Goal: Task Accomplishment & Management: Use online tool/utility

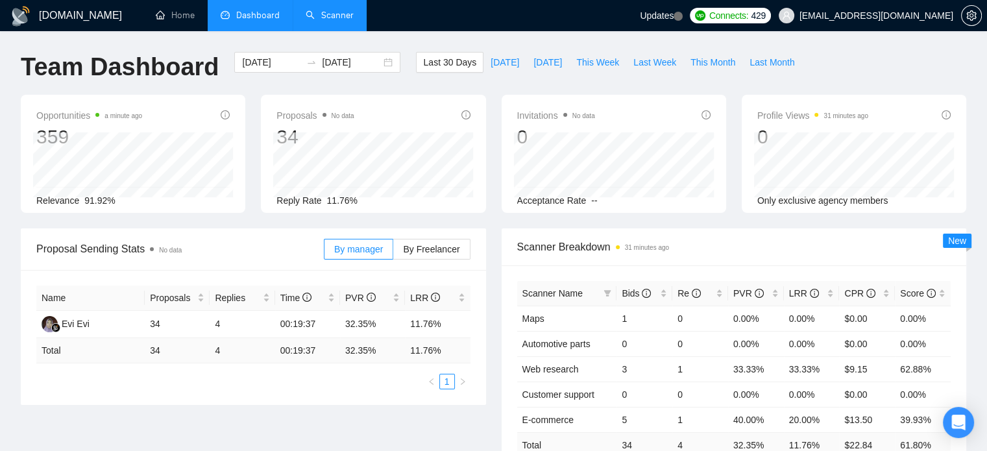
click at [346, 21] on link "Scanner" at bounding box center [330, 15] width 48 height 11
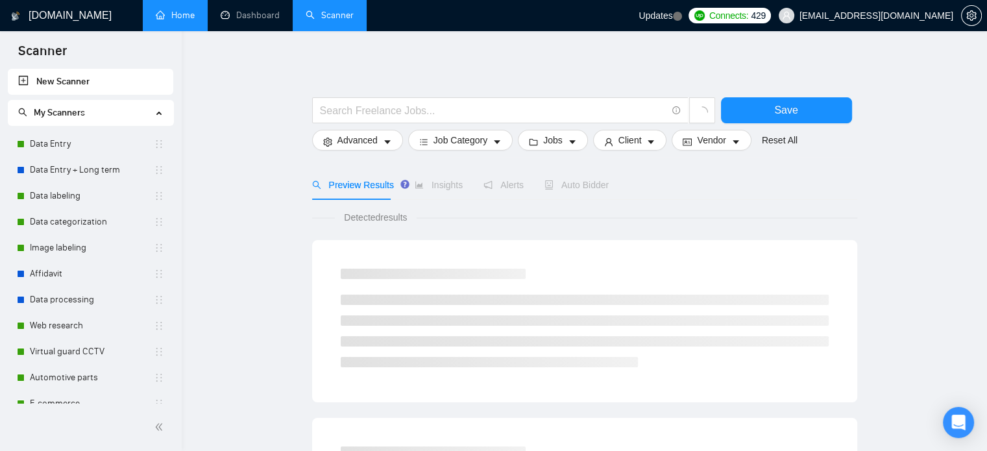
click at [166, 19] on link "Home" at bounding box center [175, 15] width 39 height 11
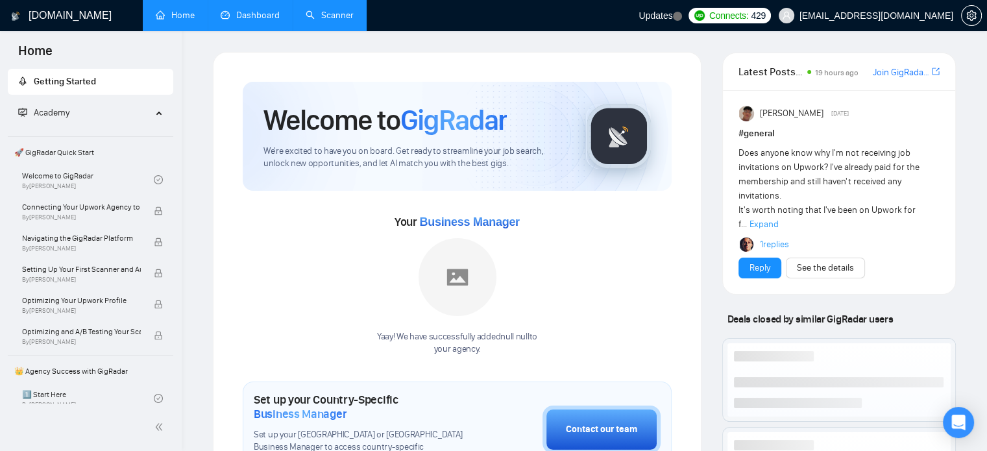
click at [257, 18] on link "Dashboard" at bounding box center [250, 15] width 59 height 11
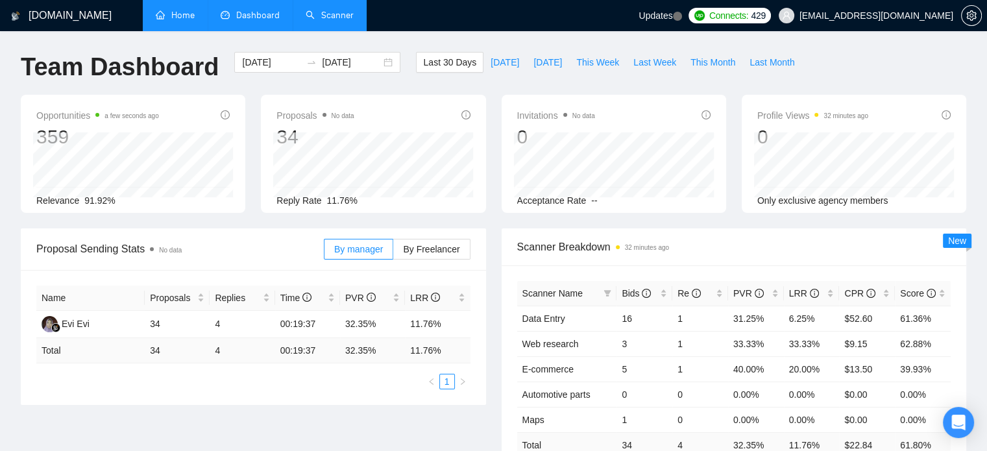
click at [325, 11] on link "Scanner" at bounding box center [330, 15] width 48 height 11
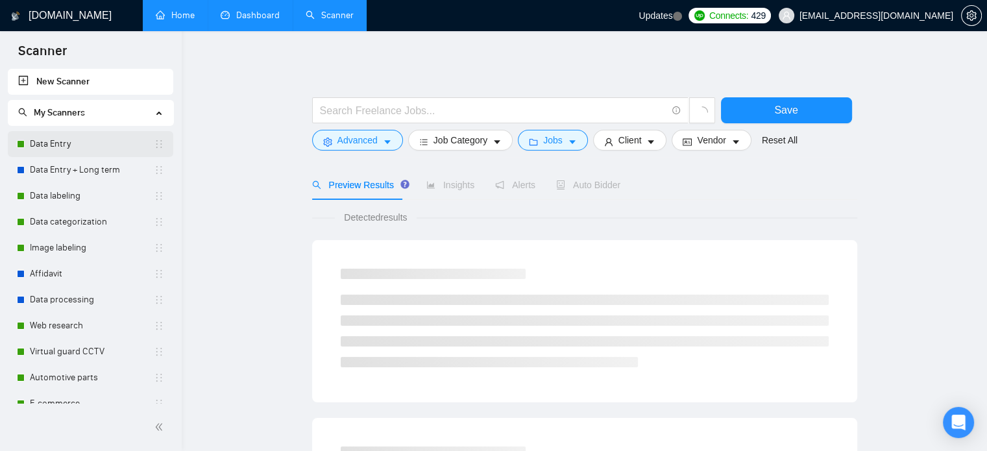
click at [83, 149] on link "Data Entry" at bounding box center [92, 144] width 124 height 26
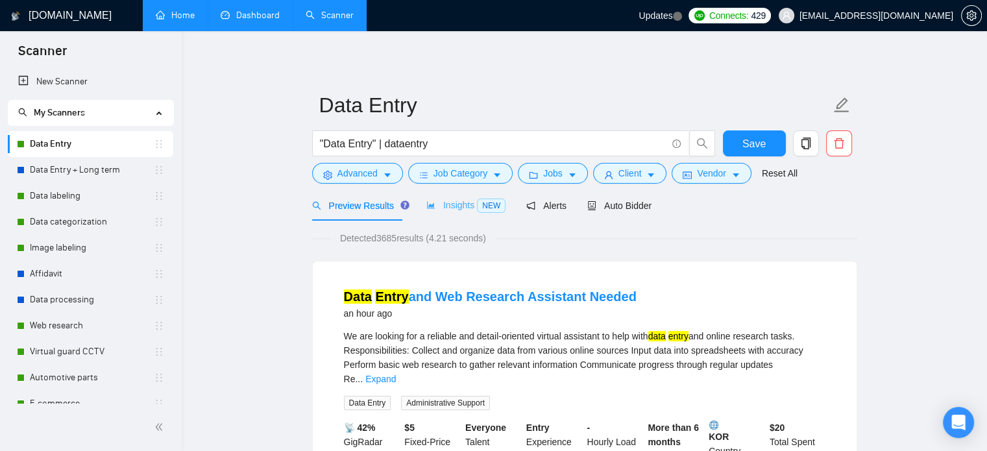
click at [457, 217] on div "Insights NEW" at bounding box center [465, 205] width 79 height 31
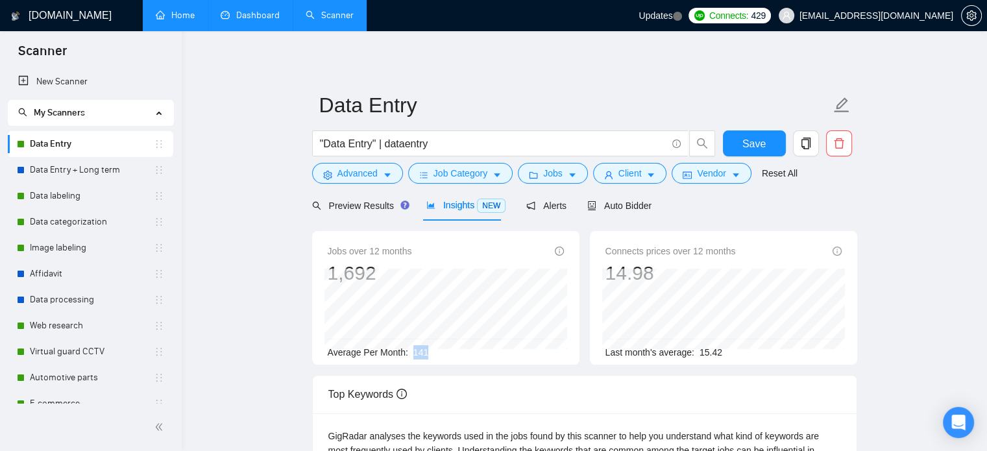
drag, startPoint x: 441, startPoint y: 355, endPoint x: 412, endPoint y: 358, distance: 29.3
click at [412, 358] on div "Average Per Month: 141" at bounding box center [446, 352] width 236 height 14
click at [428, 355] on div "Average Per Month: 141" at bounding box center [446, 352] width 236 height 14
drag, startPoint x: 426, startPoint y: 355, endPoint x: 413, endPoint y: 354, distance: 13.0
click at [413, 354] on div "Average Per Month: 141" at bounding box center [446, 352] width 236 height 14
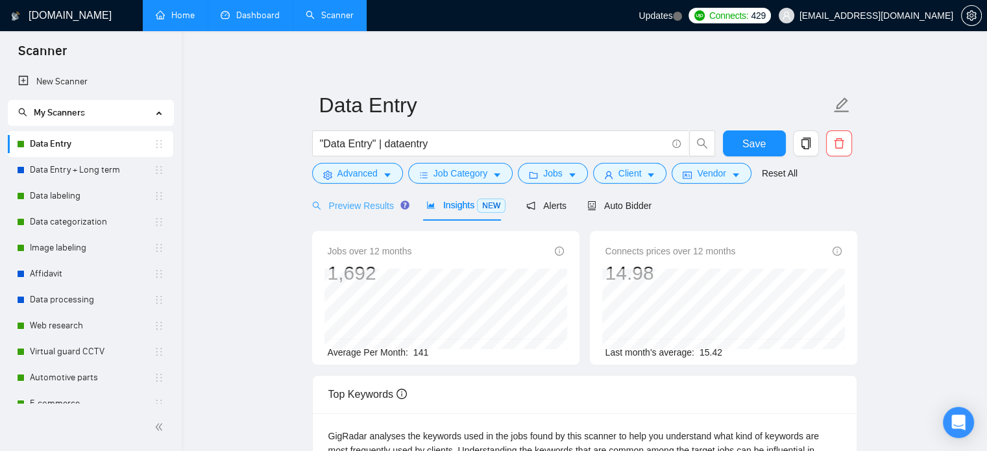
click at [384, 215] on div "Preview Results" at bounding box center [358, 205] width 93 height 31
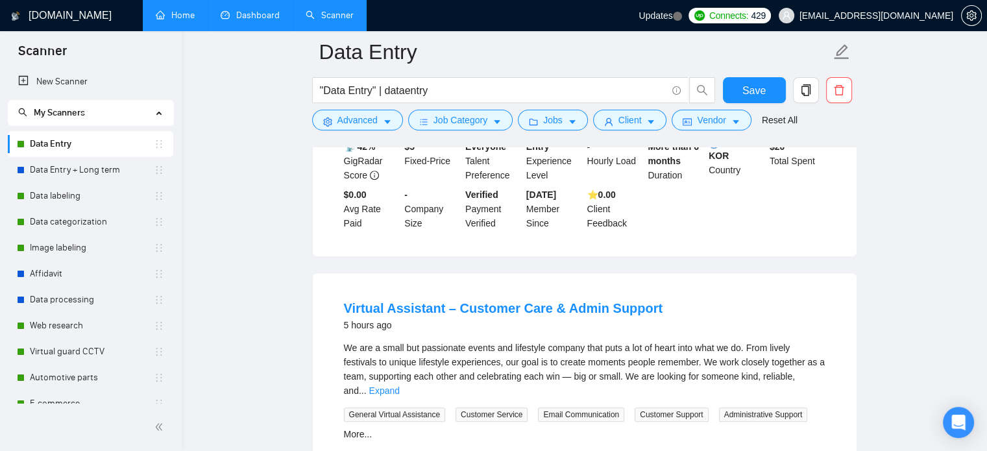
scroll to position [649, 0]
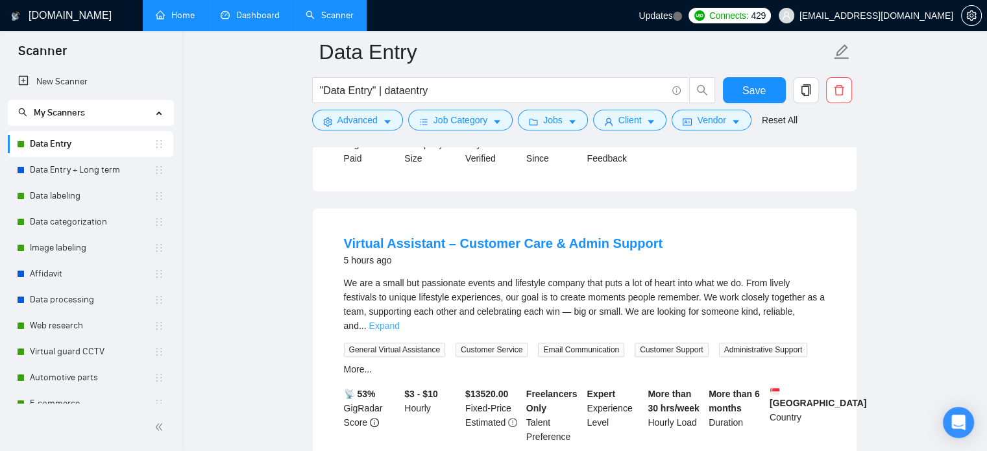
click at [400, 321] on link "Expand" at bounding box center [384, 326] width 31 height 10
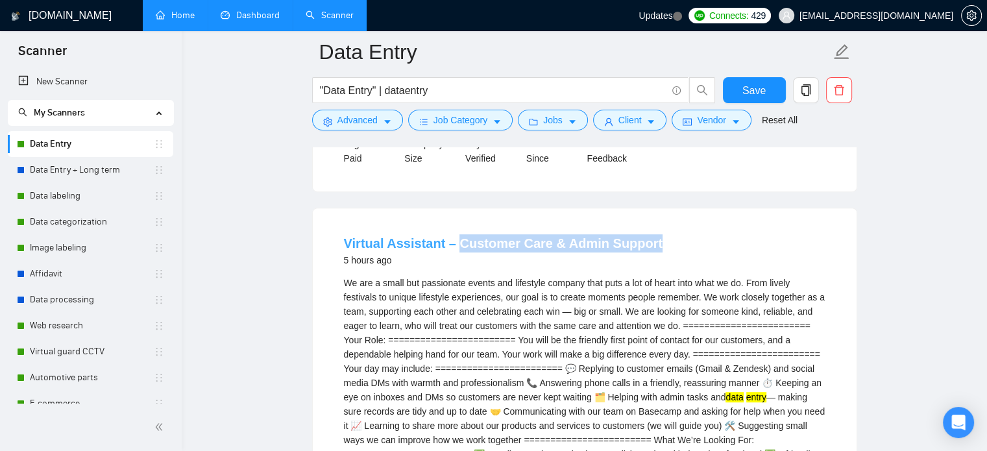
drag, startPoint x: 719, startPoint y: 218, endPoint x: 455, endPoint y: 212, distance: 264.2
click at [455, 234] on div "Virtual Assistant – Customer Care & Admin Support 5 hours ago" at bounding box center [585, 251] width 482 height 34
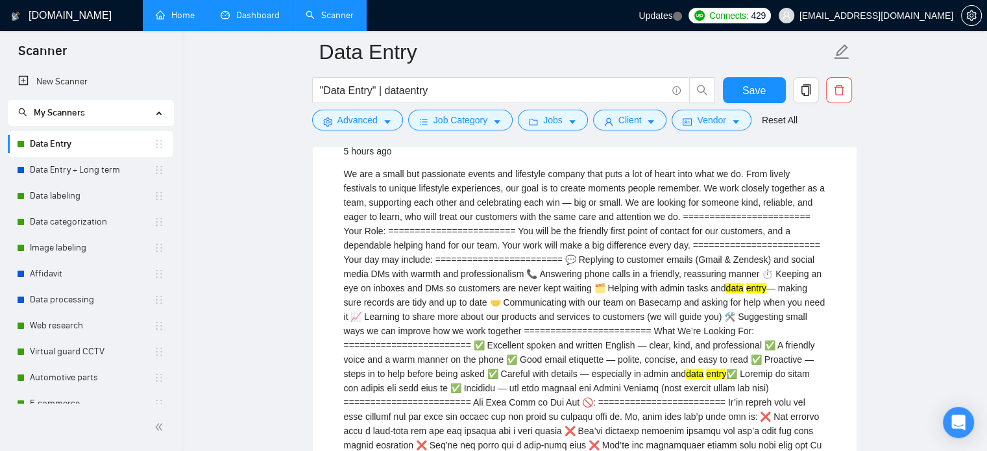
scroll to position [779, 0]
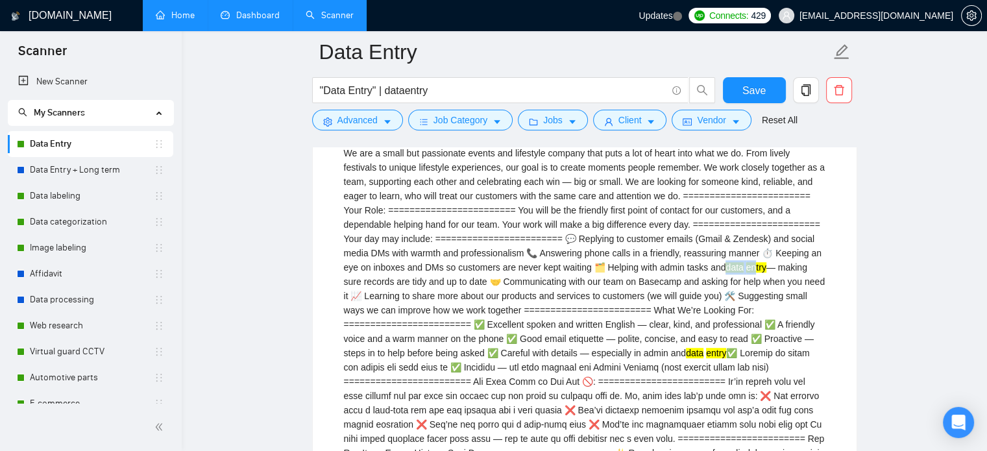
drag, startPoint x: 462, startPoint y: 254, endPoint x: 494, endPoint y: 251, distance: 32.0
click at [494, 251] on div "We are a small but passionate events and lifestyle company that puts a lot of h…" at bounding box center [585, 353] width 482 height 414
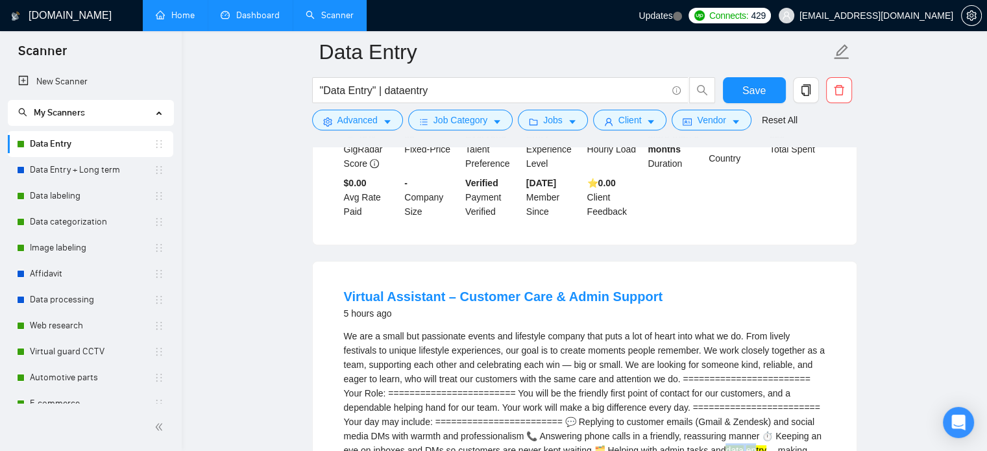
scroll to position [584, 0]
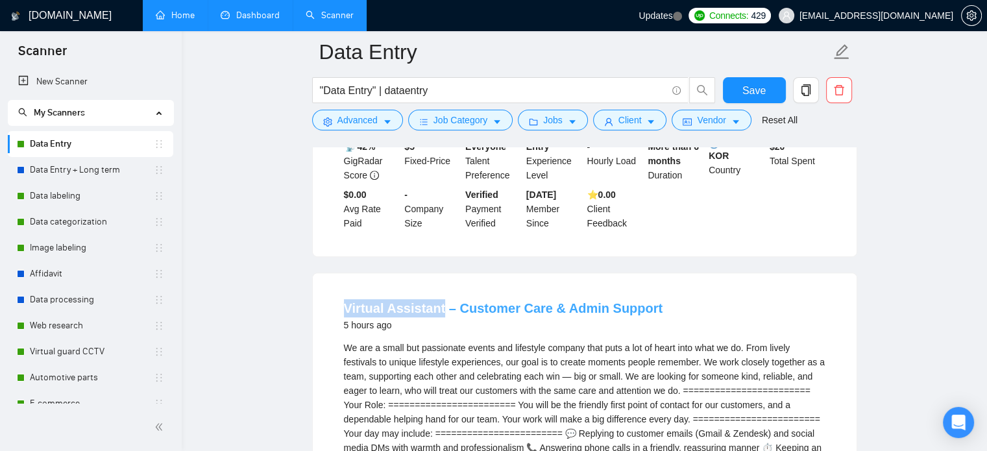
drag, startPoint x: 323, startPoint y: 278, endPoint x: 437, endPoint y: 277, distance: 114.2
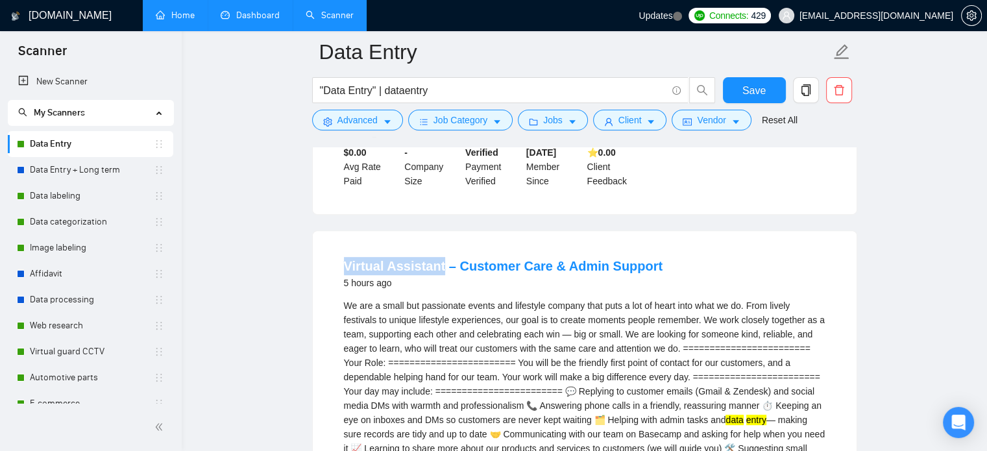
scroll to position [649, 0]
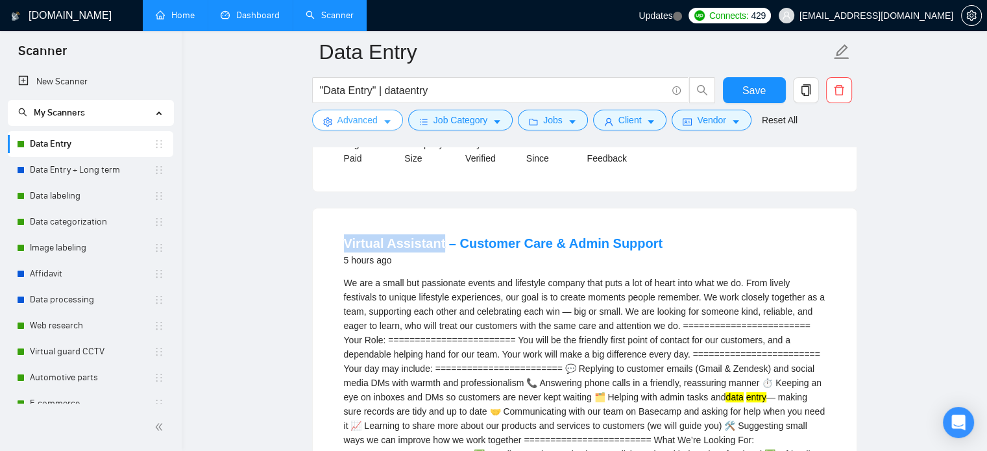
click at [374, 124] on span "Advanced" at bounding box center [357, 120] width 40 height 14
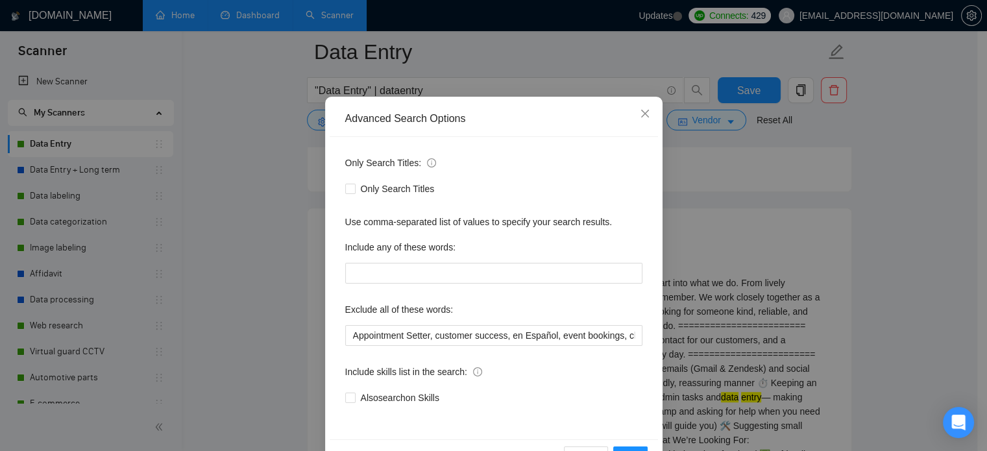
scroll to position [88, 0]
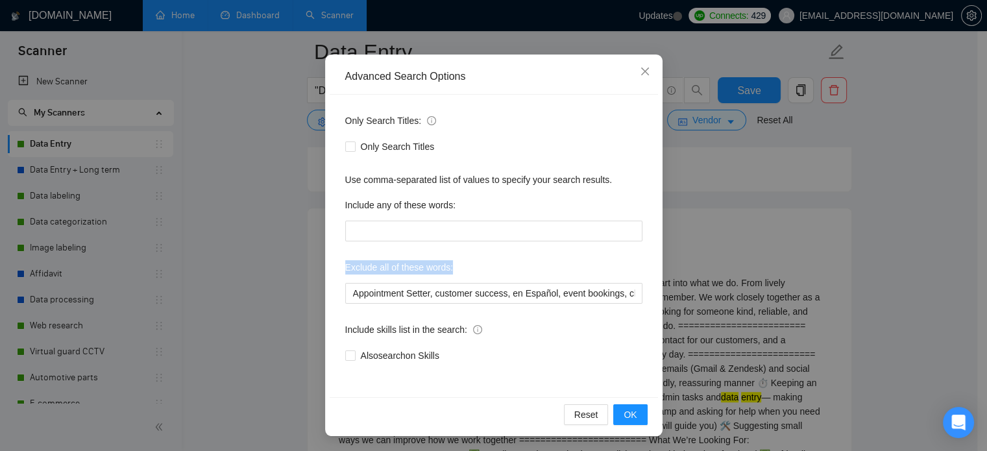
drag, startPoint x: 337, startPoint y: 265, endPoint x: 447, endPoint y: 267, distance: 110.3
click at [447, 267] on div "Only Search Titles: Only Search Titles Use comma-separated list of values to sp…" at bounding box center [494, 246] width 328 height 302
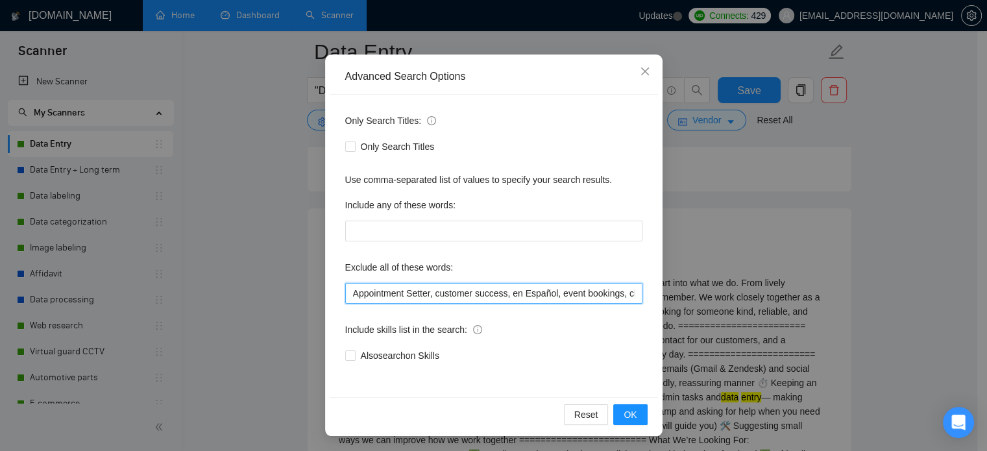
click at [457, 295] on input "Appointment Setter, customer success, en Español, event bookings, client onboar…" at bounding box center [493, 293] width 297 height 21
drag, startPoint x: 348, startPoint y: 293, endPoint x: 426, endPoint y: 295, distance: 78.5
click at [426, 295] on input "Appointment Setter, customer success, en Español, event bookings, client onboar…" at bounding box center [493, 293] width 297 height 21
drag, startPoint x: 432, startPoint y: 295, endPoint x: 500, endPoint y: 299, distance: 67.6
click at [500, 299] on input "Appointment Setter, customer success, en Español, event bookings, client onboar…" at bounding box center [493, 293] width 297 height 21
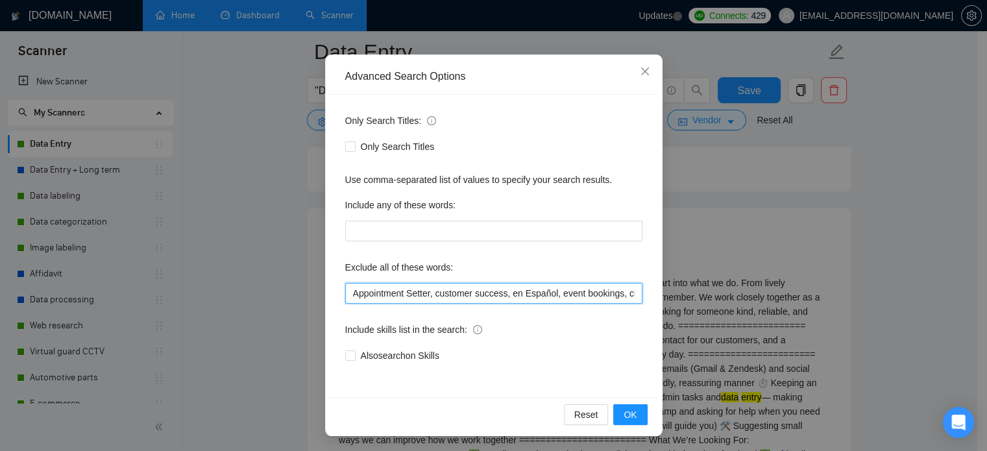
click at [502, 295] on input "Appointment Setter, customer success, en Español, event bookings, client onboar…" at bounding box center [493, 293] width 297 height 21
drag, startPoint x: 432, startPoint y: 295, endPoint x: 502, endPoint y: 295, distance: 69.4
click at [502, 295] on input "Appointment Setter, customer success, en Español, event bookings, client onboar…" at bounding box center [493, 293] width 297 height 21
click at [504, 299] on input "Appointment Setter, customer success, en Español, event bookings, client onboar…" at bounding box center [493, 293] width 297 height 21
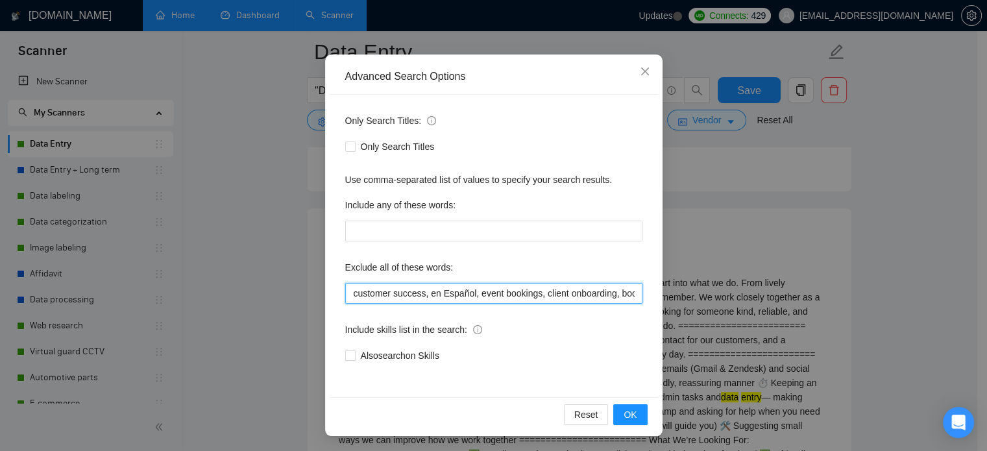
drag, startPoint x: 424, startPoint y: 294, endPoint x: 466, endPoint y: 298, distance: 42.4
click at [466, 298] on input "Appointment Setter, customer success, en Español, event bookings, client onboar…" at bounding box center [493, 293] width 297 height 21
drag, startPoint x: 504, startPoint y: 297, endPoint x: 550, endPoint y: 297, distance: 45.4
click at [550, 297] on input "Appointment Setter, customer success, en Español, event bookings, client onboar…" at bounding box center [493, 293] width 297 height 21
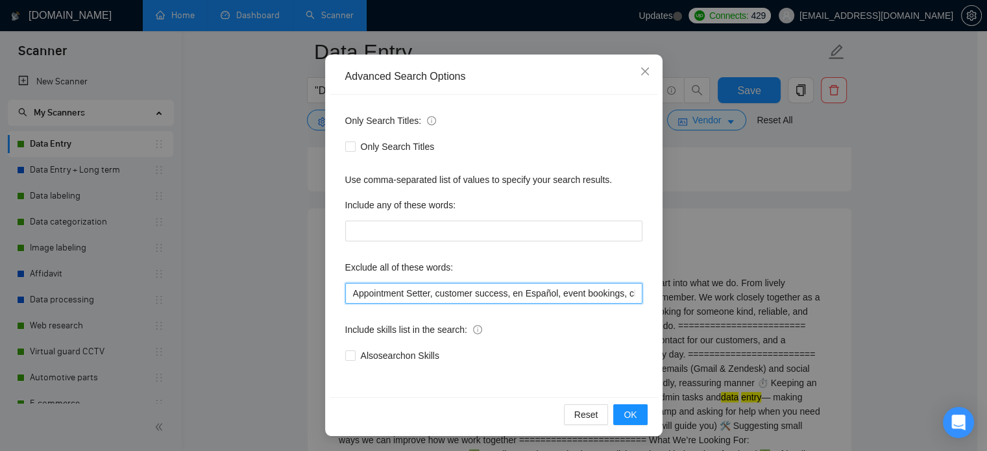
click at [552, 294] on input "Appointment Setter, customer success, en Español, event bookings, client onboar…" at bounding box center [493, 293] width 297 height 21
drag, startPoint x: 500, startPoint y: 292, endPoint x: 543, endPoint y: 295, distance: 43.0
click at [543, 295] on input "Appointment Setter, customer success, en Español, event bookings, client onboar…" at bounding box center [493, 293] width 297 height 21
click at [552, 295] on input "Appointment Setter, customer success, en Español, event bookings, client onboar…" at bounding box center [493, 293] width 297 height 21
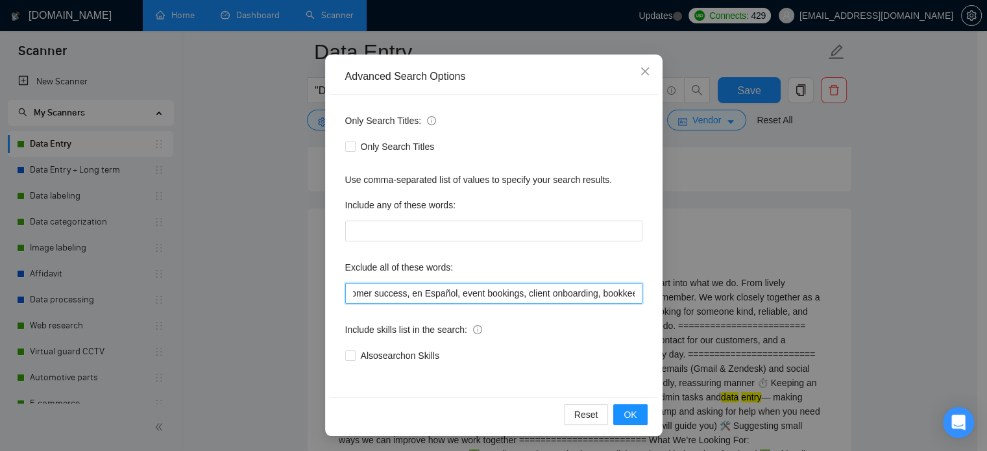
scroll to position [0, 113]
drag, startPoint x: 443, startPoint y: 292, endPoint x: 498, endPoint y: 293, distance: 55.2
click at [498, 293] on input "Appointment Setter, customer success, en Español, event bookings, client onboar…" at bounding box center [493, 293] width 297 height 21
drag, startPoint x: 500, startPoint y: 293, endPoint x: 440, endPoint y: 298, distance: 59.9
click at [440, 298] on input "Appointment Setter, customer success, en Español, event bookings, client onboar…" at bounding box center [493, 293] width 297 height 21
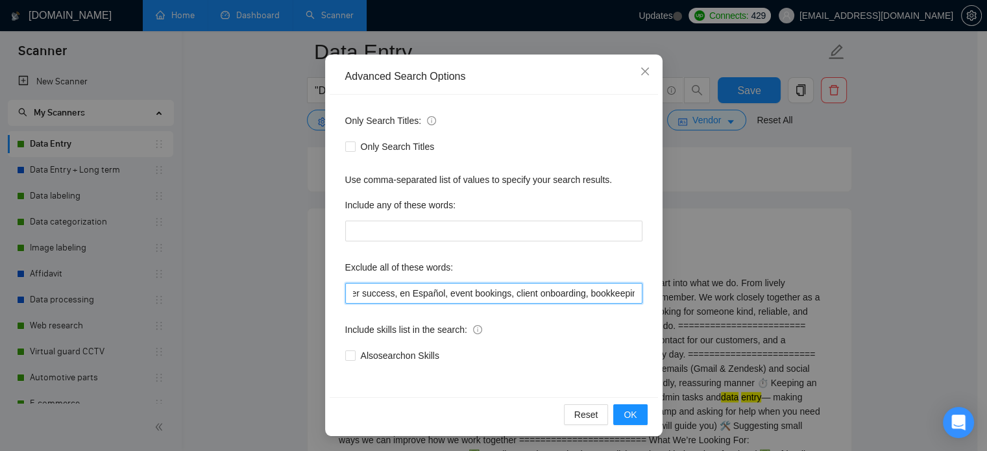
click at [504, 290] on input "Appointment Setter, customer success, en Español, event bookings, client onboar…" at bounding box center [493, 293] width 297 height 21
drag, startPoint x: 506, startPoint y: 295, endPoint x: 577, endPoint y: 295, distance: 70.7
click at [577, 295] on input "Appointment Setter, customer success, en Español, event bookings, client onboar…" at bounding box center [493, 293] width 297 height 21
click at [501, 293] on input "Appointment Setter, customer success, en Español, event bookings, client onboar…" at bounding box center [493, 293] width 297 height 21
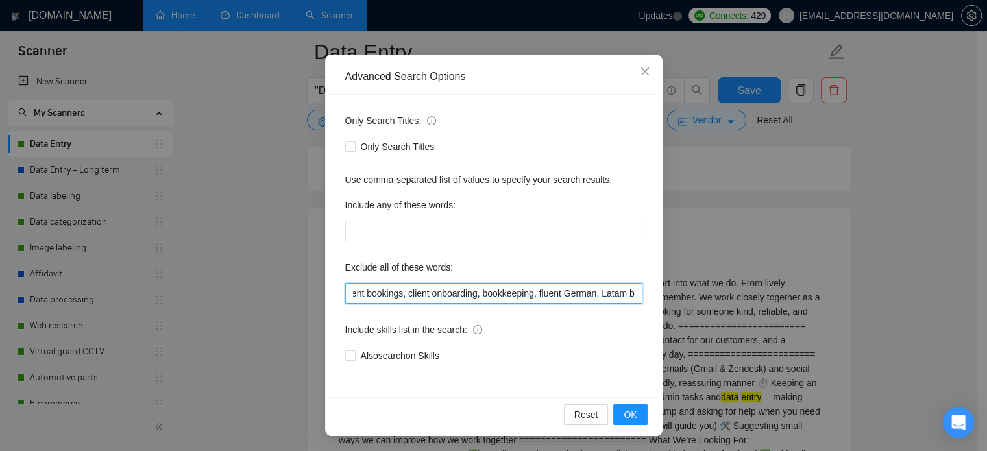
click at [501, 293] on input "Appointment Setter, customer success, en Español, event bookings, client onboar…" at bounding box center [493, 293] width 297 height 21
drag, startPoint x: 532, startPoint y: 293, endPoint x: 584, endPoint y: 296, distance: 52.0
click at [584, 296] on input "Appointment Setter, customer success, en Español, event bookings, client onboar…" at bounding box center [493, 293] width 297 height 21
click at [597, 295] on input "Appointment Setter, customer success, en Español, event bookings, client onboar…" at bounding box center [493, 293] width 297 height 21
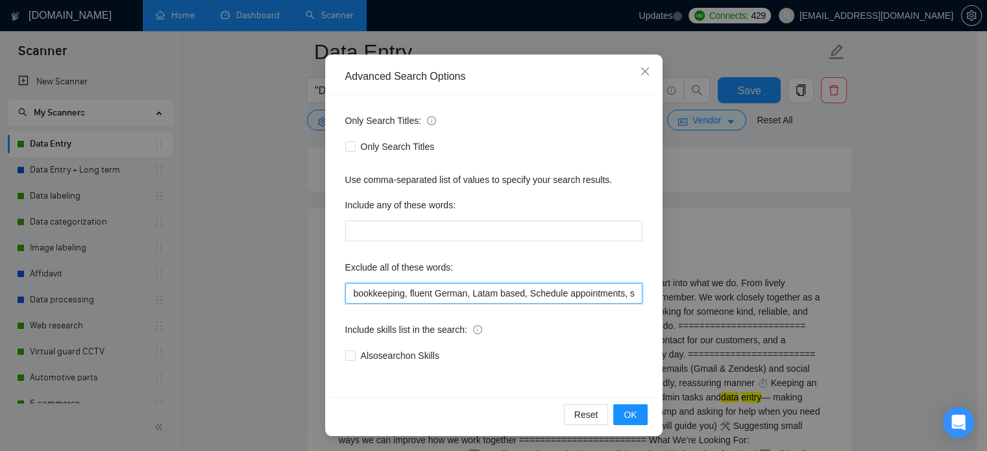
drag, startPoint x: 462, startPoint y: 297, endPoint x: 512, endPoint y: 298, distance: 50.0
click at [512, 298] on input "Appointment Setter, customer success, en Español, event bookings, client onboar…" at bounding box center [493, 293] width 297 height 21
click at [484, 295] on input "Appointment Setter, customer success, en Español, event bookings, client onboar…" at bounding box center [493, 293] width 297 height 21
click at [533, 290] on input "Appointment Setter, customer success, en Español, event bookings, client onboar…" at bounding box center [493, 293] width 297 height 21
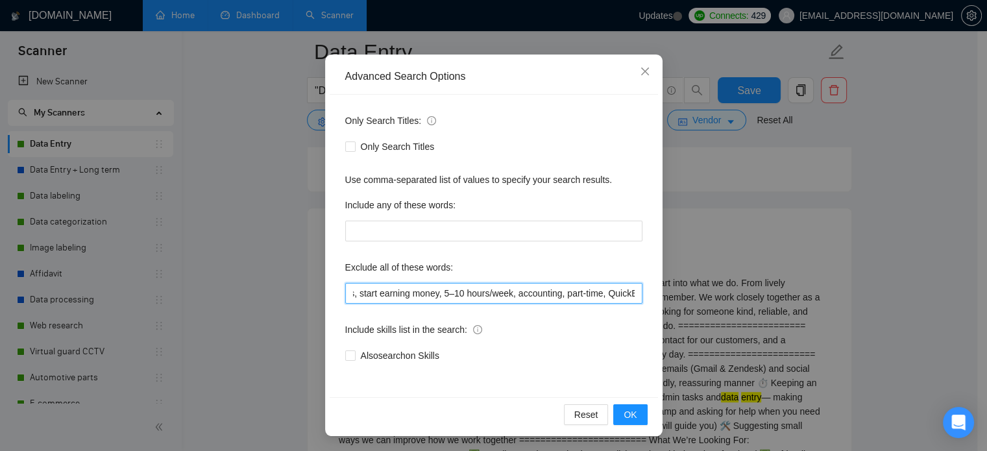
drag, startPoint x: 433, startPoint y: 294, endPoint x: 499, endPoint y: 300, distance: 66.5
click at [499, 300] on input "Appointment Setter, customer success, en Español, event bookings, client onboar…" at bounding box center [493, 293] width 297 height 21
click at [515, 295] on input "Appointment Setter, customer success, en Español, event bookings, client onboar…" at bounding box center [493, 293] width 297 height 21
click at [514, 295] on input "Appointment Setter, customer success, en Español, event bookings, client onboar…" at bounding box center [493, 293] width 297 height 21
drag, startPoint x: 553, startPoint y: 295, endPoint x: 585, endPoint y: 298, distance: 31.9
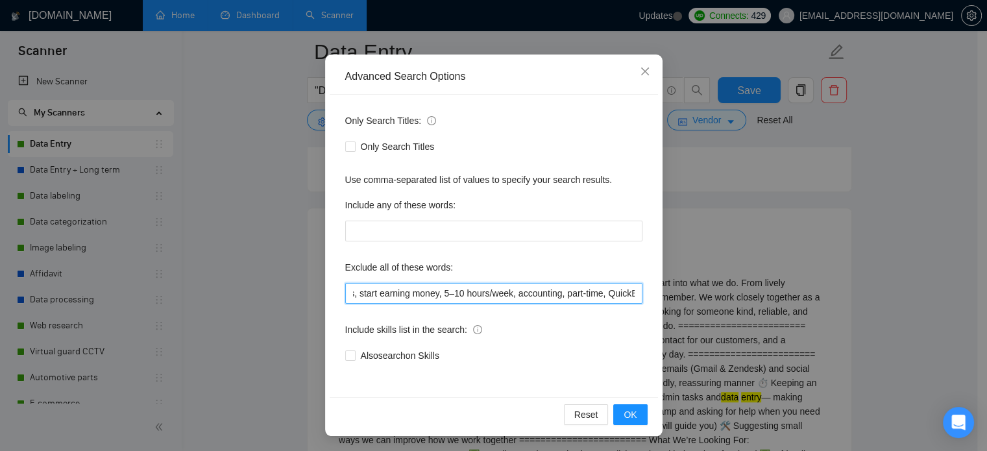
click at [585, 298] on input "Appointment Setter, customer success, en Español, event bookings, client onboar…" at bounding box center [493, 293] width 297 height 21
click at [544, 292] on input "Appointment Setter, customer success, en Español, event bookings, client onboar…" at bounding box center [493, 293] width 297 height 21
click at [587, 295] on input "Appointment Setter, customer success, en Español, event bookings, client onboar…" at bounding box center [493, 293] width 297 height 21
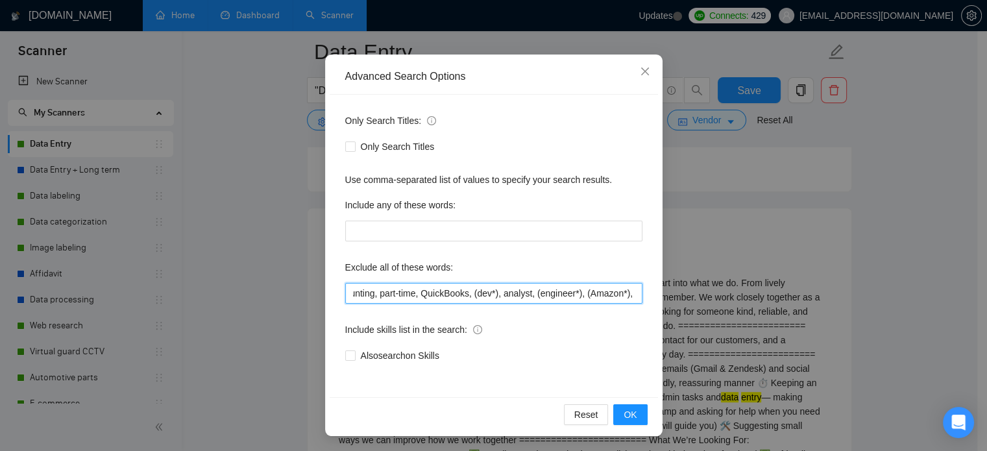
scroll to position [0, 811]
click at [501, 297] on input "Appointment Setter, customer success, en Español, event bookings, client onboar…" at bounding box center [493, 293] width 297 height 21
click at [538, 297] on input "Appointment Setter, customer success, en Español, event bookings, client onboar…" at bounding box center [493, 293] width 297 height 21
click at [533, 297] on input "Appointment Setter, customer success, en Español, event bookings, client onboar…" at bounding box center [493, 293] width 297 height 21
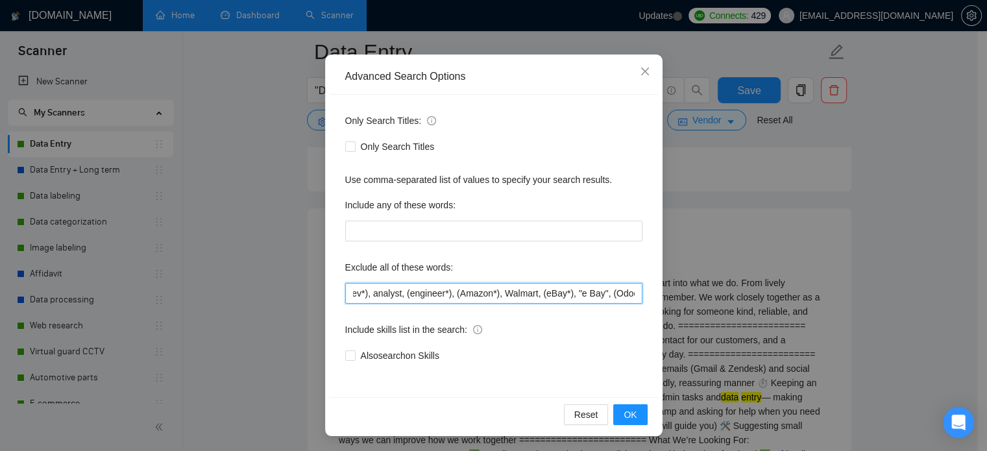
drag, startPoint x: 439, startPoint y: 297, endPoint x: 586, endPoint y: 295, distance: 147.3
click at [586, 295] on input "Appointment Setter, customer success, en Español, event bookings, client onboar…" at bounding box center [493, 293] width 297 height 21
drag, startPoint x: 440, startPoint y: 293, endPoint x: 587, endPoint y: 297, distance: 146.7
click at [587, 297] on input "Appointment Setter, customer success, en Español, event bookings, client onboar…" at bounding box center [493, 293] width 297 height 21
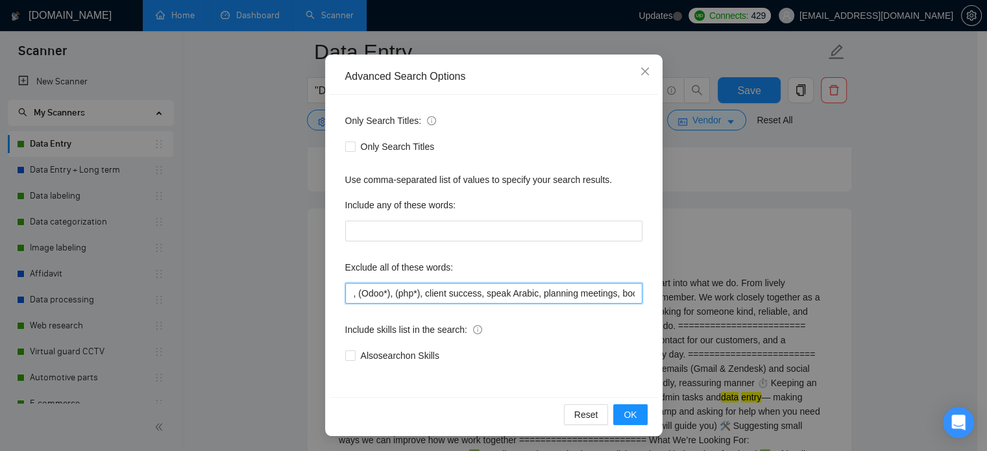
click at [491, 290] on input "Appointment Setter, customer success, en Español, event bookings, client onboar…" at bounding box center [493, 293] width 297 height 21
click at [544, 291] on input "Appointment Setter, customer success, en Español, event bookings, client onboar…" at bounding box center [493, 293] width 297 height 21
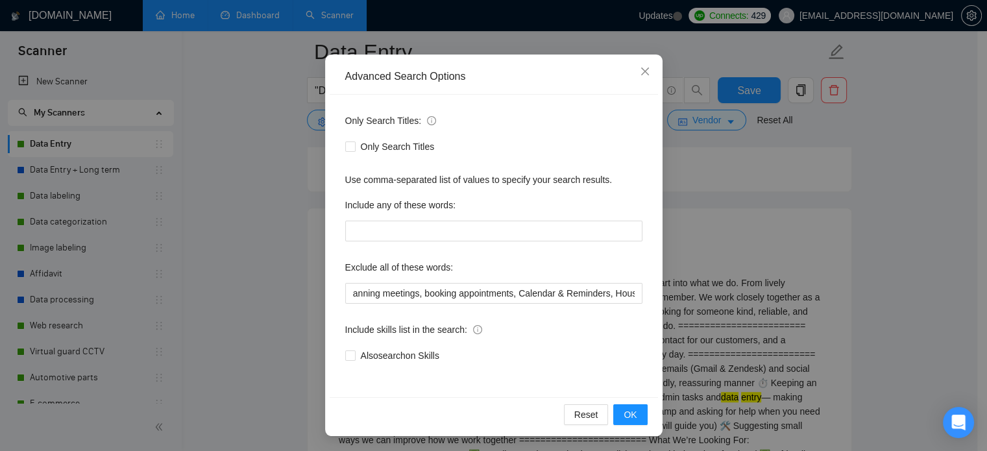
scroll to position [0, 0]
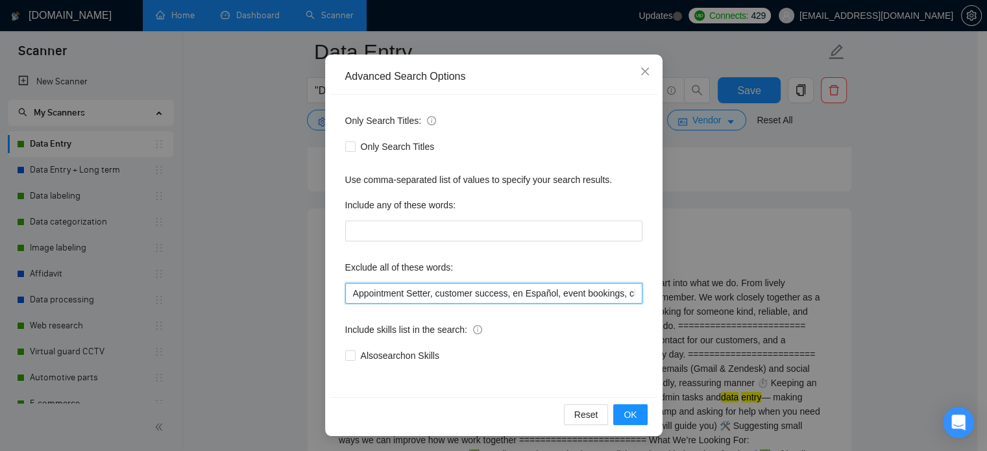
click at [601, 287] on input "Appointment Setter, customer success, en Español, event bookings, client onboar…" at bounding box center [493, 293] width 297 height 21
drag, startPoint x: 488, startPoint y: 293, endPoint x: 540, endPoint y: 293, distance: 51.9
click at [540, 293] on input "Appointment Setter, customer success, en Español, event bookings, client onboar…" at bounding box center [493, 293] width 297 height 21
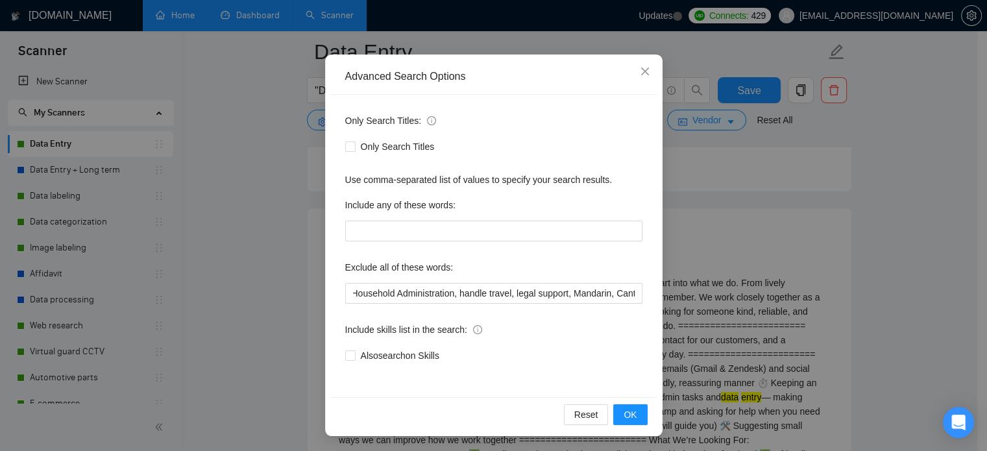
scroll to position [0, 0]
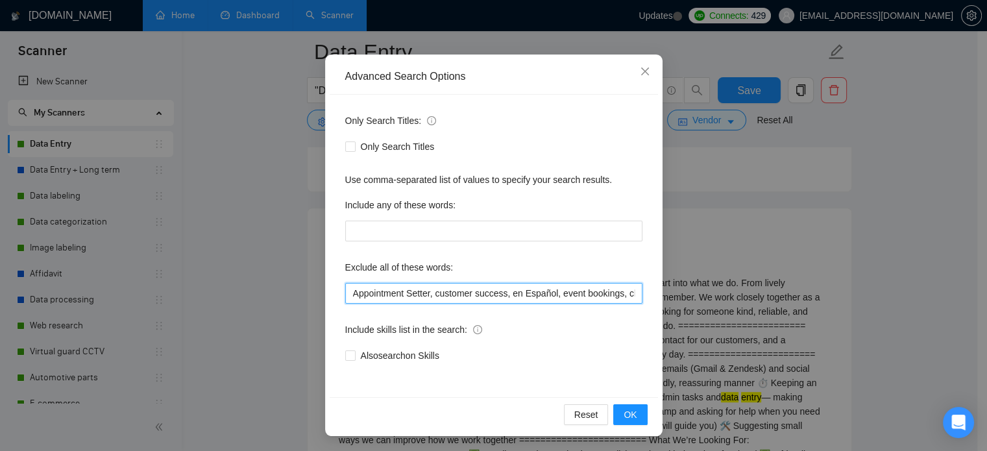
click at [348, 290] on input "Appointment Setter, customer success, en Español, event bookings, client onboar…" at bounding box center [493, 293] width 297 height 21
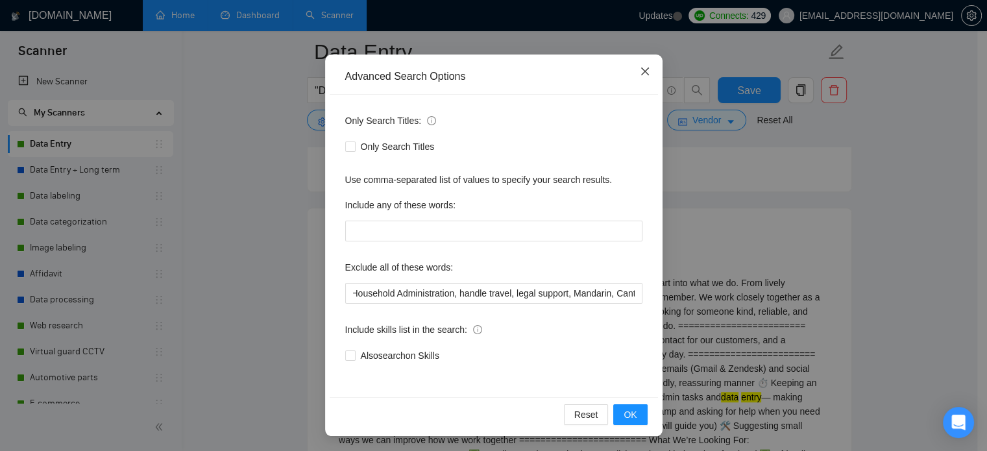
click at [633, 80] on span "Close" at bounding box center [645, 72] width 35 height 35
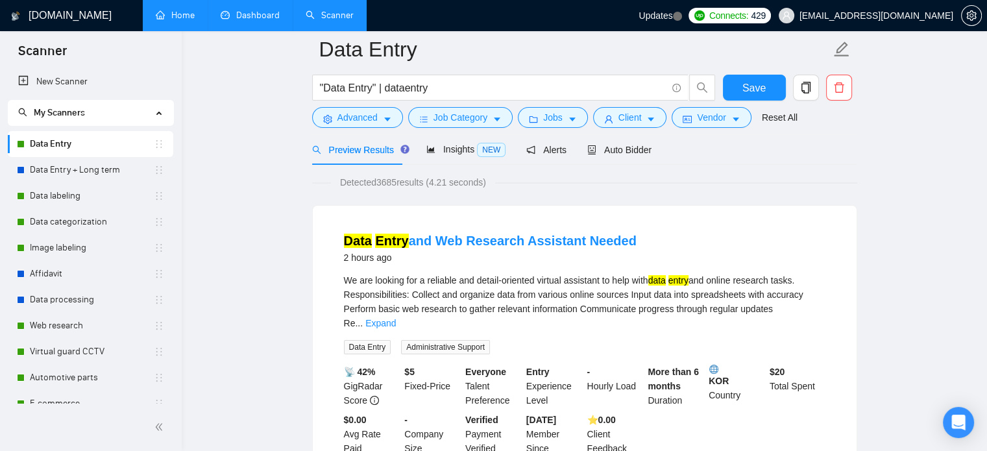
scroll to position [0, 0]
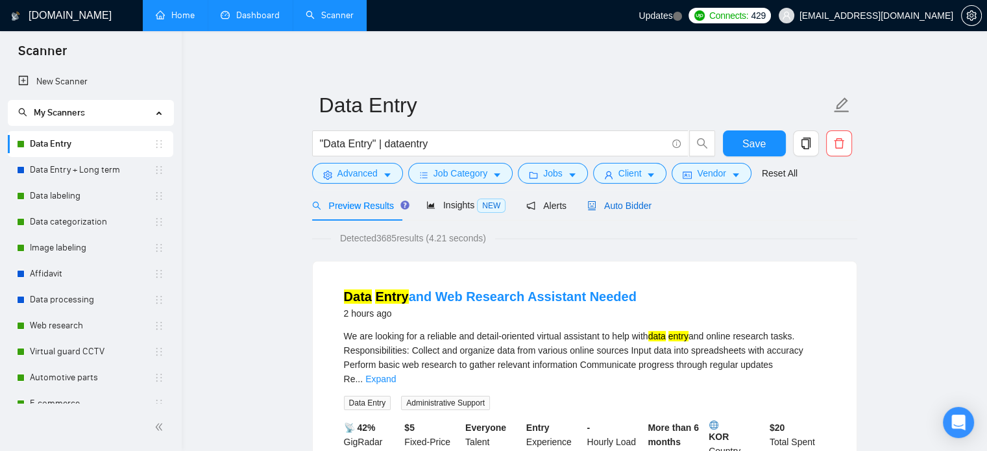
click at [622, 212] on div "Auto Bidder" at bounding box center [619, 206] width 64 height 14
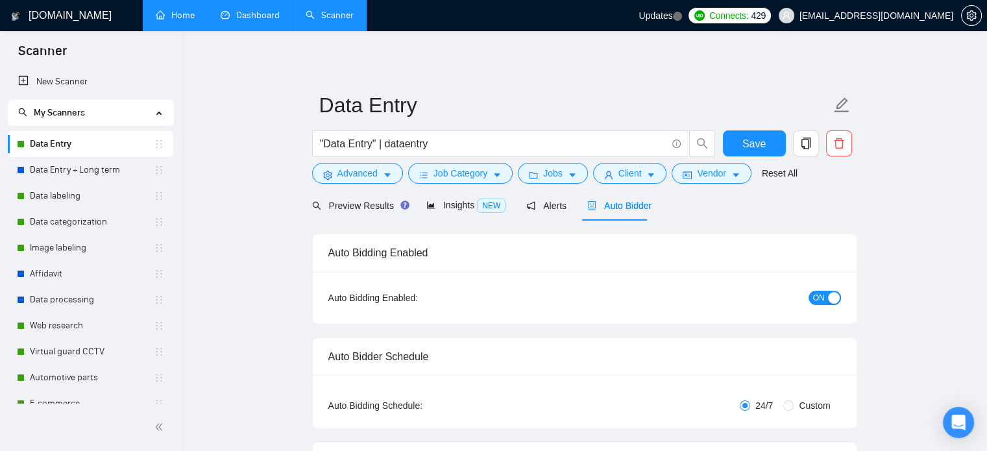
checkbox input "true"
click at [374, 173] on span "Advanced" at bounding box center [357, 173] width 40 height 14
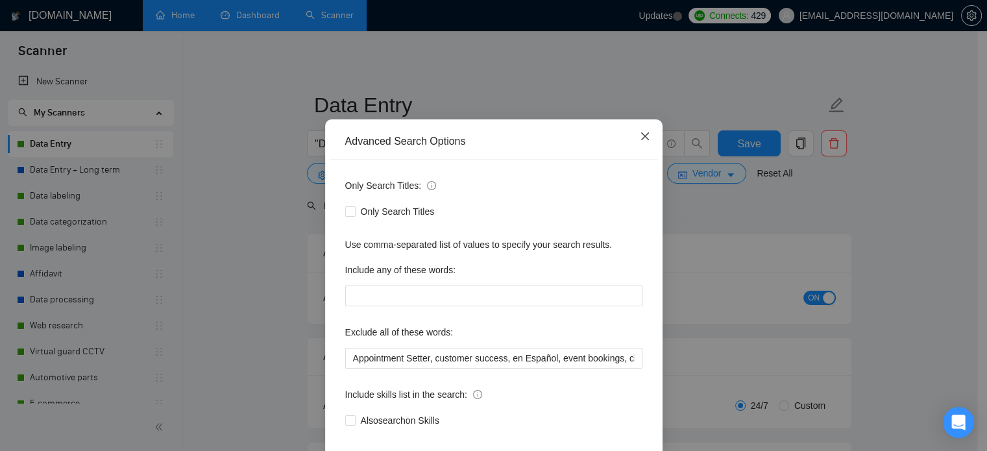
click at [636, 154] on span "Close" at bounding box center [645, 136] width 35 height 35
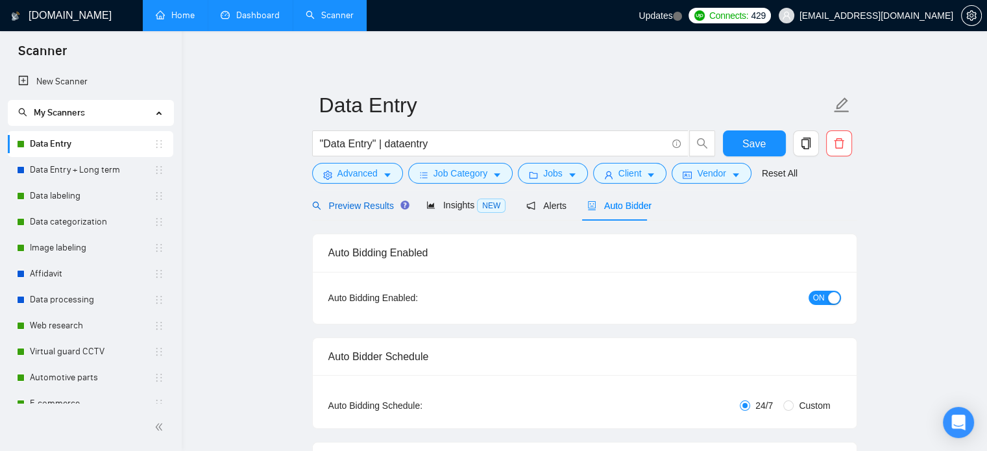
click at [364, 208] on span "Preview Results" at bounding box center [358, 206] width 93 height 10
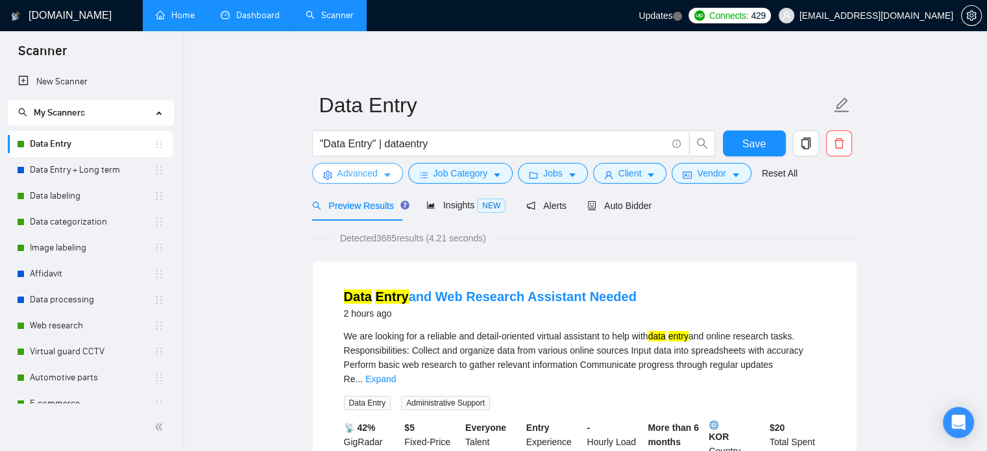
click at [391, 178] on button "Advanced" at bounding box center [357, 173] width 91 height 21
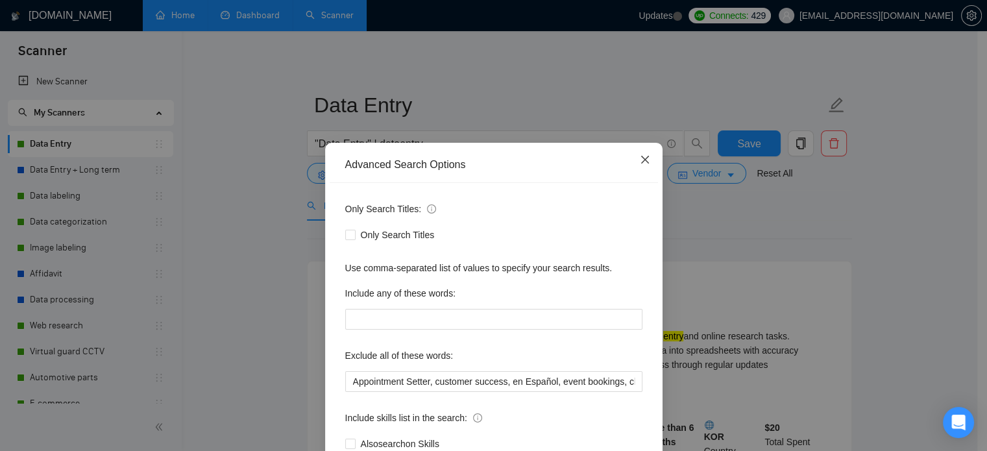
click at [649, 158] on span "Close" at bounding box center [645, 160] width 35 height 35
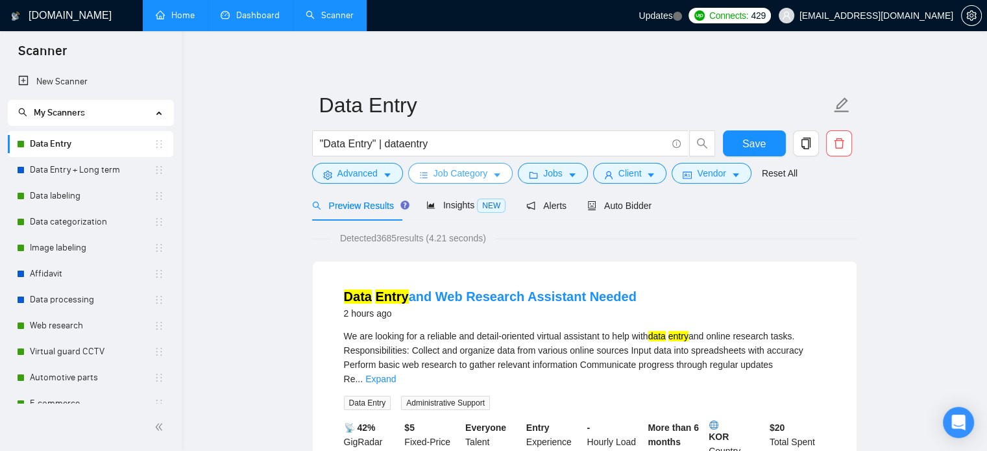
click at [468, 173] on span "Job Category" at bounding box center [461, 173] width 54 height 14
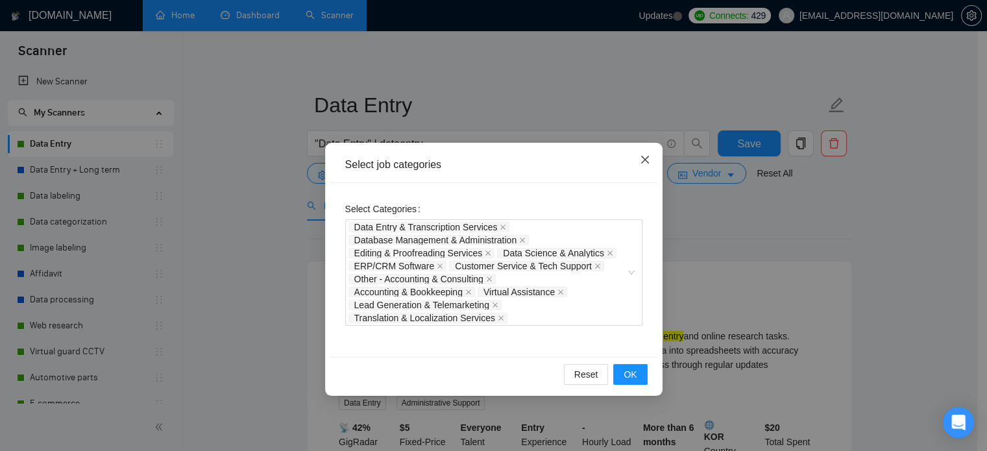
click at [646, 151] on span "Close" at bounding box center [645, 160] width 35 height 35
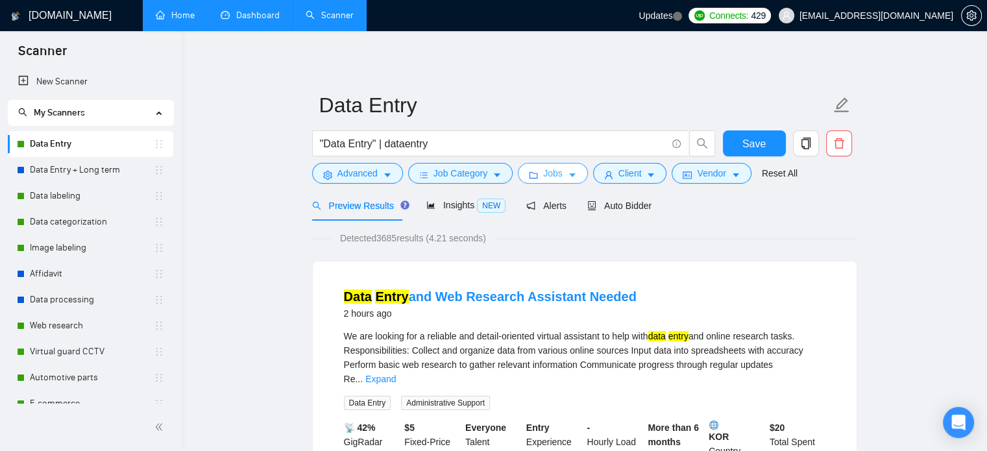
click at [574, 182] on button "Jobs" at bounding box center [553, 173] width 70 height 21
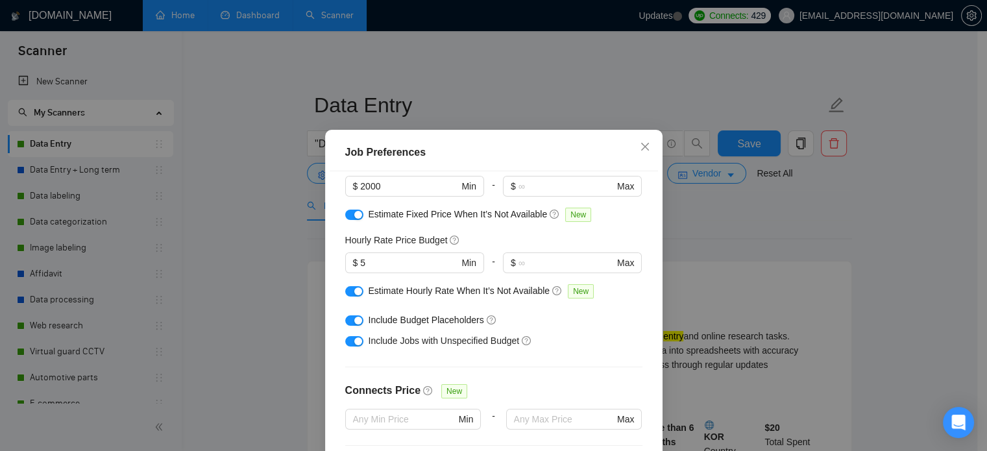
scroll to position [130, 0]
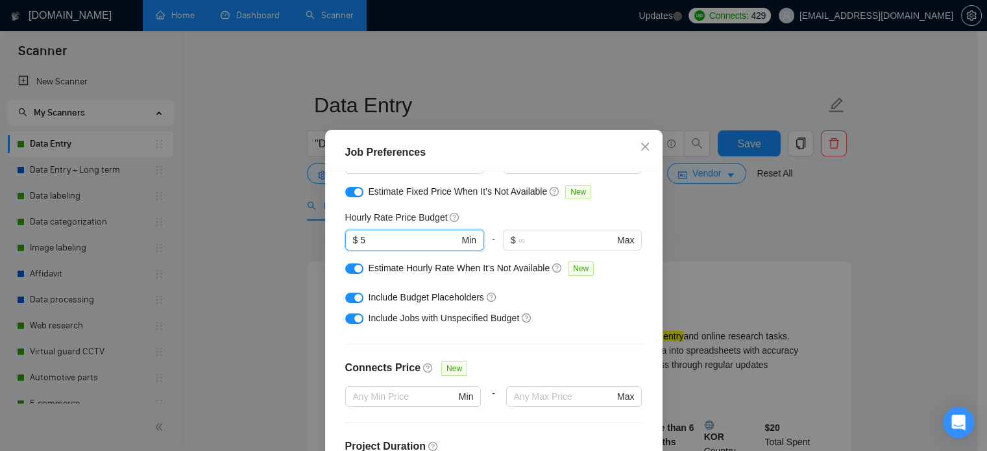
drag, startPoint x: 382, startPoint y: 242, endPoint x: 337, endPoint y: 242, distance: 44.8
click at [337, 242] on div "Budget Project Type All Fixed Price Hourly Rate Fixed Price Budget $ 2000 Min -…" at bounding box center [494, 329] width 328 height 316
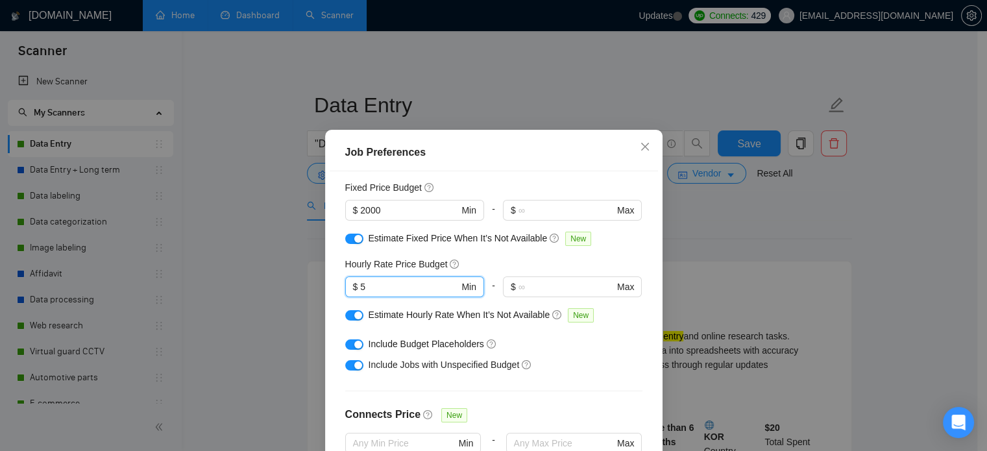
scroll to position [65, 0]
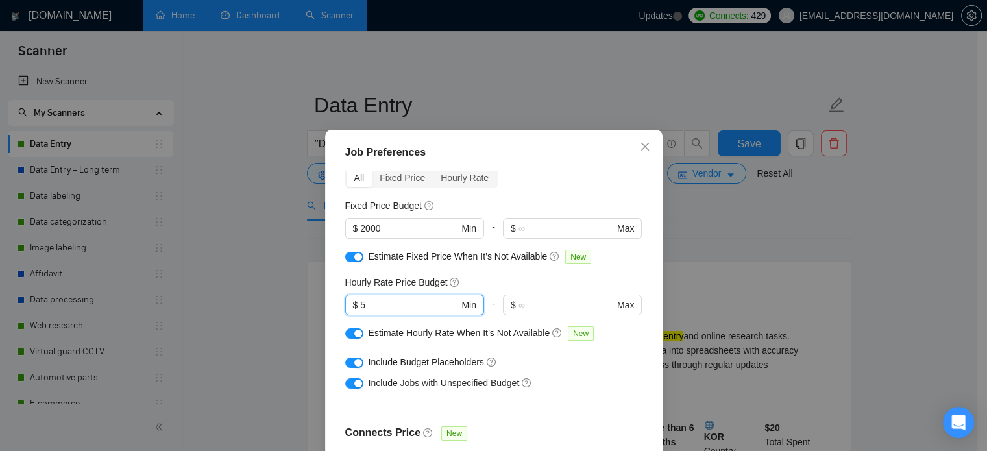
click at [492, 263] on div "Estimate Fixed Price When It’s Not Available New" at bounding box center [499, 256] width 260 height 15
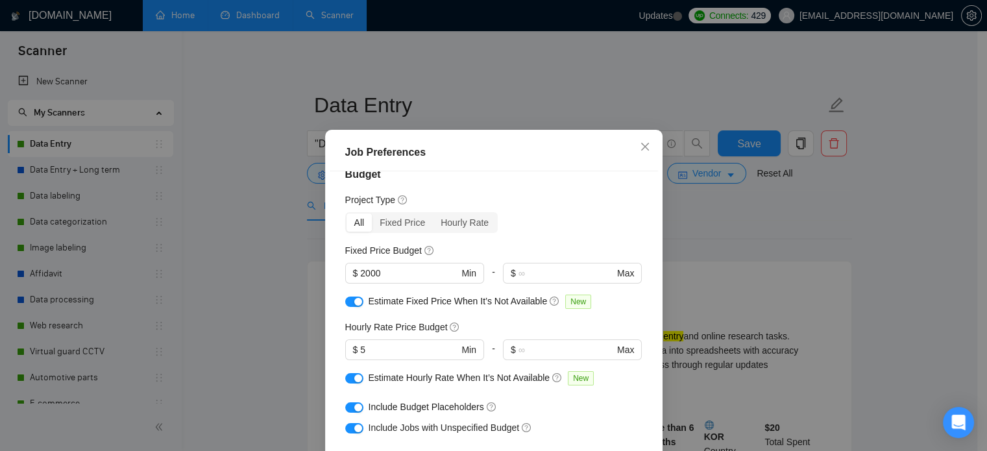
scroll to position [0, 0]
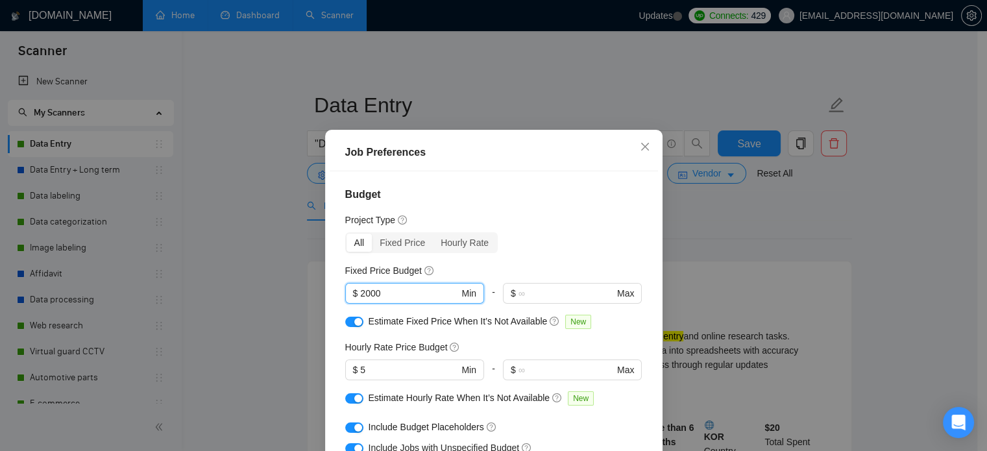
drag, startPoint x: 420, startPoint y: 290, endPoint x: 294, endPoint y: 287, distance: 125.9
click at [294, 287] on div "Job Preferences Budget Project Type All Fixed Price Hourly Rate Fixed Price Bud…" at bounding box center [493, 225] width 987 height 451
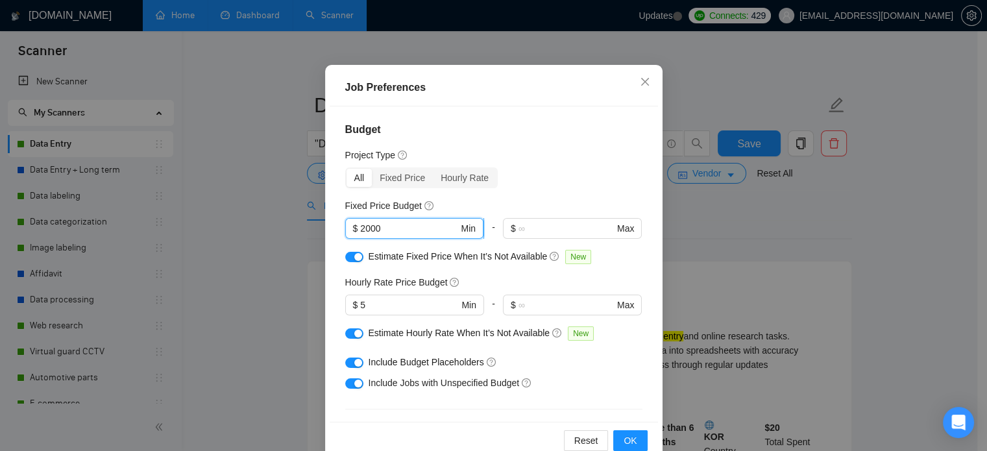
click at [391, 225] on input "2000" at bounding box center [409, 228] width 98 height 14
drag, startPoint x: 403, startPoint y: 228, endPoint x: 209, endPoint y: 212, distance: 194.7
click at [209, 212] on div "Job Preferences Budget Project Type All Fixed Price Hourly Rate Fixed Price Bud…" at bounding box center [493, 225] width 987 height 451
drag, startPoint x: 452, startPoint y: 228, endPoint x: 470, endPoint y: 230, distance: 18.3
click at [470, 230] on span "$ 2000 Min" at bounding box center [414, 228] width 138 height 21
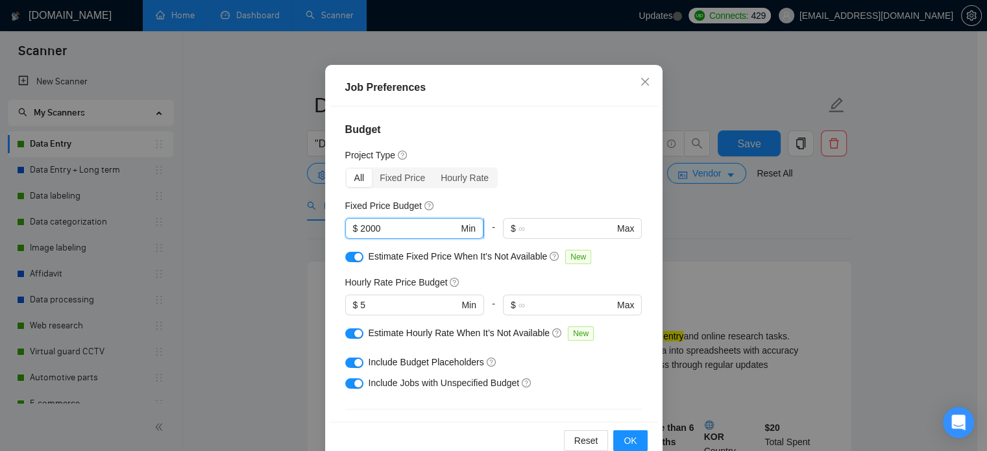
click at [443, 232] on input "2000" at bounding box center [409, 228] width 98 height 14
drag, startPoint x: 455, startPoint y: 228, endPoint x: 467, endPoint y: 232, distance: 12.9
click at [467, 232] on span "$ 2000 Min" at bounding box center [414, 228] width 138 height 21
click at [541, 141] on div "Budget Project Type All Fixed Price Hourly Rate Fixed Price Budget 2000 $ 2000 …" at bounding box center [494, 264] width 328 height 316
drag, startPoint x: 416, startPoint y: 228, endPoint x: 330, endPoint y: 228, distance: 85.7
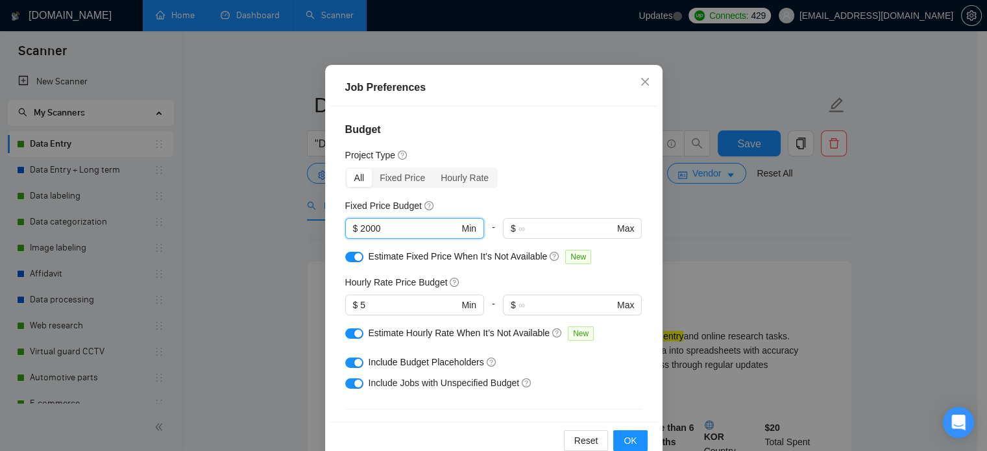
click at [330, 228] on div "Budget Project Type All Fixed Price Hourly Rate Fixed Price Budget 2000 $ 2000 …" at bounding box center [494, 264] width 328 height 316
click at [647, 77] on span "Close" at bounding box center [645, 82] width 35 height 35
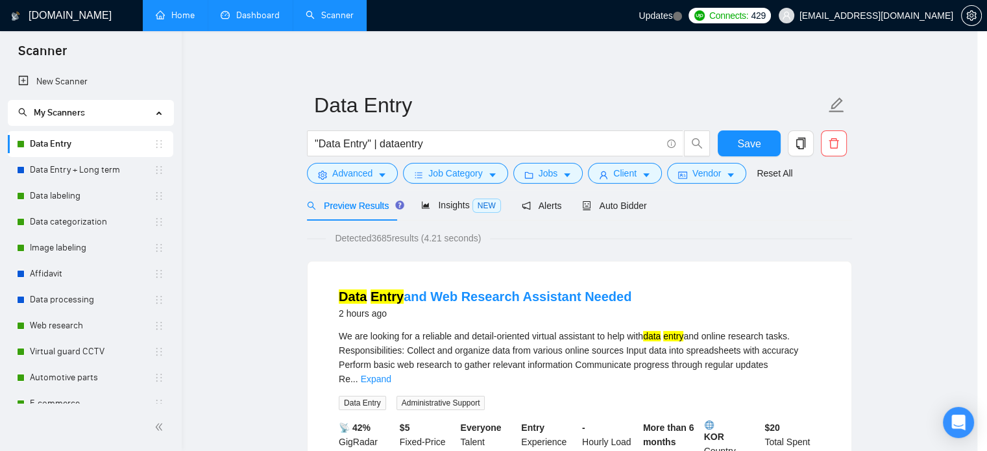
scroll to position [41, 0]
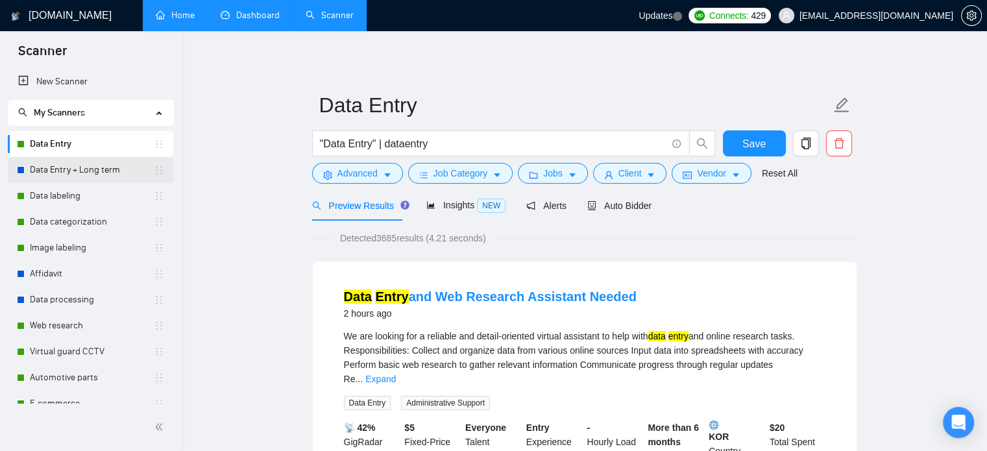
click at [109, 170] on link "Data Entry + Long term" at bounding box center [92, 170] width 124 height 26
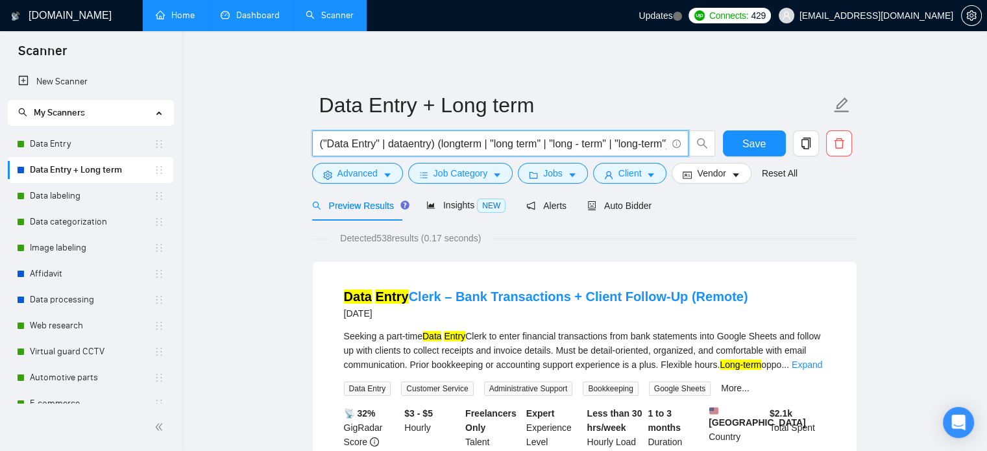
click at [537, 147] on input "("Data Entry" | dataentry) (longterm | "long term" | "long - term" | "long-term…" at bounding box center [493, 144] width 347 height 16
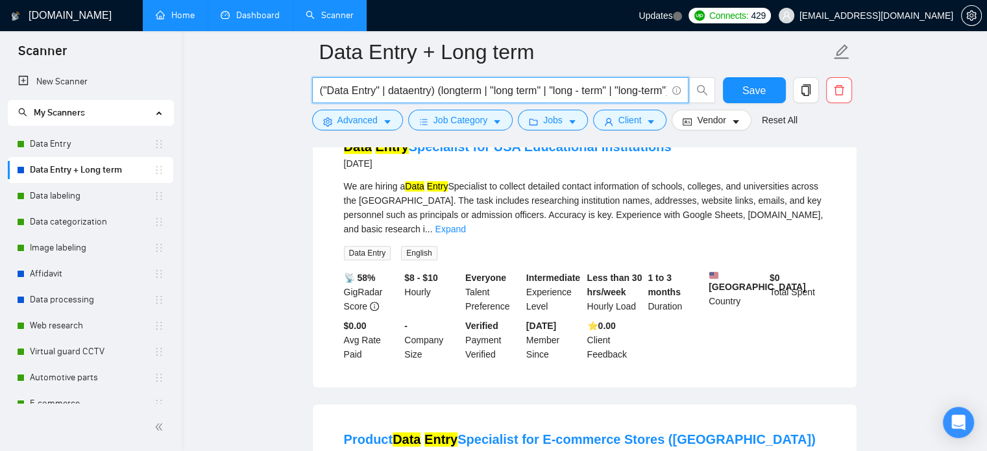
scroll to position [973, 0]
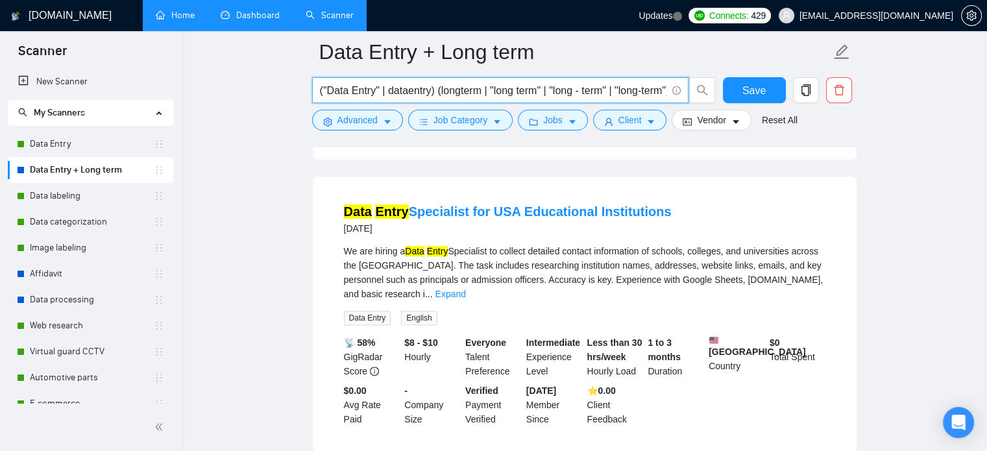
click at [465, 289] on link "Expand" at bounding box center [450, 294] width 31 height 10
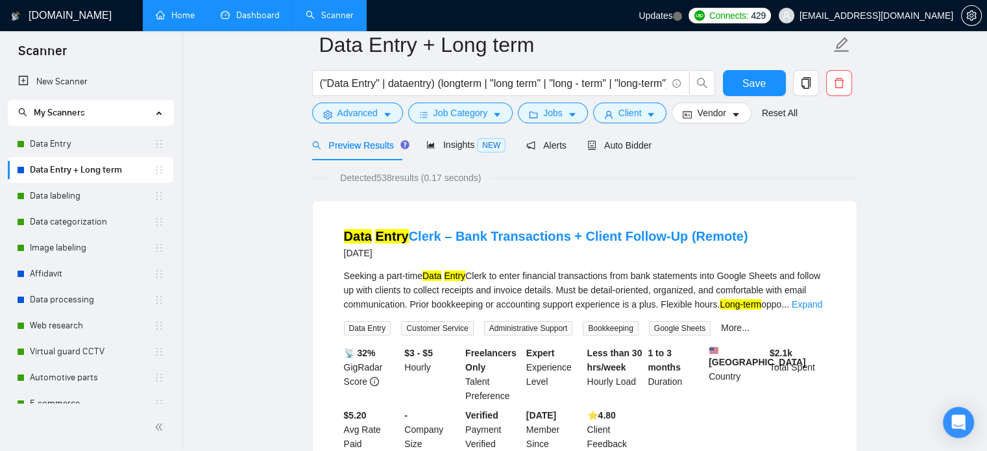
scroll to position [0, 0]
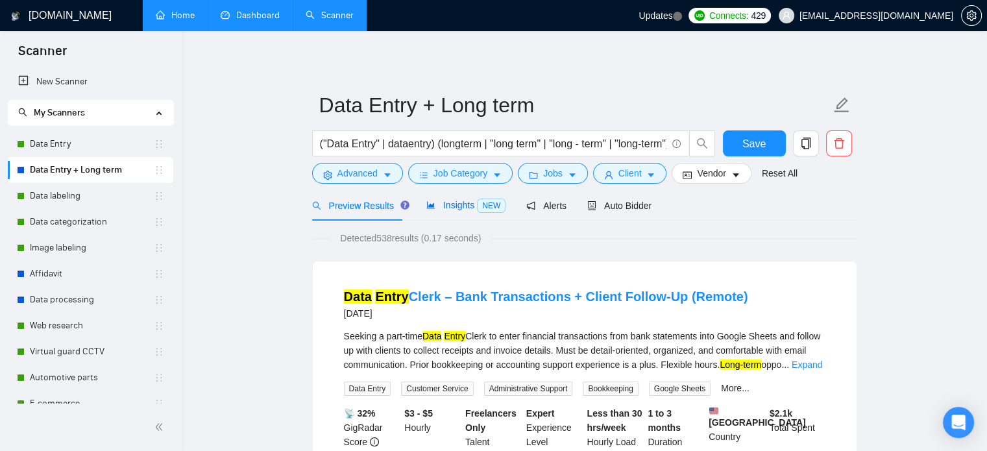
click at [467, 208] on span "Insights NEW" at bounding box center [465, 205] width 79 height 10
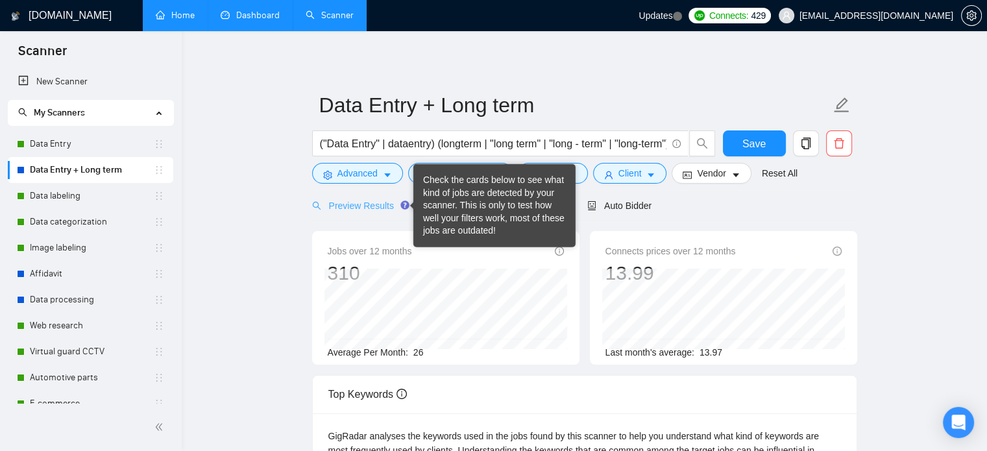
click at [376, 195] on div "Preview Results" at bounding box center [358, 205] width 93 height 31
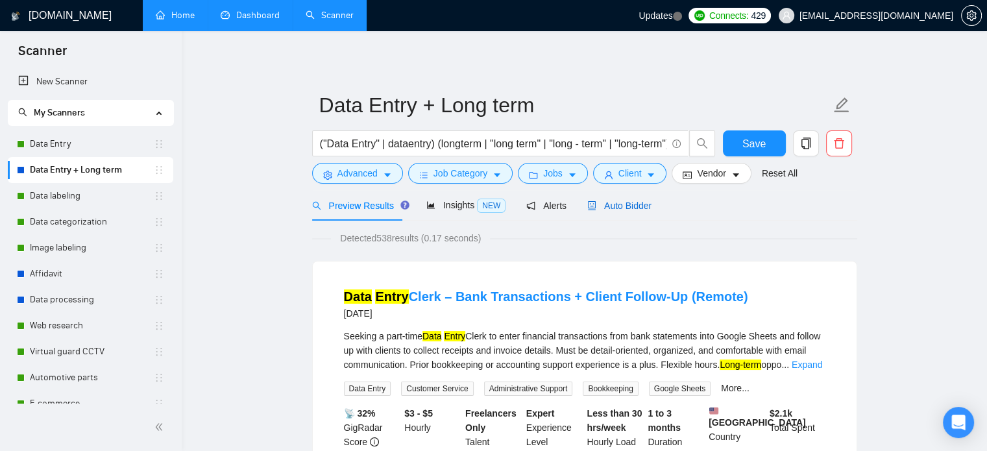
click at [602, 210] on span "Auto Bidder" at bounding box center [619, 206] width 64 height 10
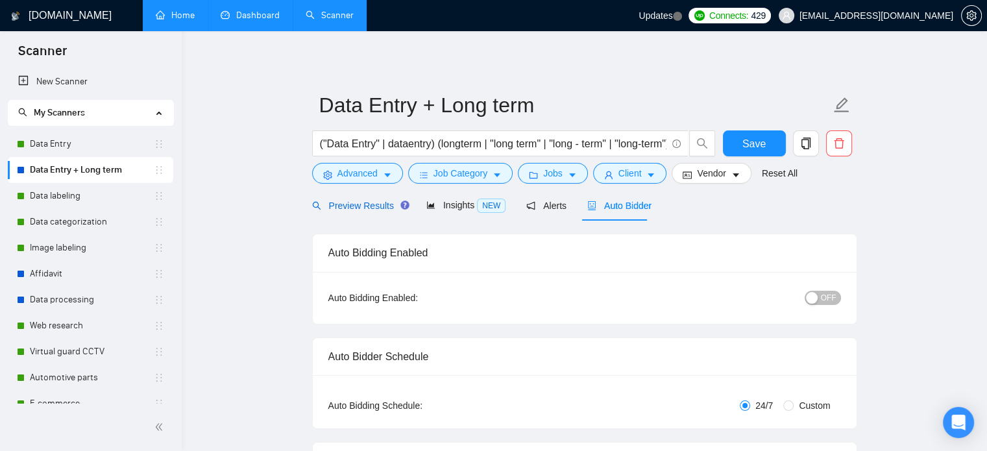
click at [362, 212] on div "Preview Results" at bounding box center [358, 206] width 93 height 14
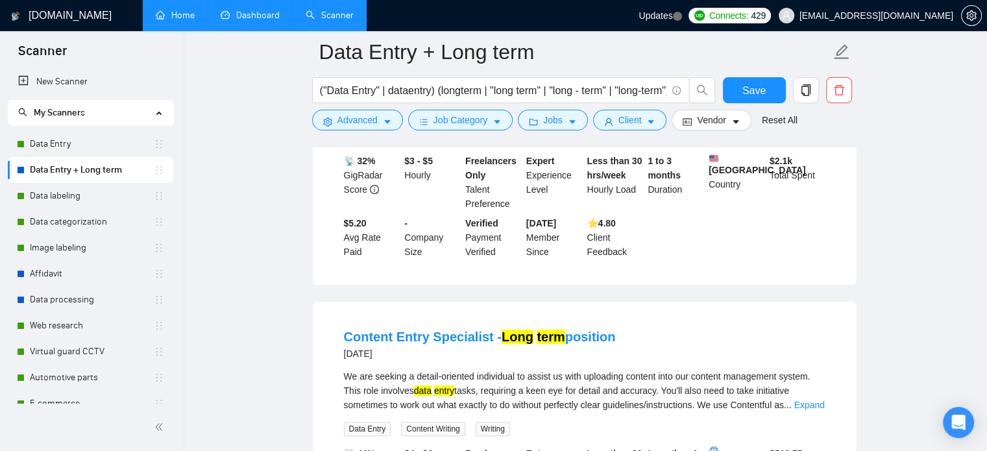
scroll to position [389, 0]
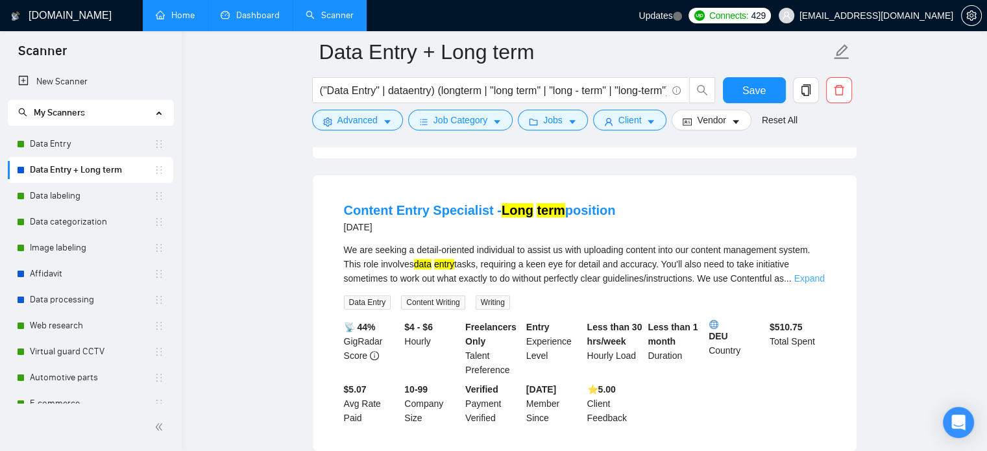
click at [798, 279] on link "Expand" at bounding box center [809, 278] width 31 height 10
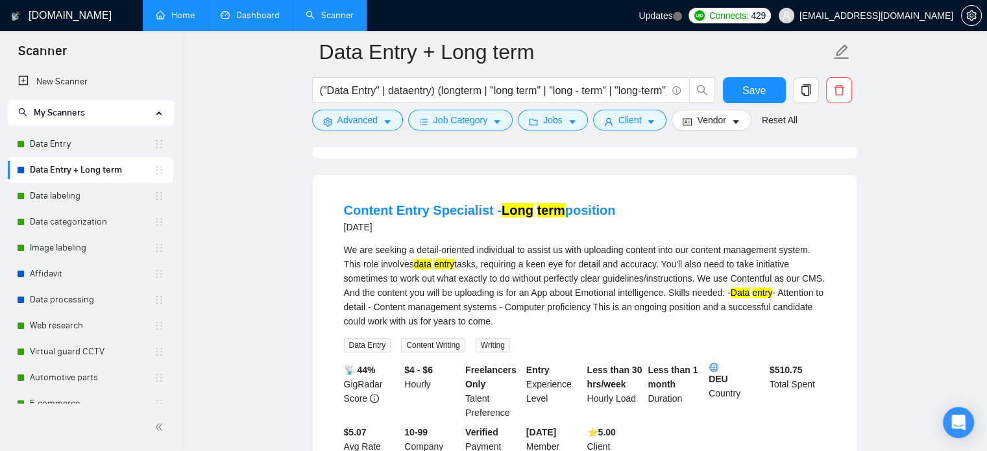
scroll to position [324, 0]
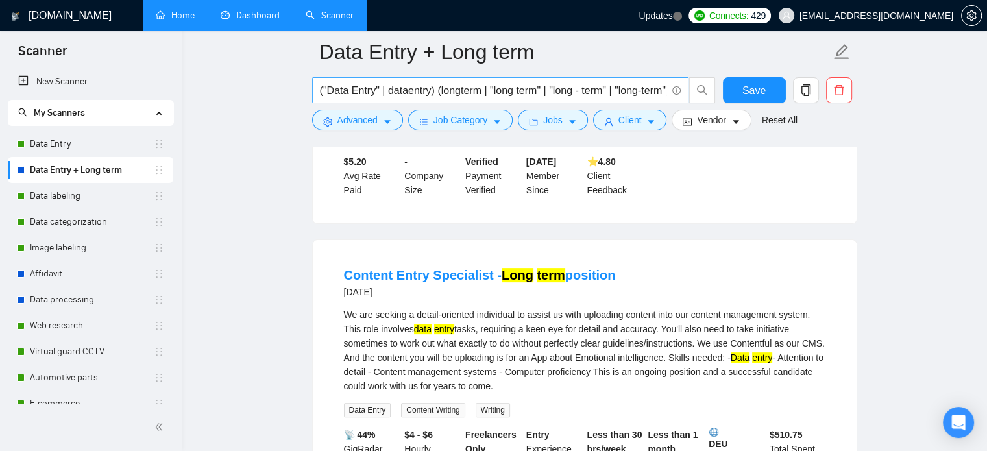
click at [616, 102] on span "("Data Entry" | dataentry) (longterm | "long term" | "long - term" | "long-term…" at bounding box center [500, 90] width 376 height 26
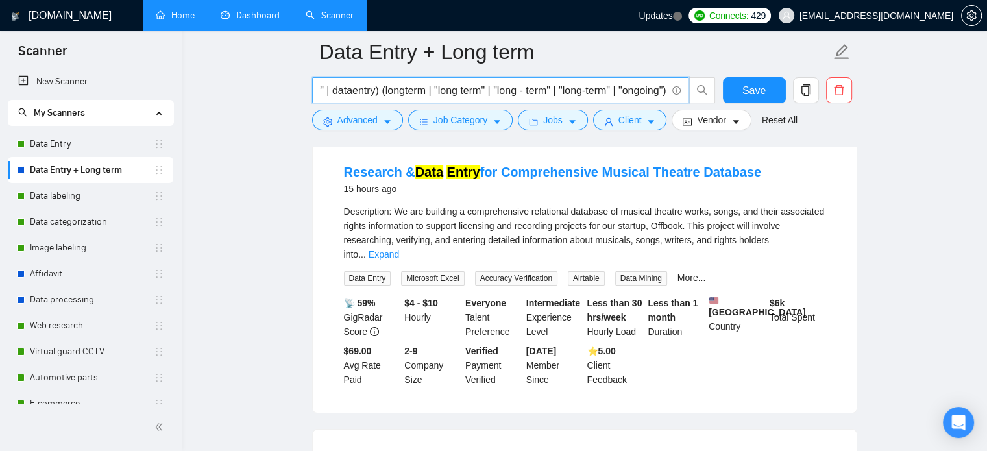
scroll to position [65, 0]
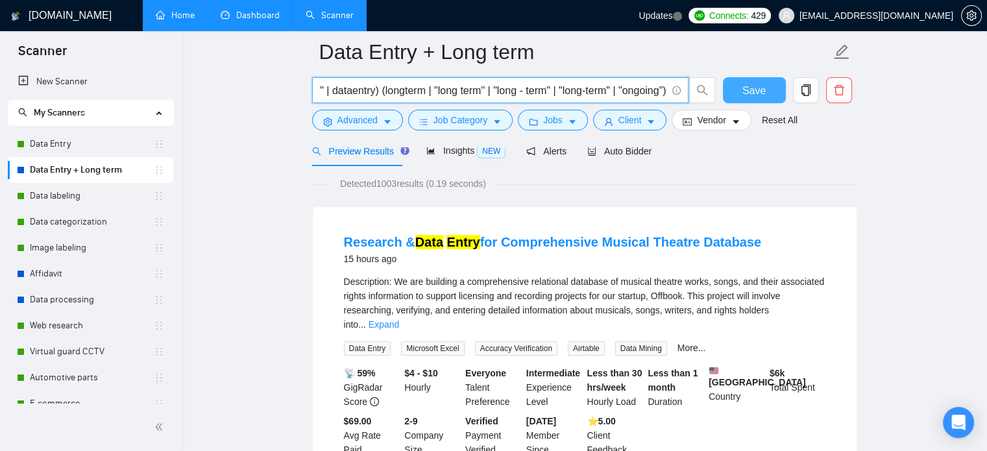
type input "("Data Entry" | dataentry) (longterm | "long term" | "long - term" | "long-term…"
click at [763, 90] on span "Save" at bounding box center [753, 90] width 23 height 16
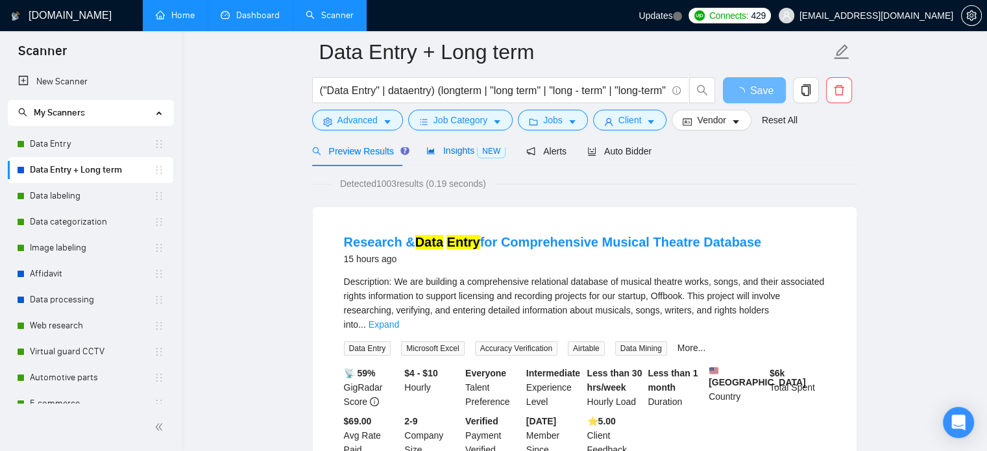
click at [470, 151] on span "Insights NEW" at bounding box center [465, 150] width 79 height 10
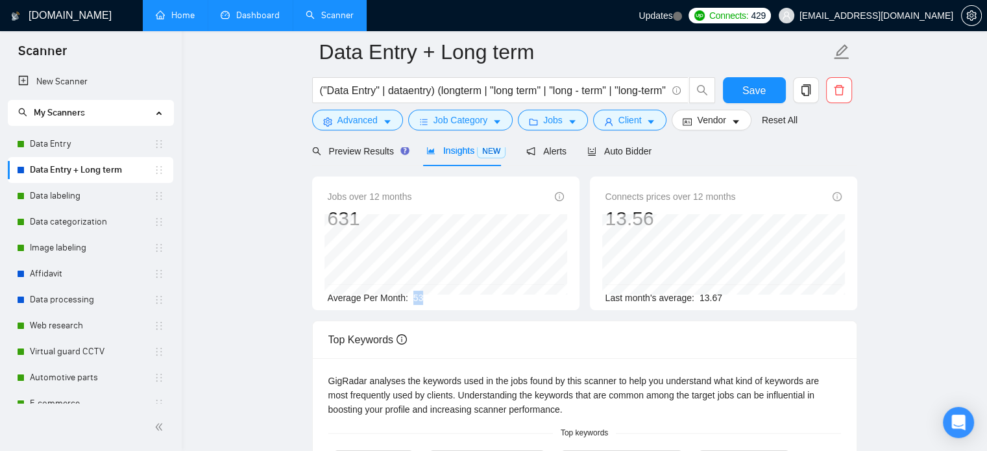
drag, startPoint x: 411, startPoint y: 297, endPoint x: 422, endPoint y: 298, distance: 11.8
click at [422, 298] on div "Average Per Month: 53" at bounding box center [446, 298] width 236 height 14
click at [366, 148] on span "Preview Results" at bounding box center [358, 151] width 93 height 10
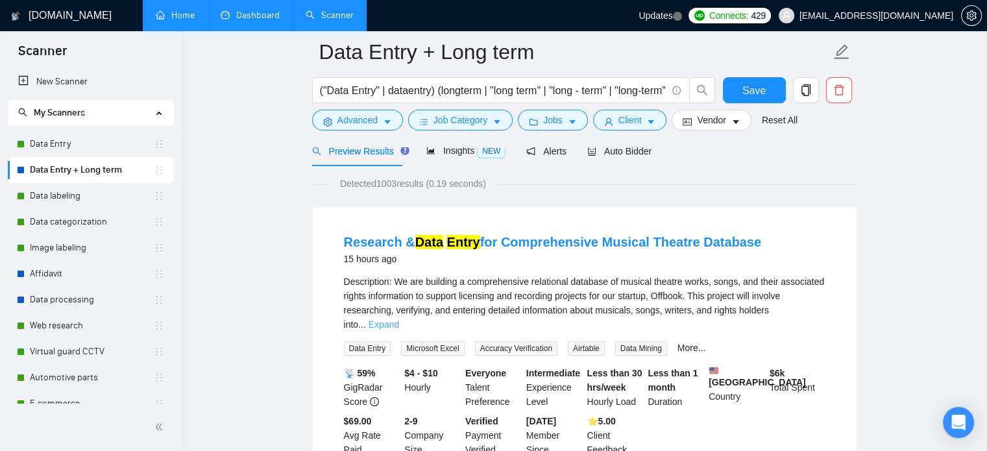
click at [399, 319] on link "Expand" at bounding box center [384, 324] width 31 height 10
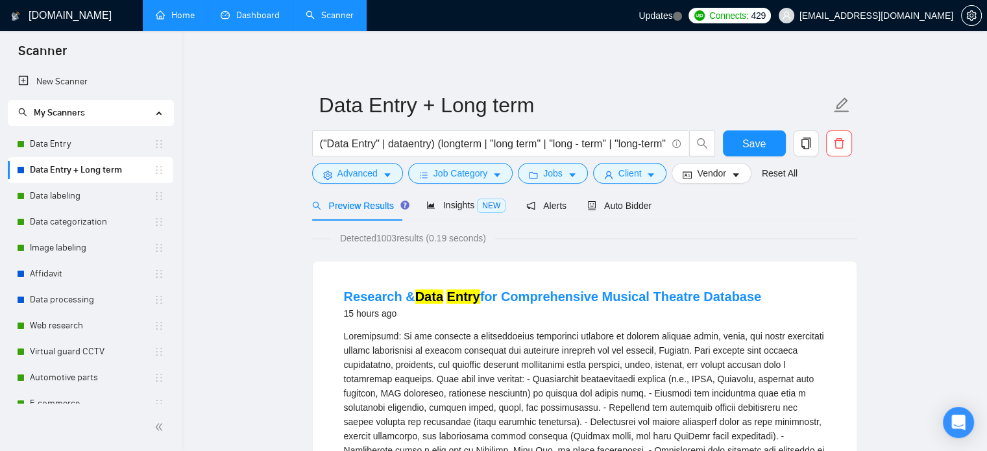
click at [361, 176] on span "Advanced" at bounding box center [357, 173] width 40 height 14
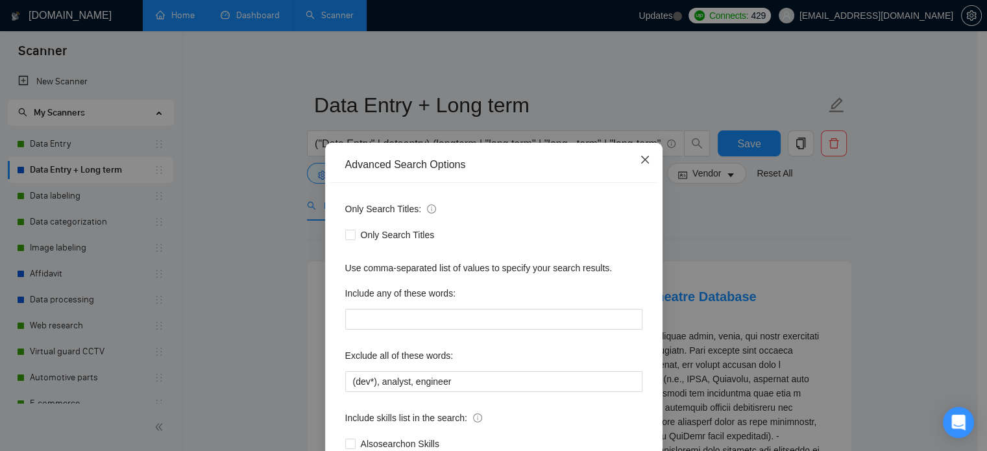
click at [634, 154] on span "Close" at bounding box center [645, 160] width 35 height 35
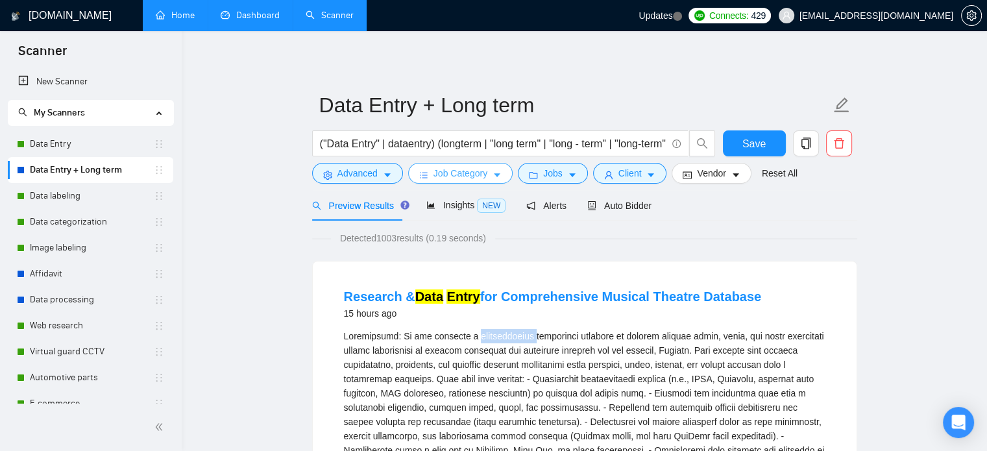
click at [437, 171] on span "Job Category" at bounding box center [461, 173] width 54 height 14
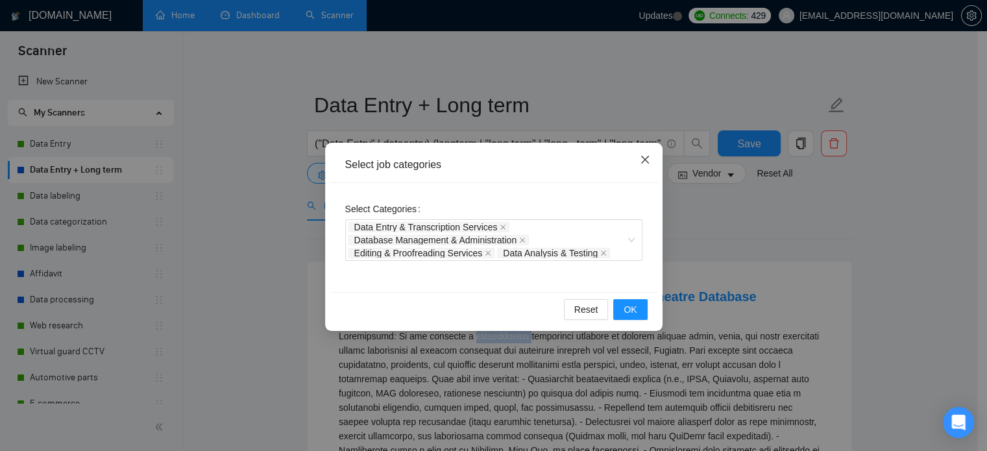
click at [650, 163] on span "Close" at bounding box center [645, 160] width 35 height 35
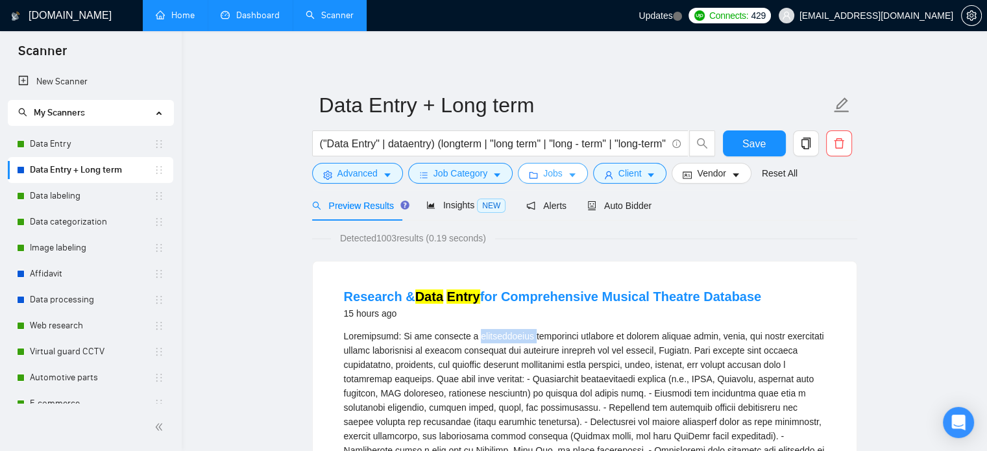
click at [552, 173] on span "Jobs" at bounding box center [552, 173] width 19 height 14
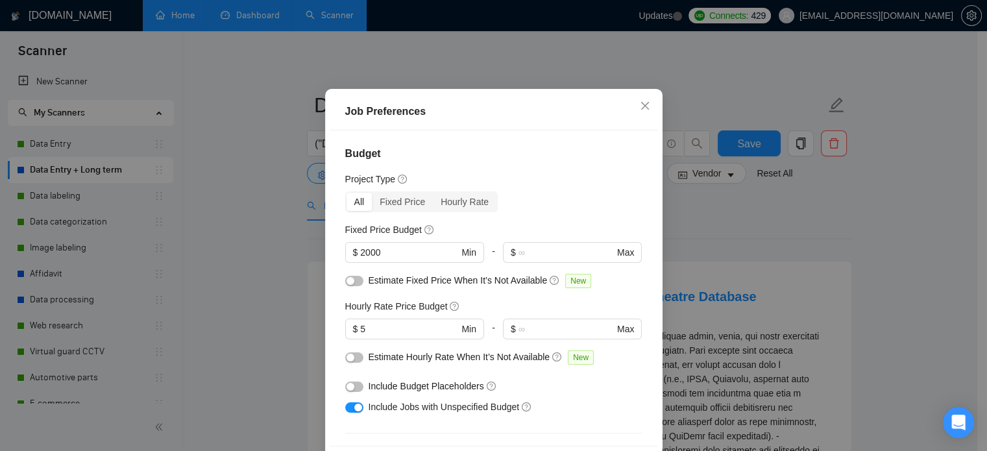
scroll to position [195, 0]
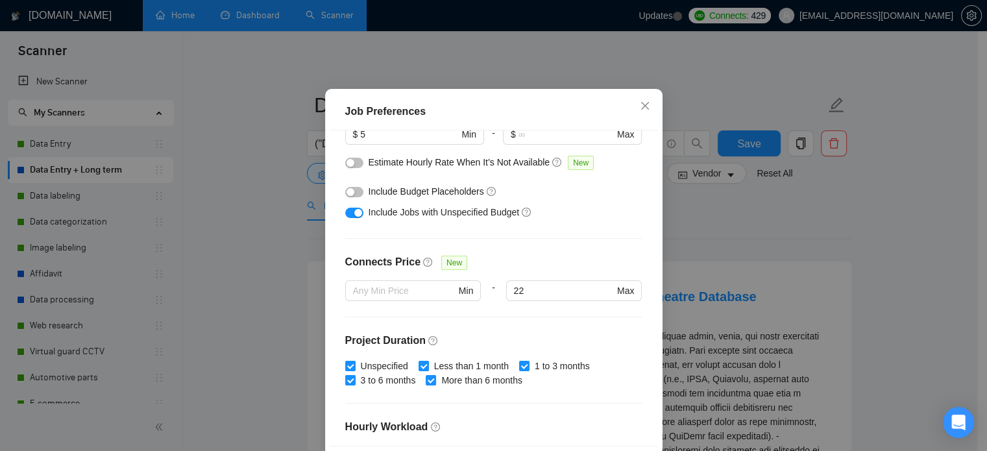
click at [348, 196] on div "button" at bounding box center [351, 192] width 8 height 8
click at [357, 169] on div at bounding box center [354, 162] width 18 height 14
click at [352, 168] on button "button" at bounding box center [354, 163] width 18 height 10
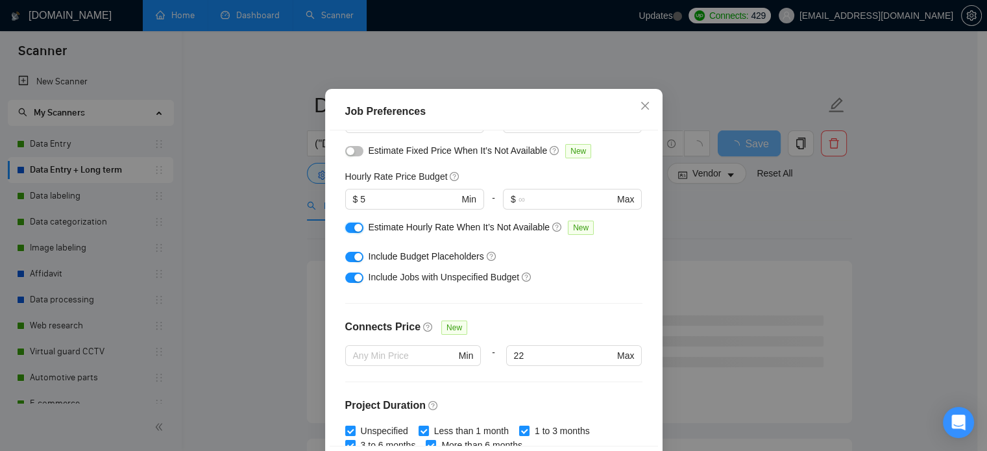
scroll to position [0, 0]
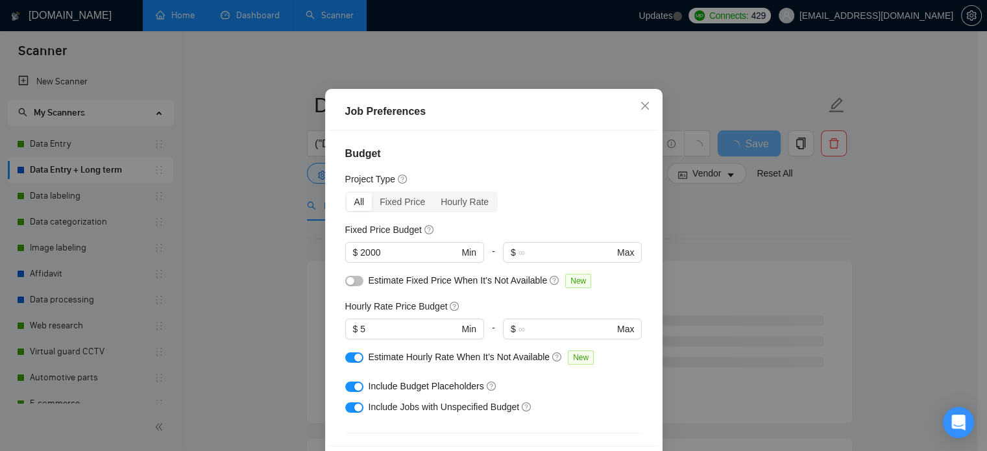
click at [358, 294] on div "Estimate Fixed Price When It’s Not Available New" at bounding box center [493, 283] width 297 height 21
click at [353, 286] on button "button" at bounding box center [354, 281] width 18 height 10
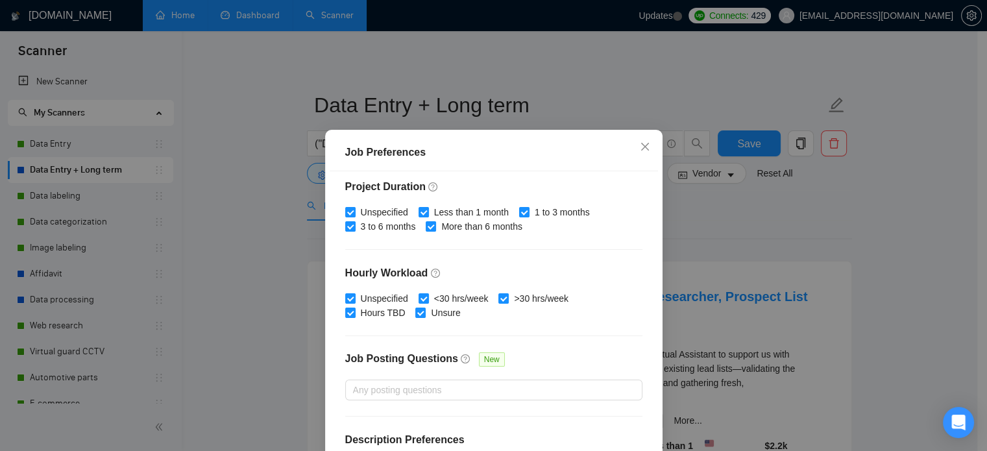
scroll to position [415, 0]
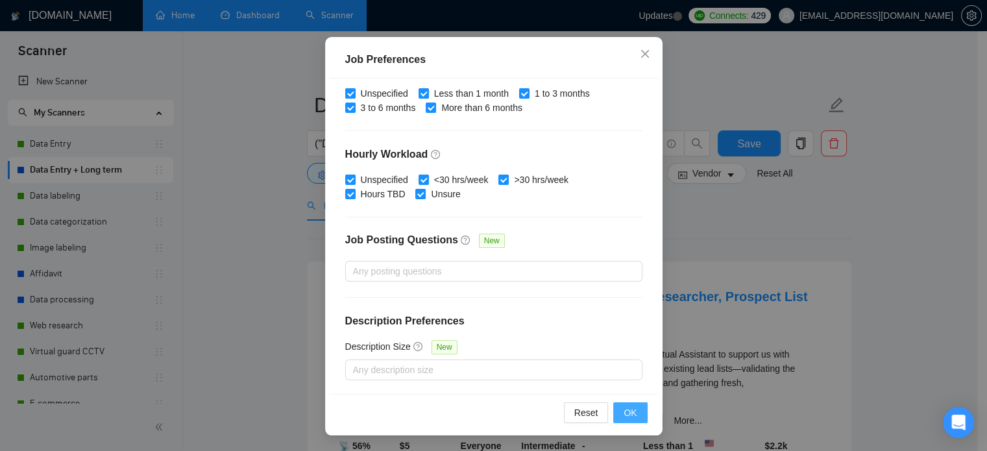
click at [628, 412] on span "OK" at bounding box center [630, 413] width 13 height 14
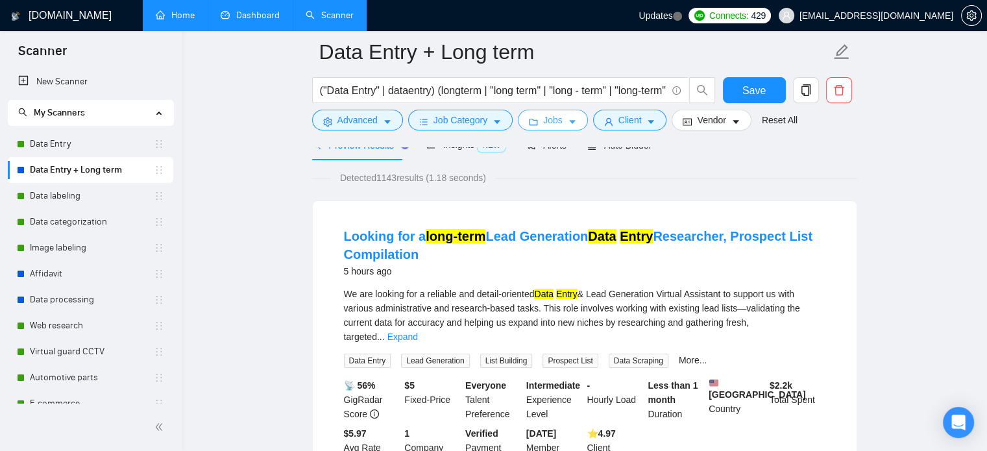
scroll to position [130, 0]
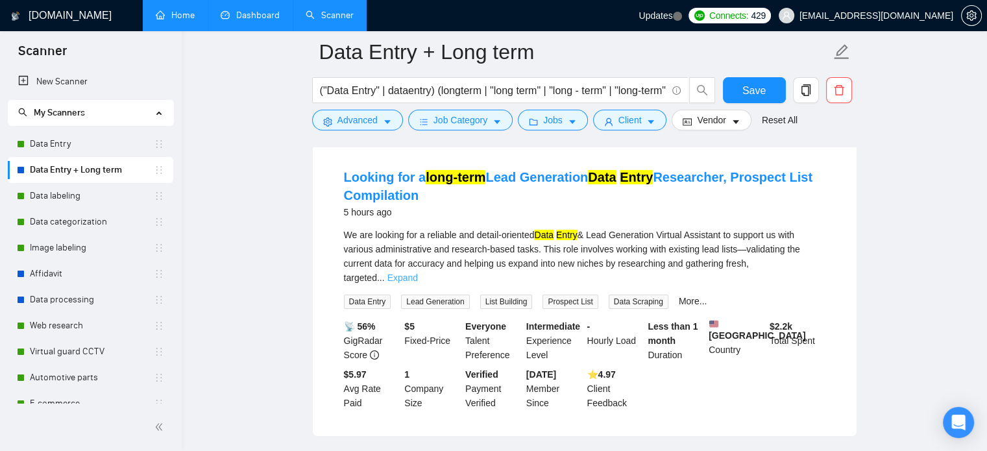
click at [418, 273] on link "Expand" at bounding box center [402, 278] width 31 height 10
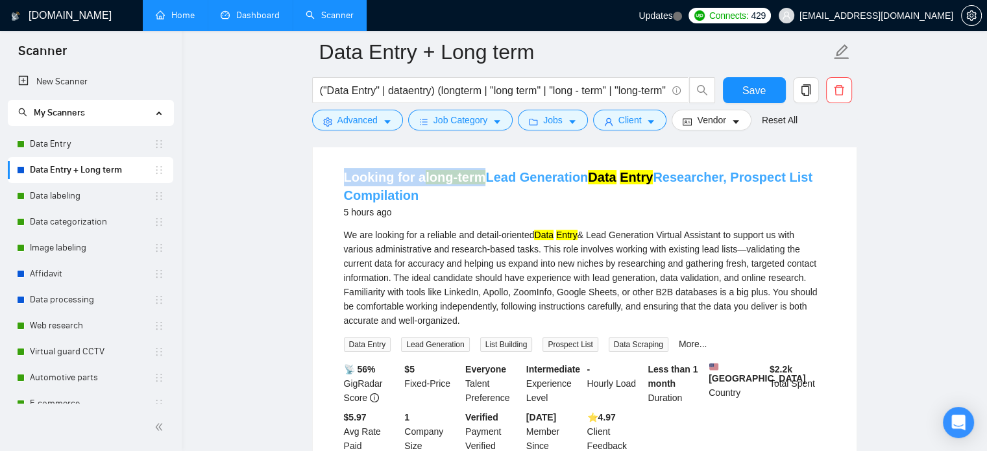
drag, startPoint x: 333, startPoint y: 180, endPoint x: 483, endPoint y: 184, distance: 150.0
click at [483, 184] on li "Looking for a long-term Lead Generation Data Entry Researcher, Prospect List Co…" at bounding box center [584, 311] width 513 height 306
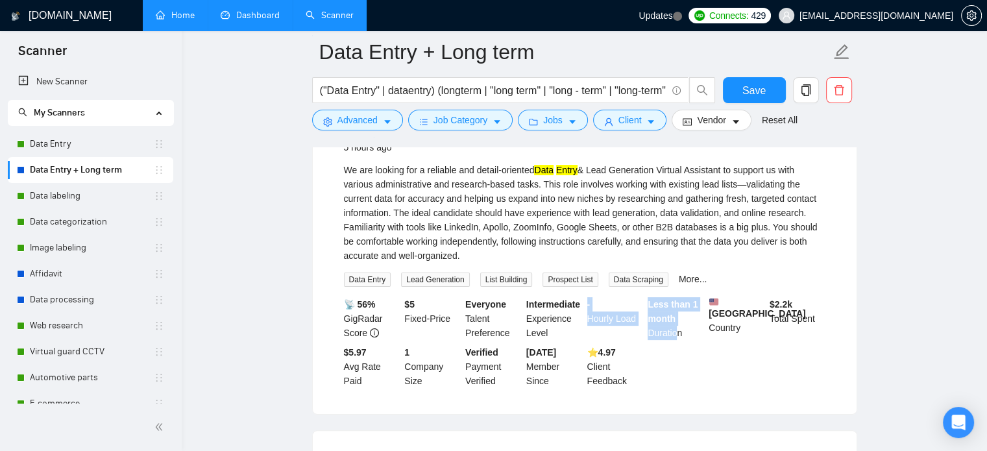
drag, startPoint x: 647, startPoint y: 300, endPoint x: 680, endPoint y: 334, distance: 46.8
click at [680, 334] on div "📡 56% GigRadar Score $ 5 Fixed-Price Everyone Talent Preference Intermediate Ex…" at bounding box center [584, 342] width 487 height 91
click at [680, 334] on div "Less than 1 month Duration" at bounding box center [675, 318] width 61 height 43
drag, startPoint x: 685, startPoint y: 336, endPoint x: 649, endPoint y: 303, distance: 48.2
click at [649, 303] on div "Less than 1 month Duration" at bounding box center [675, 318] width 61 height 43
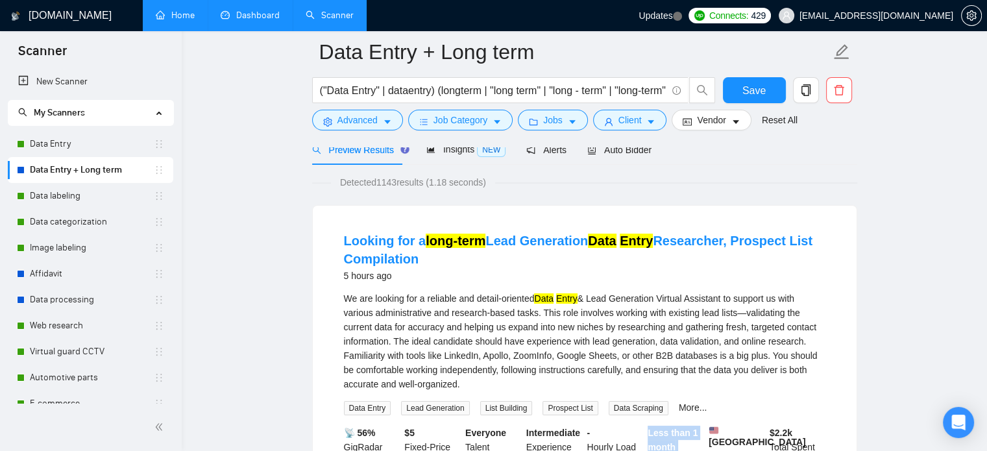
scroll to position [65, 0]
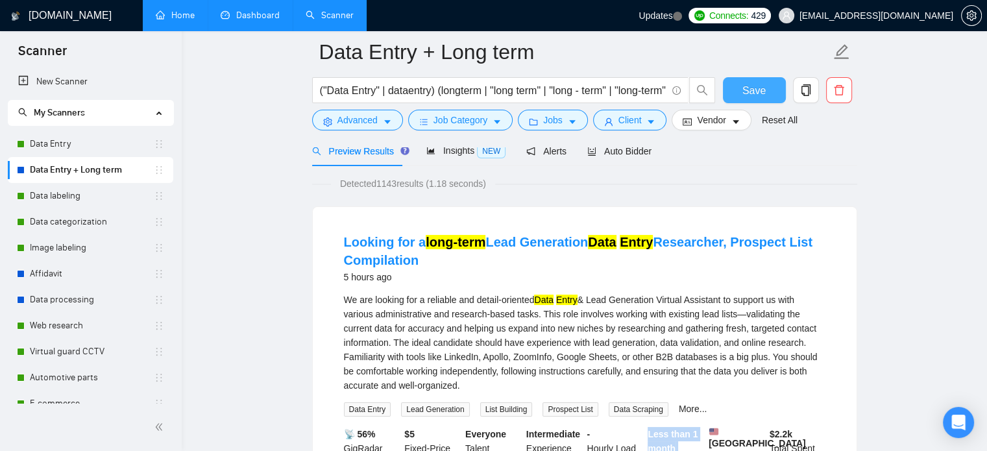
click at [753, 86] on span "Save" at bounding box center [753, 90] width 23 height 16
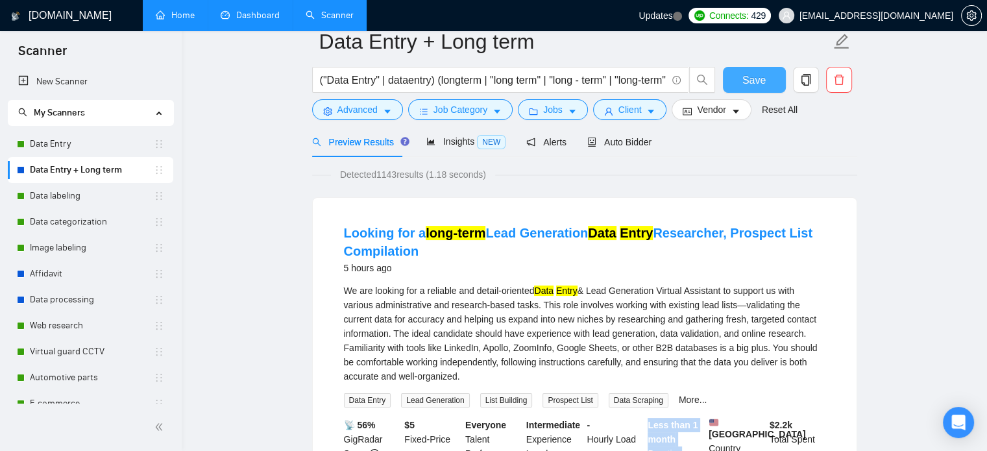
scroll to position [0, 0]
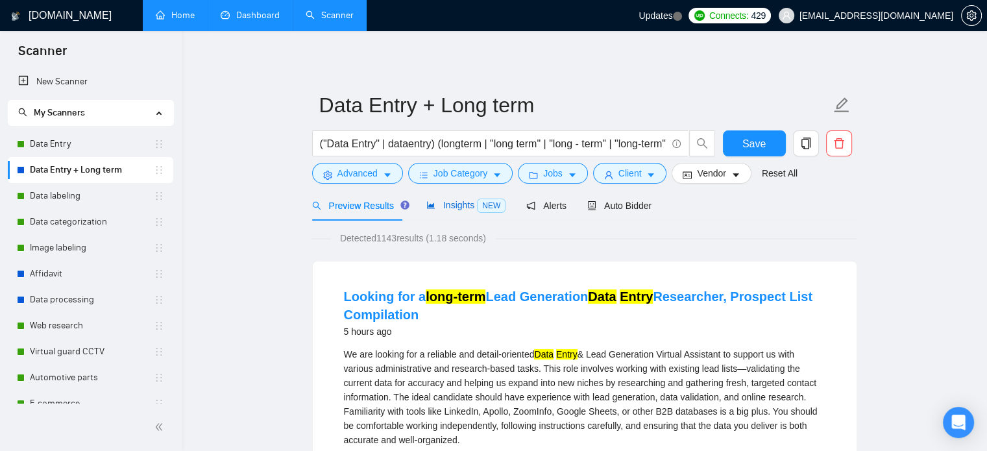
click at [459, 211] on div "Insights NEW" at bounding box center [465, 205] width 79 height 15
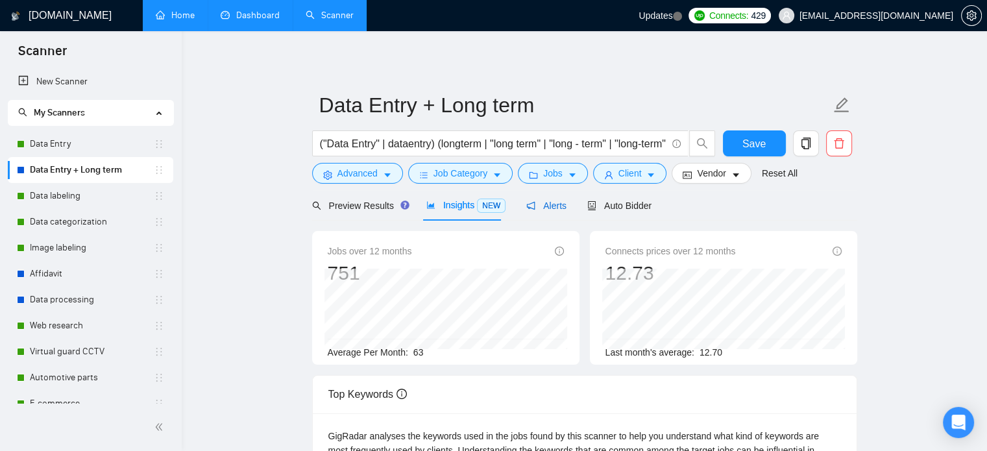
click at [539, 206] on span "Alerts" at bounding box center [546, 206] width 40 height 10
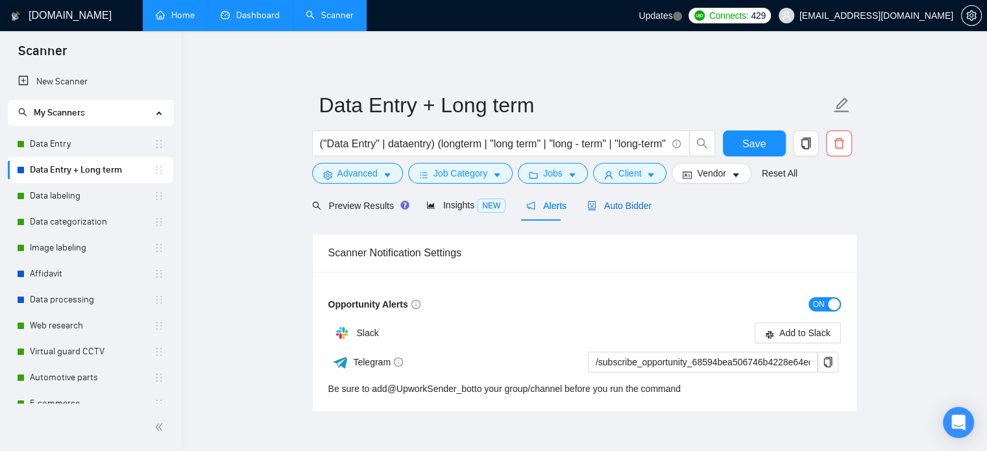
click at [610, 206] on span "Auto Bidder" at bounding box center [619, 206] width 64 height 10
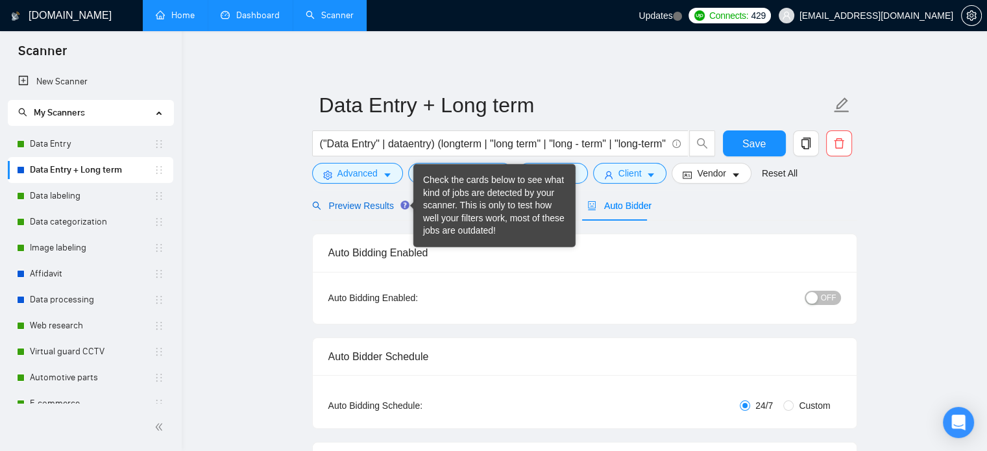
click at [363, 205] on span "Preview Results" at bounding box center [358, 206] width 93 height 10
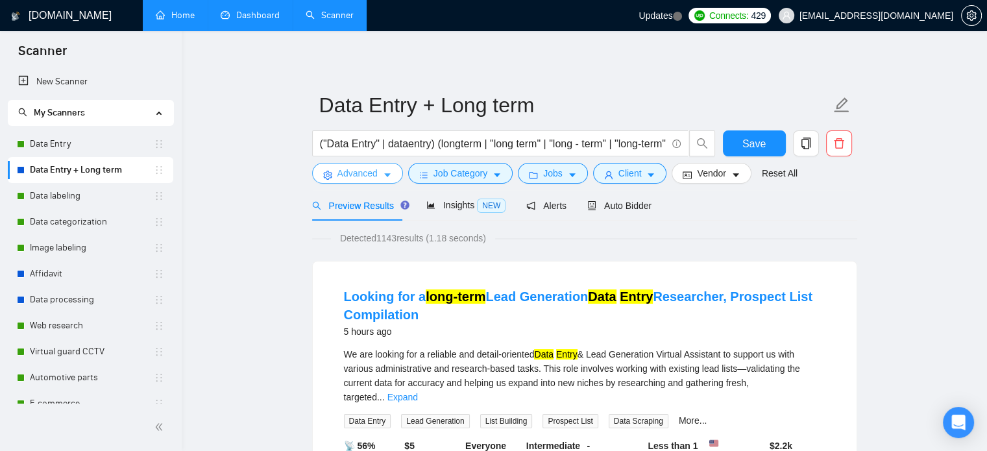
click at [378, 175] on button "Advanced" at bounding box center [357, 173] width 91 height 21
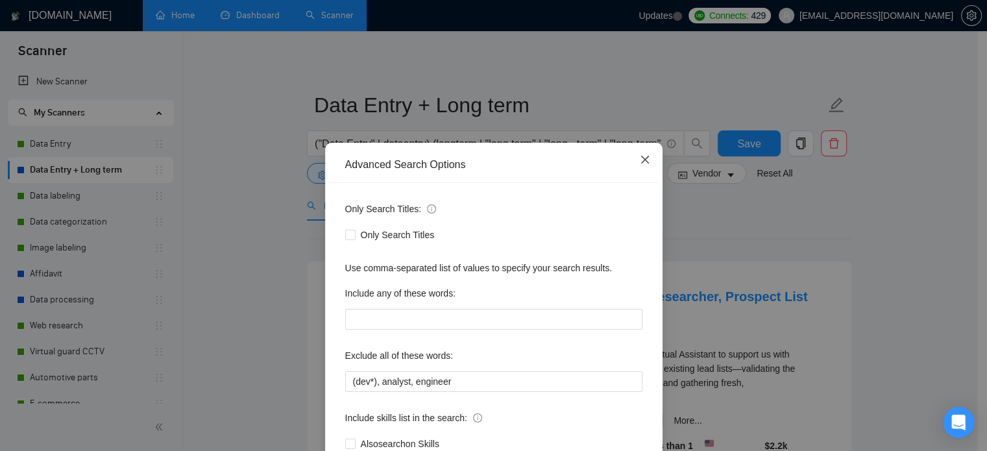
click at [644, 156] on icon "close" at bounding box center [645, 159] width 10 height 10
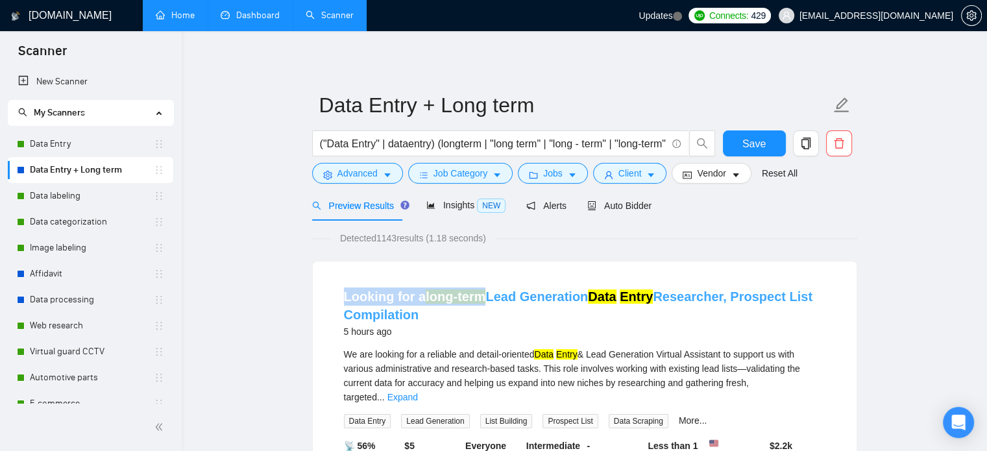
drag, startPoint x: 324, startPoint y: 304, endPoint x: 481, endPoint y: 299, distance: 156.5
click at [481, 299] on div "Looking for a long-term Lead Generation Data Entry Researcher, Prospect List Co…" at bounding box center [585, 409] width 544 height 294
click at [462, 180] on span "Job Category" at bounding box center [461, 173] width 54 height 14
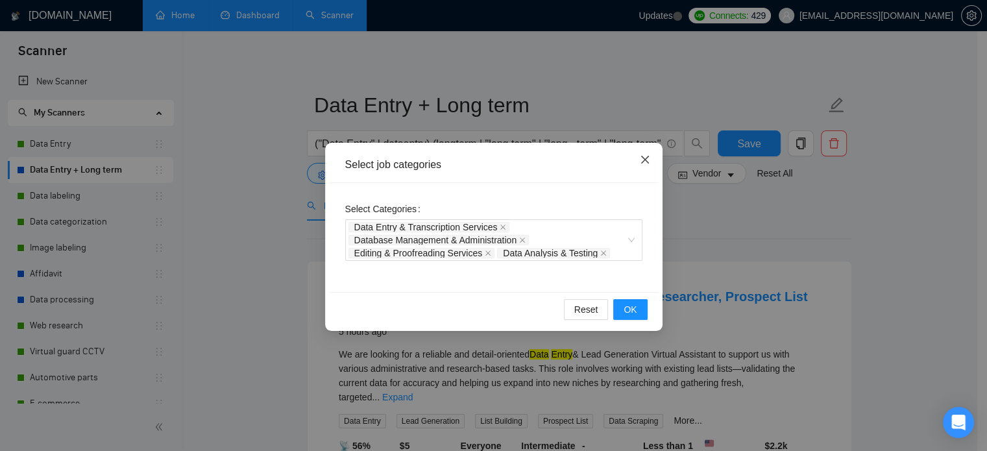
click at [647, 168] on span "Close" at bounding box center [645, 160] width 35 height 35
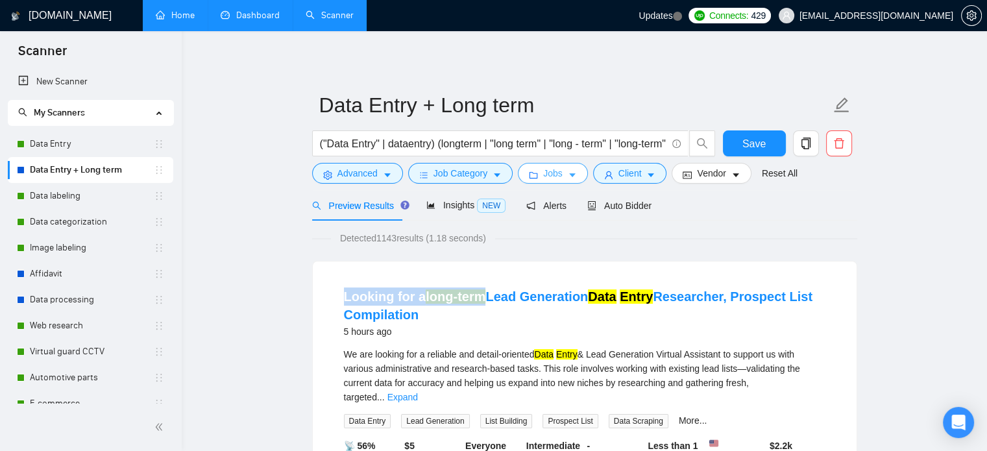
click at [529, 178] on icon "folder" at bounding box center [533, 175] width 9 height 9
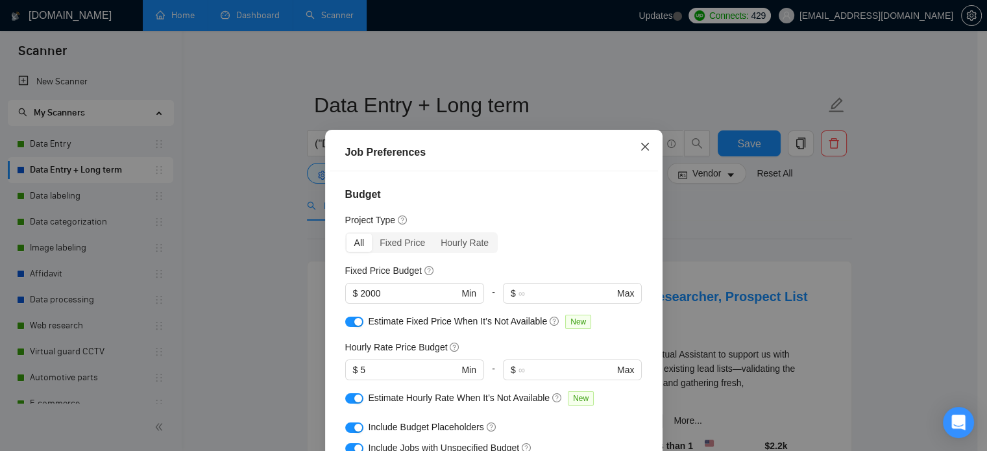
click at [639, 154] on span "Close" at bounding box center [645, 147] width 35 height 35
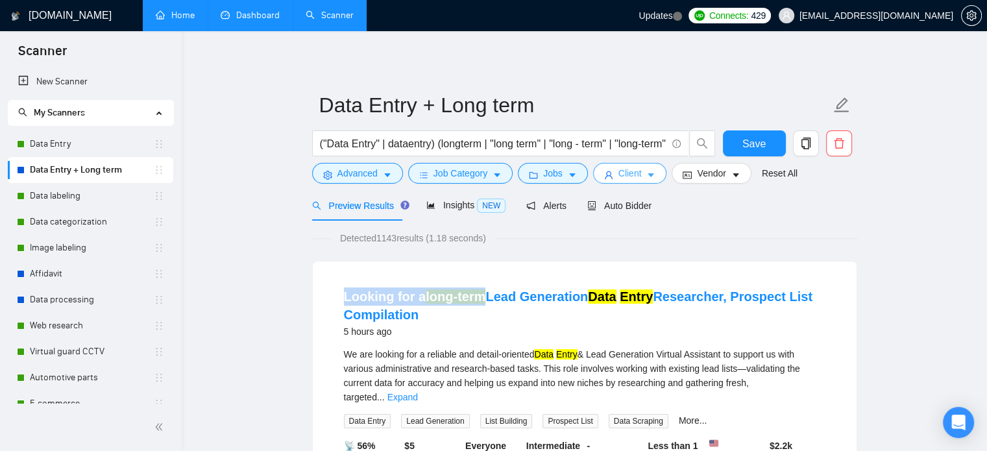
click at [628, 173] on span "Client" at bounding box center [629, 173] width 23 height 14
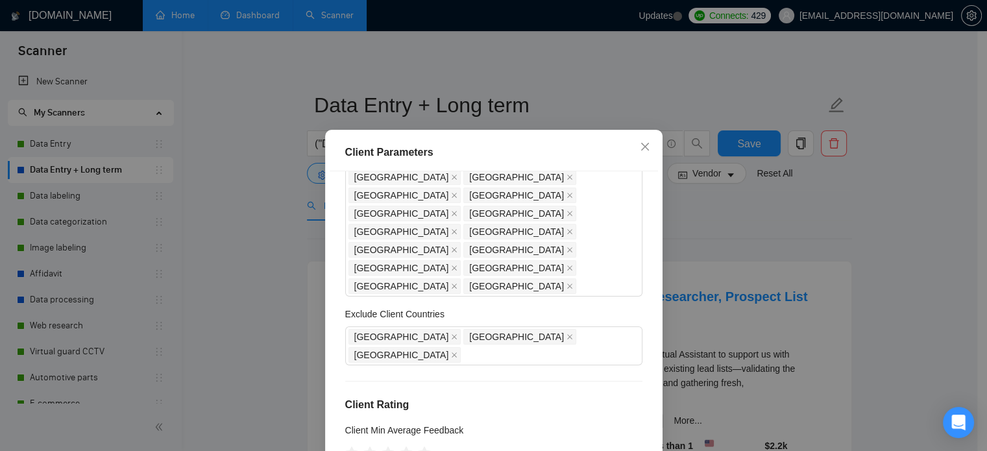
scroll to position [195, 0]
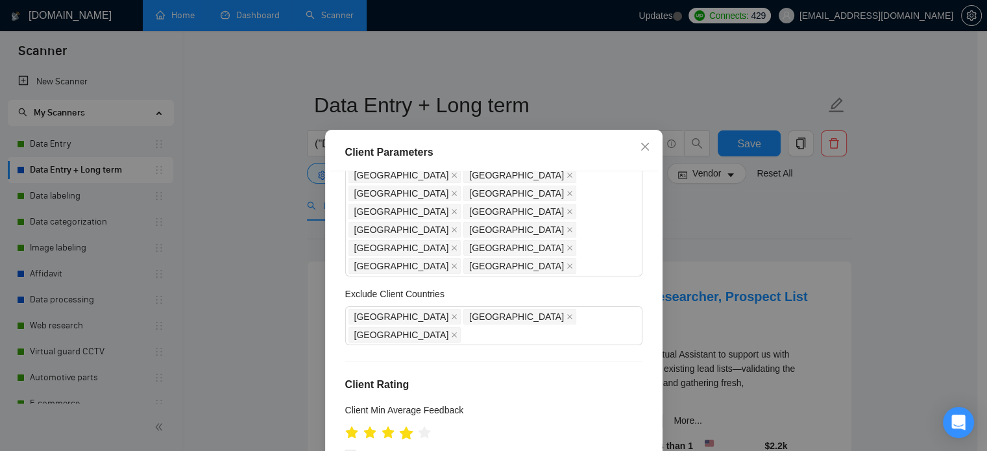
click at [403, 426] on icon "star" at bounding box center [406, 432] width 14 height 13
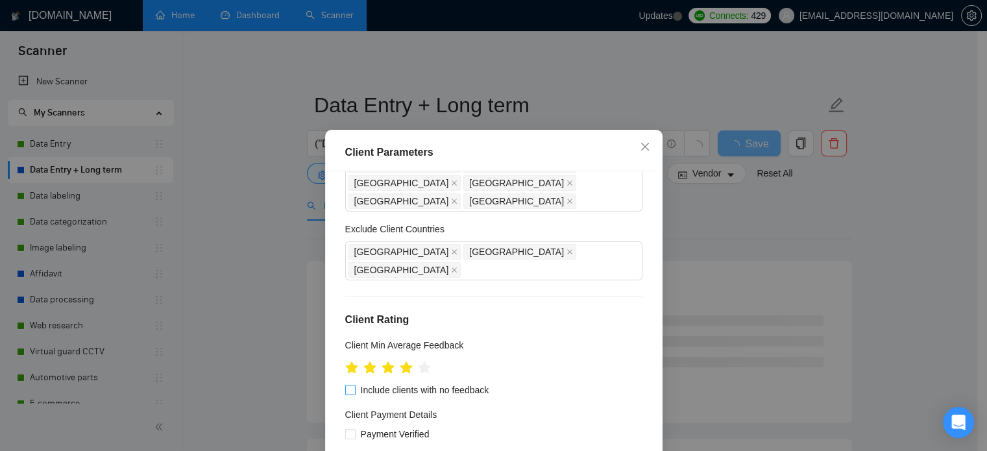
click at [474, 383] on span "Include clients with no feedback" at bounding box center [425, 390] width 139 height 14
click at [354, 385] on input "Include clients with no feedback" at bounding box center [349, 389] width 9 height 9
checkbox input "true"
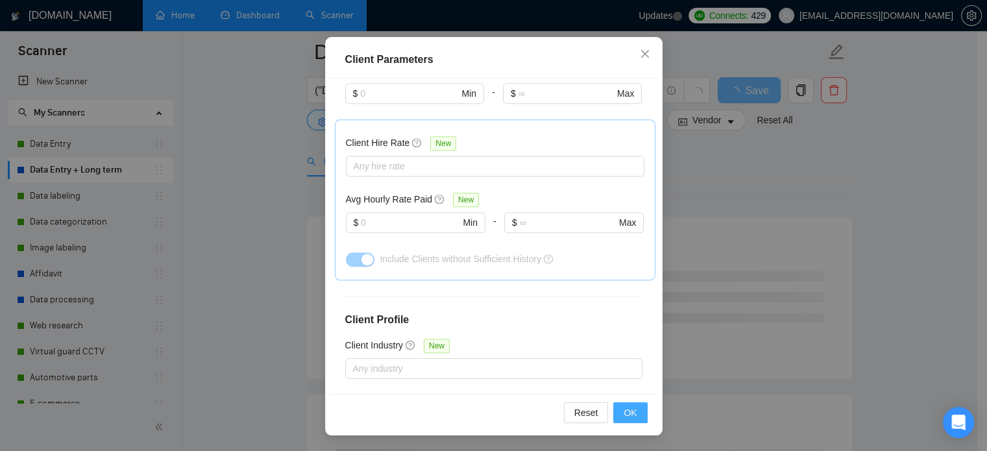
scroll to position [130, 0]
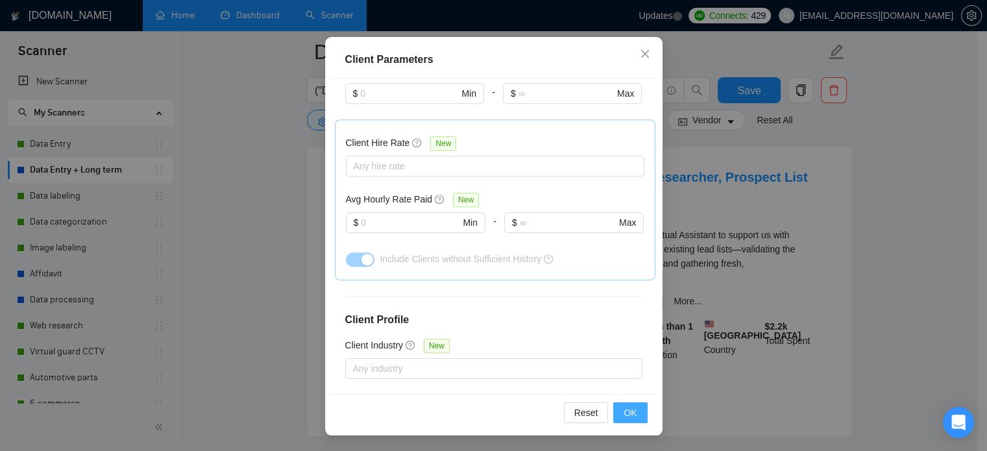
click at [631, 402] on button "OK" at bounding box center [630, 412] width 34 height 21
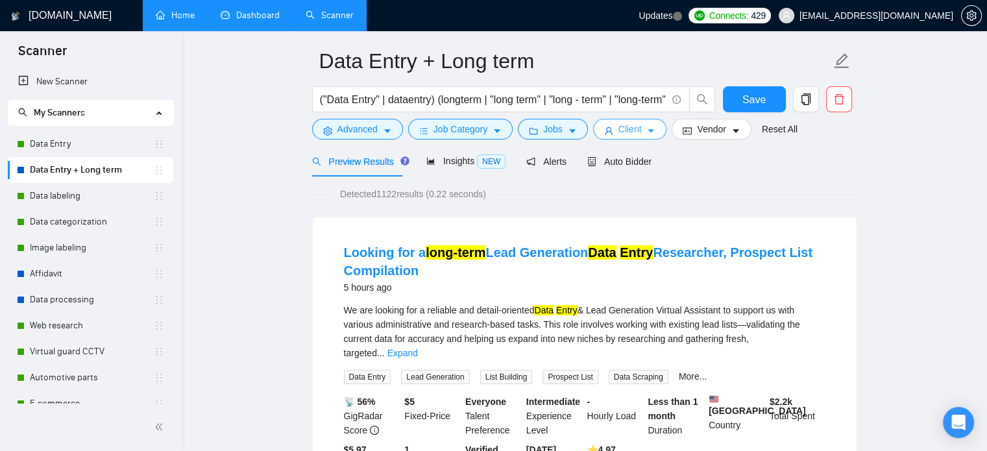
scroll to position [0, 0]
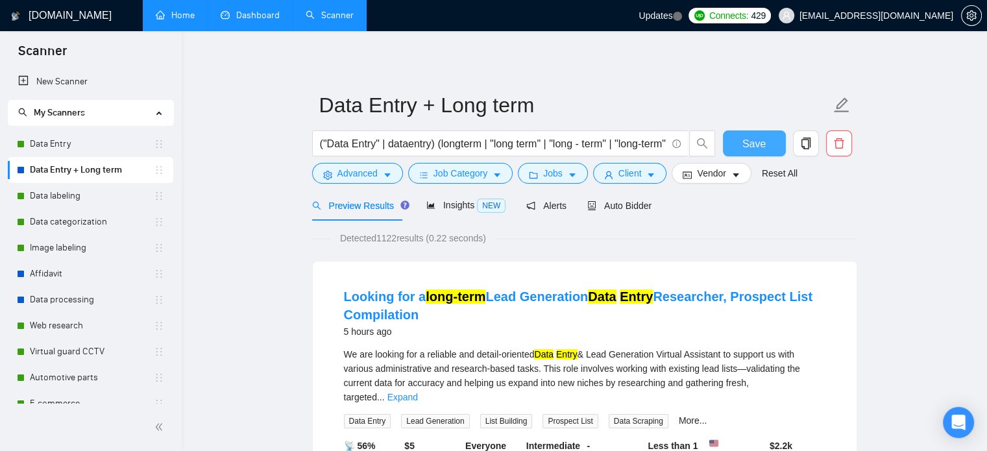
click at [763, 140] on span "Save" at bounding box center [753, 144] width 23 height 16
click at [697, 177] on span "Vendor" at bounding box center [711, 173] width 29 height 14
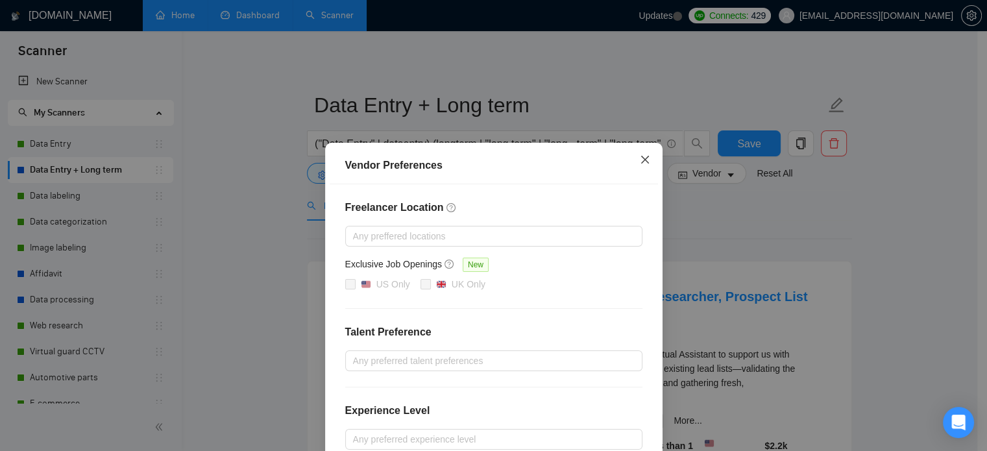
click at [634, 169] on span "Close" at bounding box center [645, 160] width 35 height 35
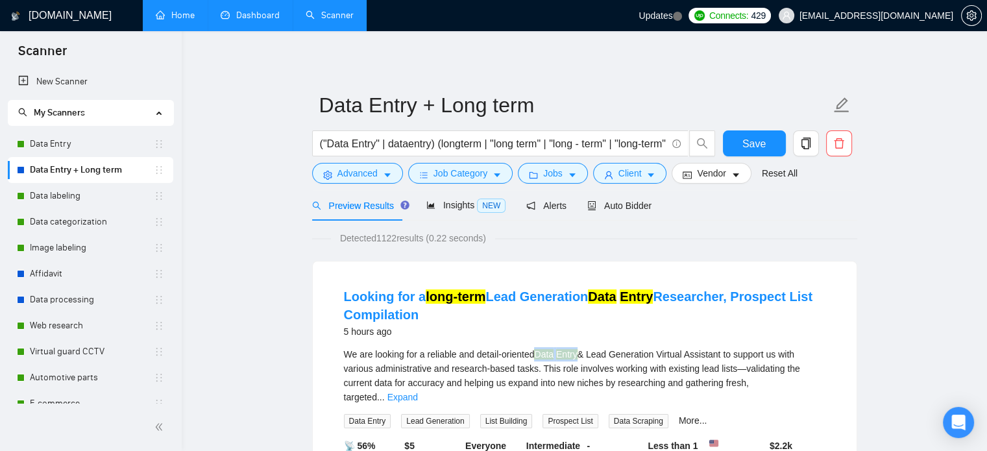
drag, startPoint x: 539, startPoint y: 355, endPoint x: 580, endPoint y: 354, distance: 40.3
click at [580, 354] on div "We are looking for a reliable and detail-oriented Data Entry & Lead Generation …" at bounding box center [585, 375] width 482 height 57
click at [385, 392] on span "..." at bounding box center [381, 397] width 8 height 10
click at [418, 392] on link "Expand" at bounding box center [402, 397] width 31 height 10
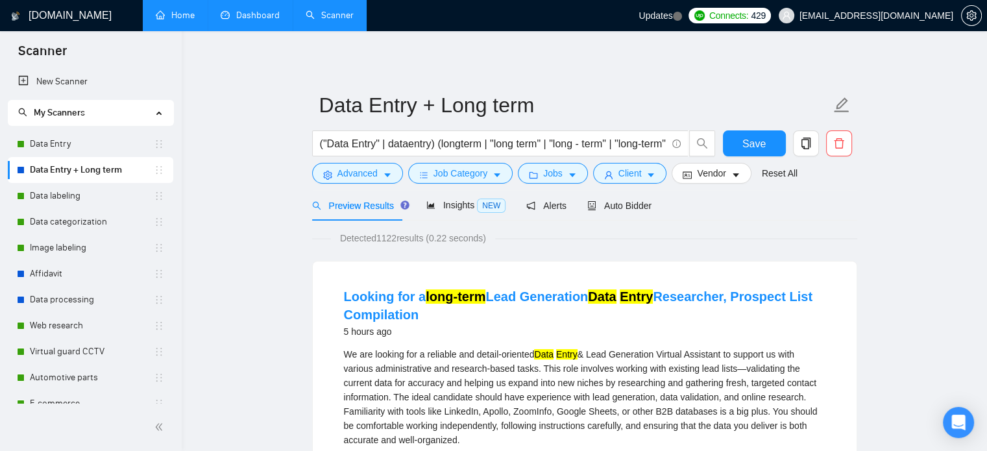
click at [554, 358] on mark "Data" at bounding box center [543, 354] width 19 height 10
click at [80, 144] on link "Data Entry" at bounding box center [92, 144] width 124 height 26
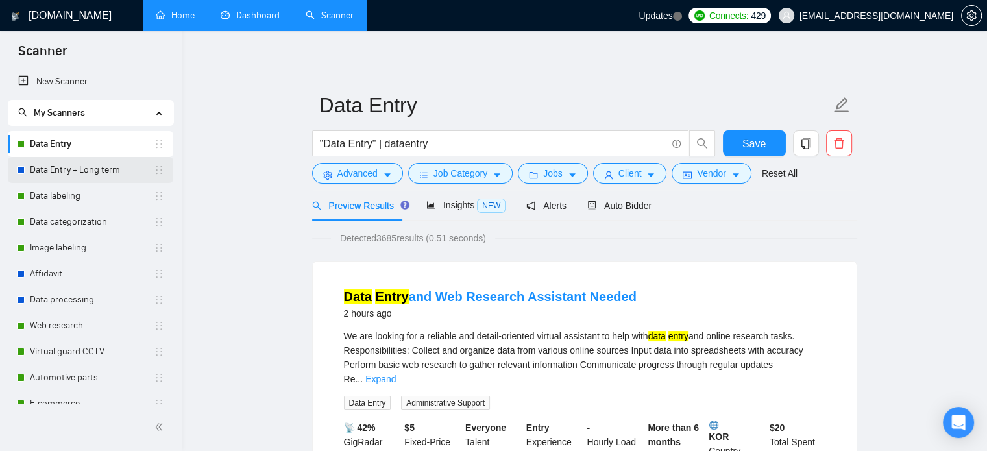
click at [127, 175] on link "Data Entry + Long term" at bounding box center [92, 170] width 124 height 26
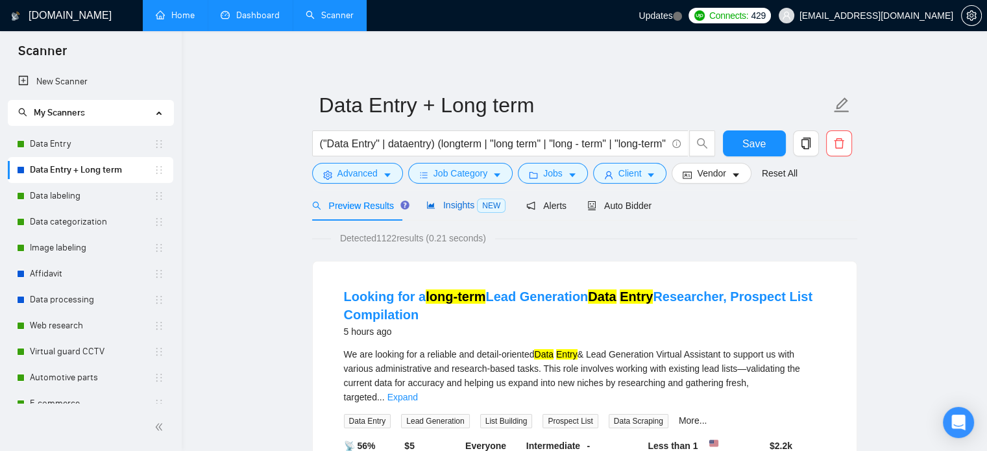
click at [469, 212] on div "Insights NEW" at bounding box center [465, 205] width 79 height 15
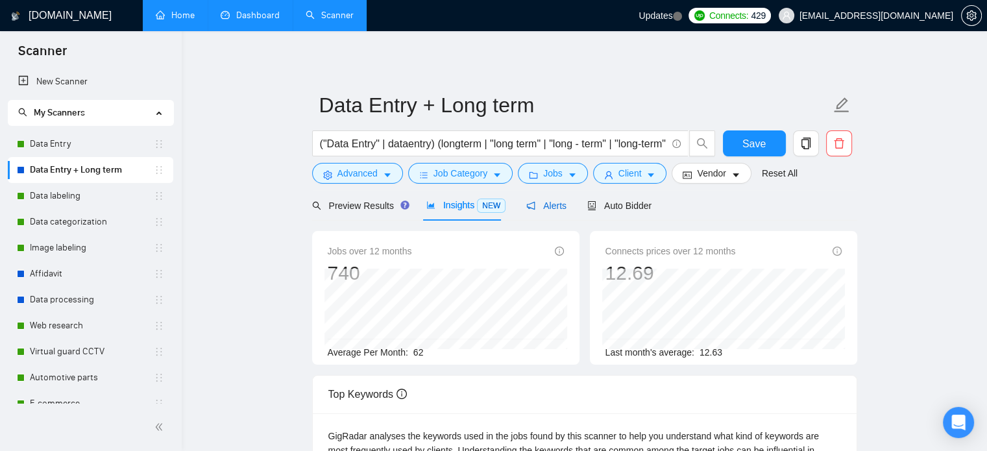
click at [540, 208] on span "Alerts" at bounding box center [546, 206] width 40 height 10
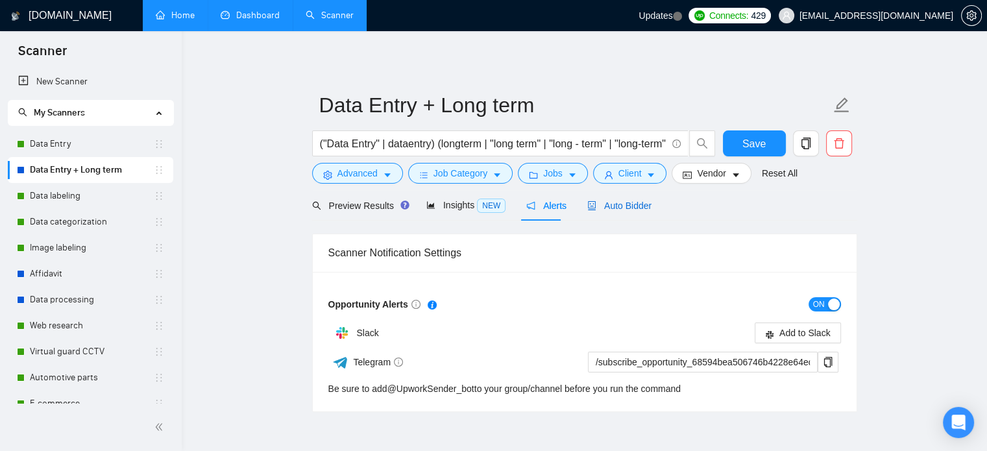
click at [604, 206] on span "Auto Bidder" at bounding box center [619, 206] width 64 height 10
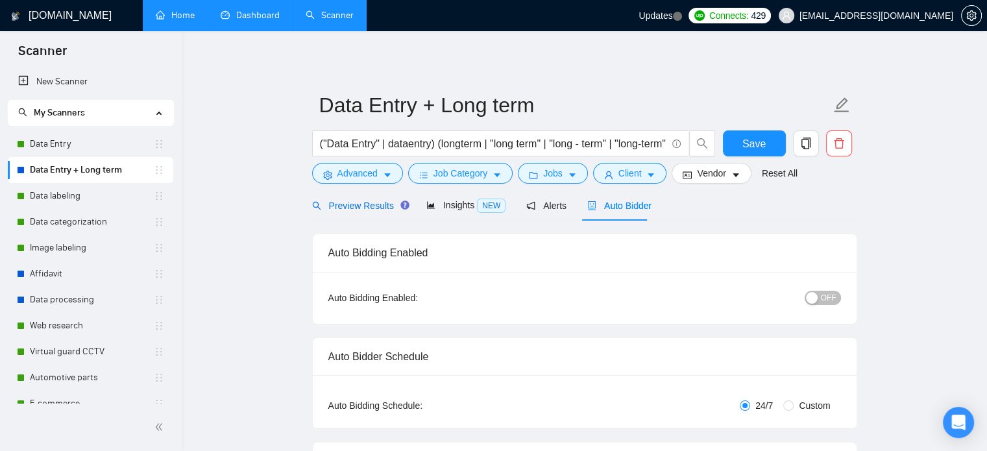
click at [373, 202] on span "Preview Results" at bounding box center [358, 206] width 93 height 10
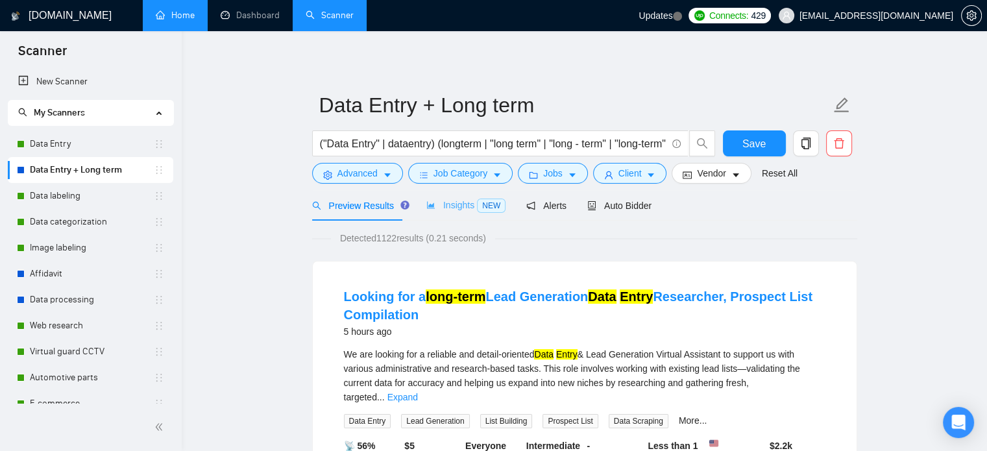
click at [451, 215] on div "Insights NEW" at bounding box center [465, 205] width 79 height 31
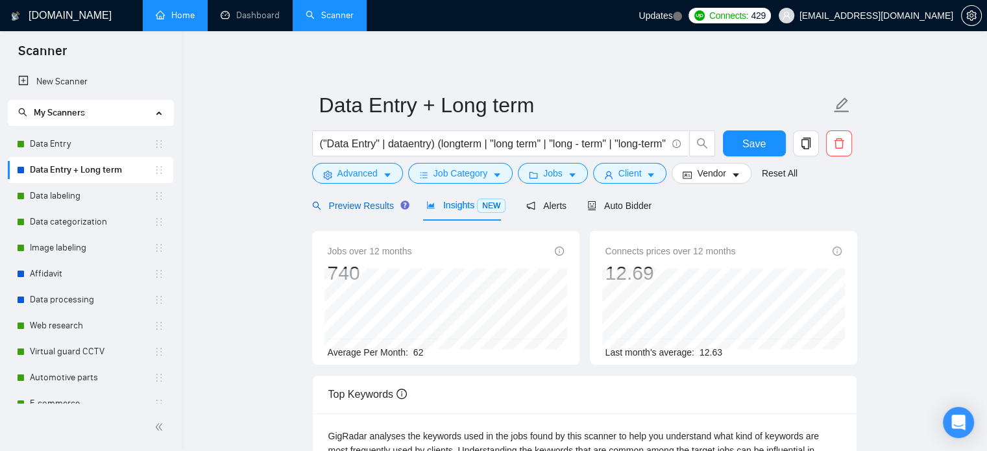
click at [352, 209] on span "Preview Results" at bounding box center [358, 206] width 93 height 10
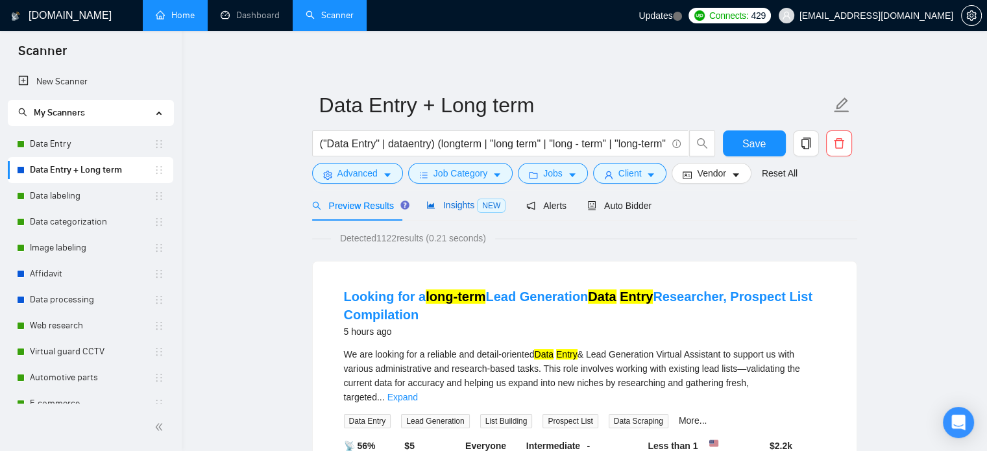
click at [469, 208] on span "Insights NEW" at bounding box center [465, 205] width 79 height 10
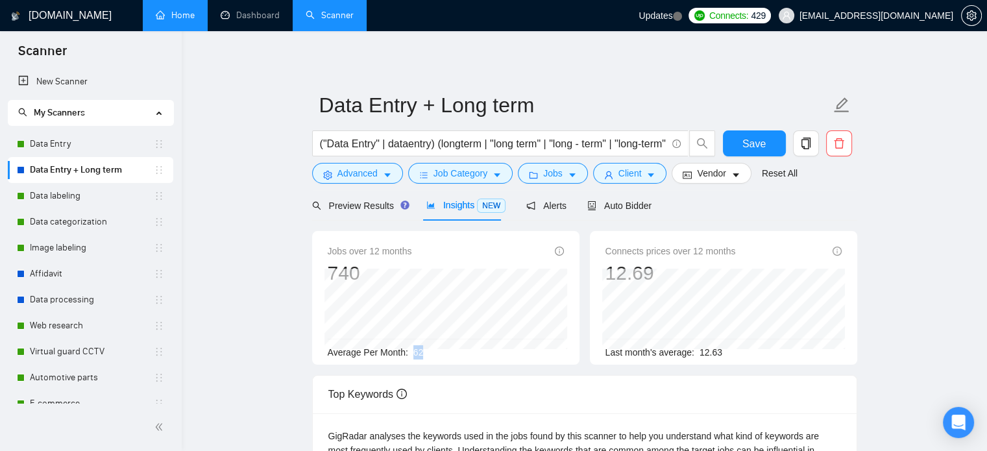
drag, startPoint x: 413, startPoint y: 355, endPoint x: 426, endPoint y: 357, distance: 12.5
click at [426, 357] on div "Average Per Month: 62" at bounding box center [446, 352] width 236 height 14
click at [428, 355] on div "Average Per Month: 62" at bounding box center [446, 352] width 236 height 14
drag, startPoint x: 413, startPoint y: 354, endPoint x: 422, endPoint y: 355, distance: 9.8
click at [422, 355] on div "Average Per Month: 62" at bounding box center [446, 352] width 236 height 14
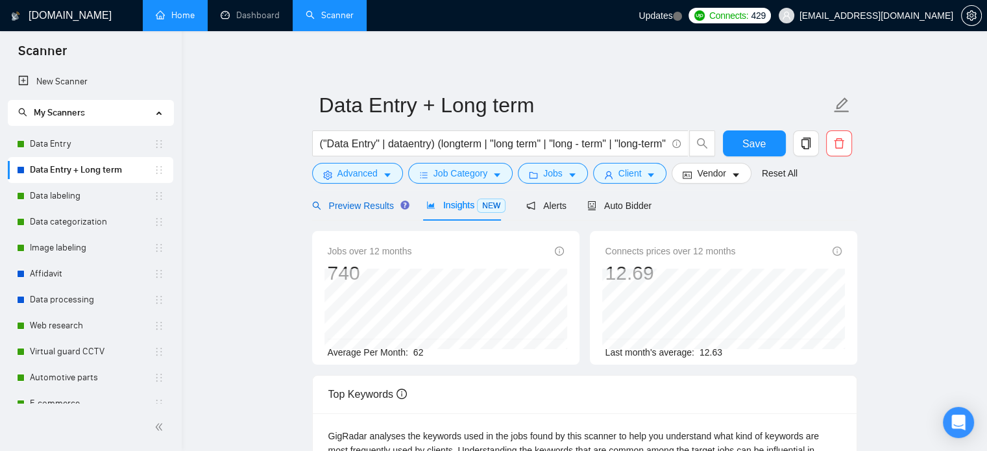
click at [369, 211] on span "Preview Results" at bounding box center [358, 206] width 93 height 10
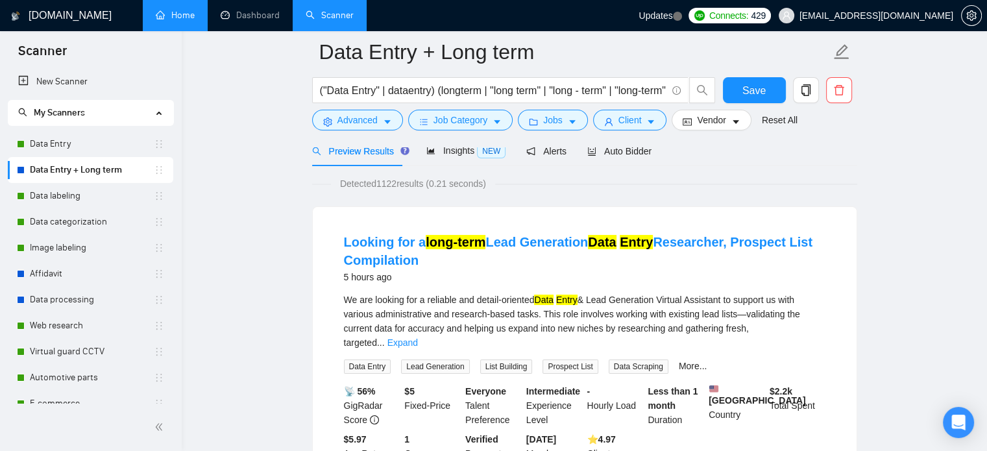
scroll to position [130, 0]
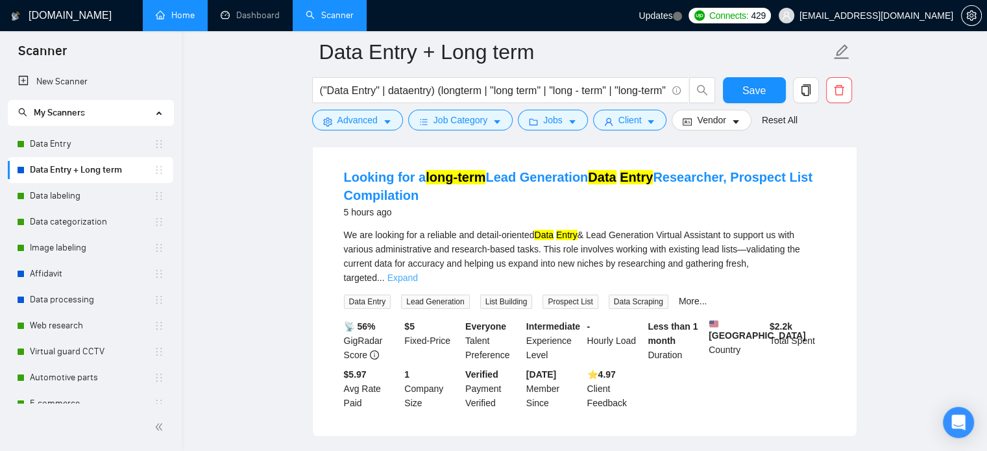
click at [418, 273] on link "Expand" at bounding box center [402, 278] width 31 height 10
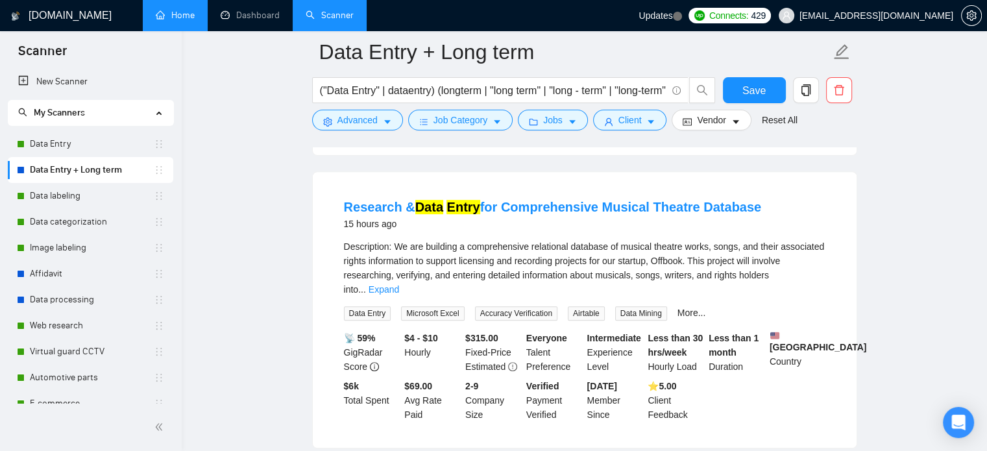
scroll to position [454, 0]
click at [399, 285] on link "Expand" at bounding box center [384, 289] width 31 height 10
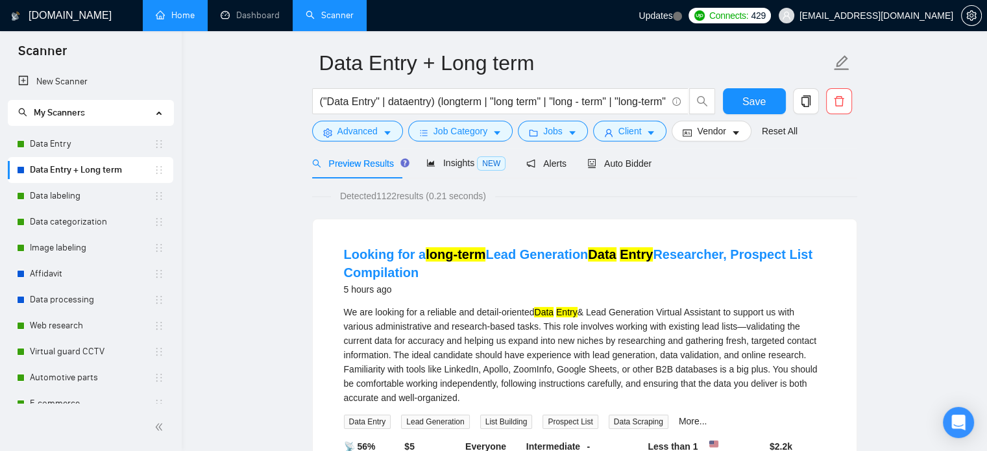
scroll to position [65, 0]
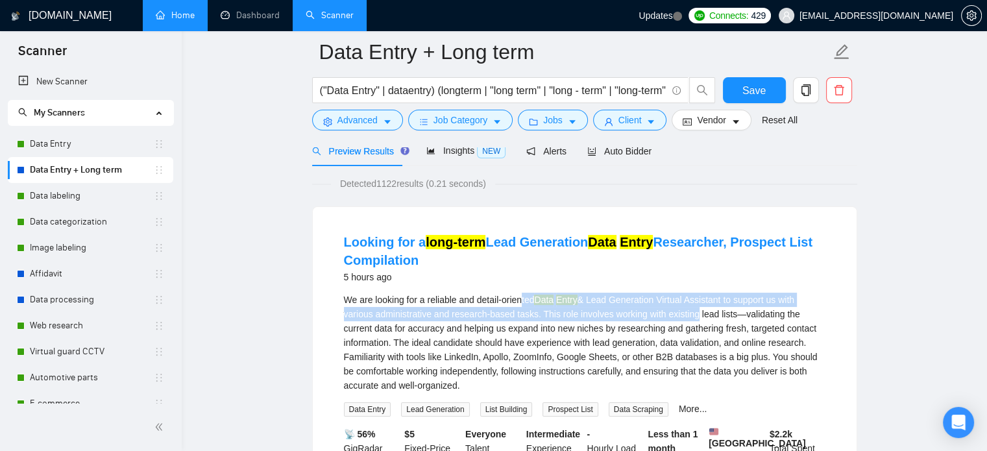
drag, startPoint x: 525, startPoint y: 294, endPoint x: 690, endPoint y: 315, distance: 166.8
click at [690, 315] on div "We are looking for a reliable and detail-oriented Data Entry & Lead Generation …" at bounding box center [585, 343] width 482 height 100
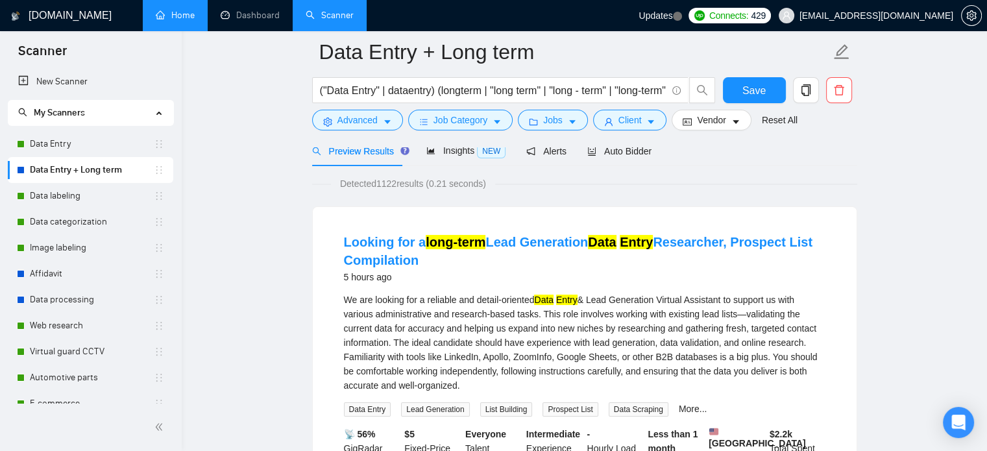
click at [665, 339] on div "We are looking for a reliable and detail-oriented Data Entry & Lead Generation …" at bounding box center [585, 343] width 482 height 100
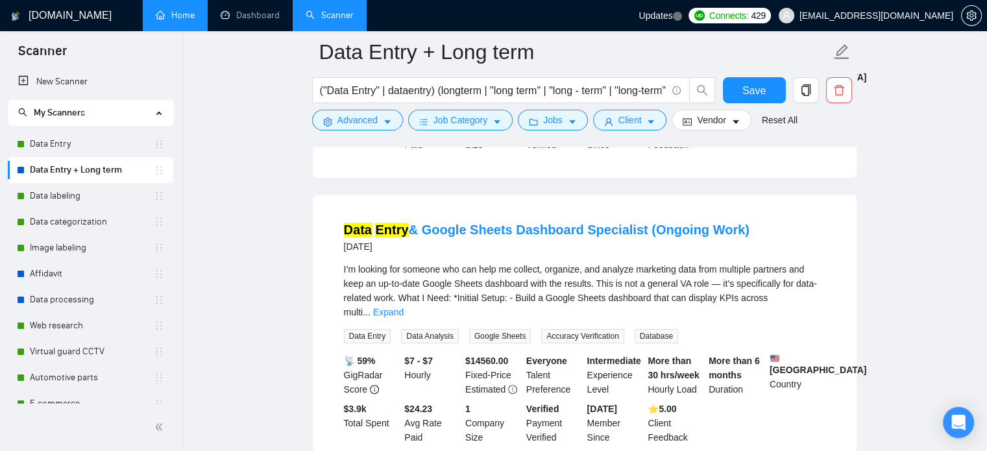
scroll to position [973, 0]
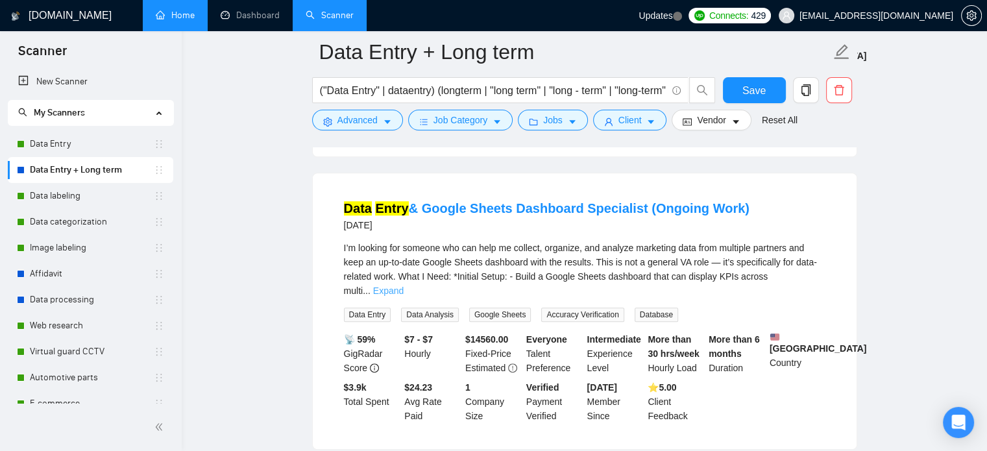
click at [404, 286] on link "Expand" at bounding box center [388, 291] width 31 height 10
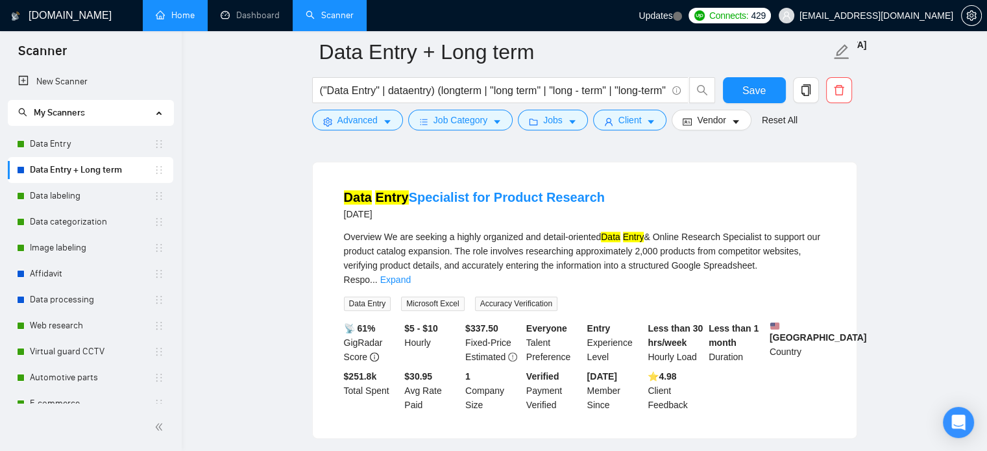
scroll to position [1428, 0]
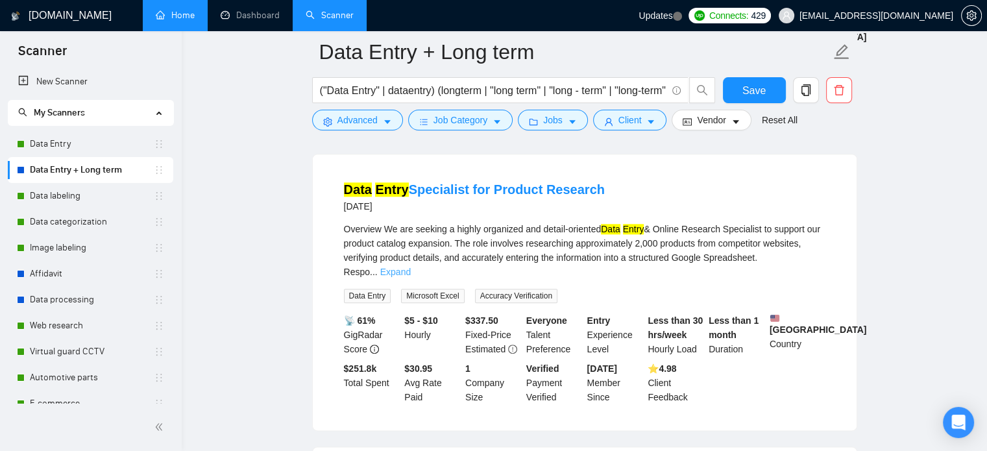
click at [411, 277] on link "Expand" at bounding box center [395, 272] width 31 height 10
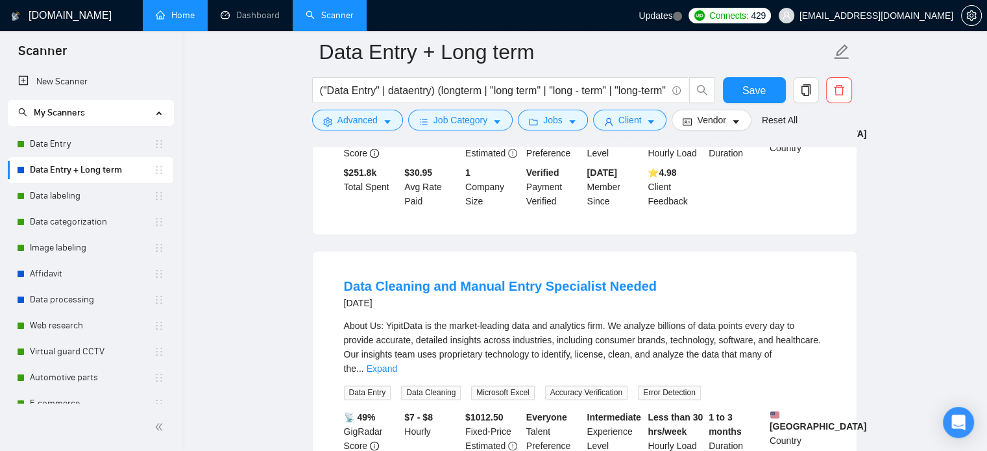
scroll to position [1817, 0]
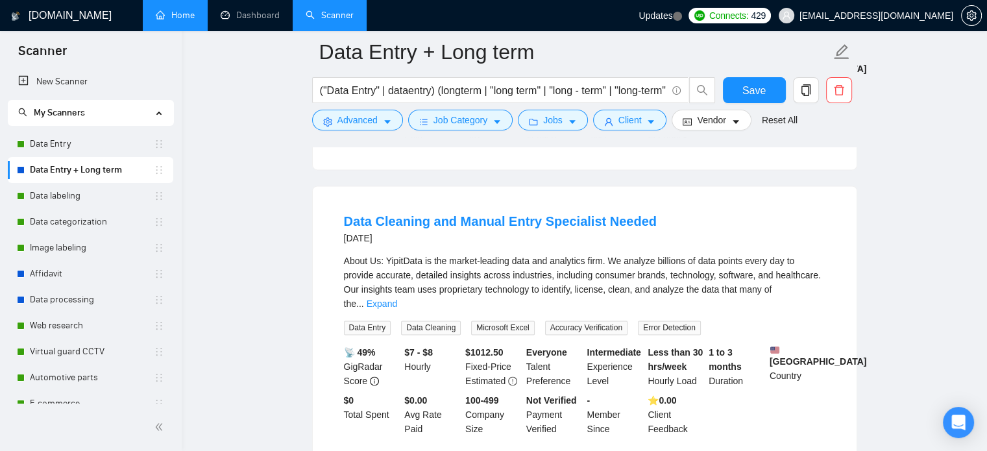
click at [364, 309] on span "..." at bounding box center [360, 304] width 8 height 10
click at [397, 309] on link "Expand" at bounding box center [382, 304] width 31 height 10
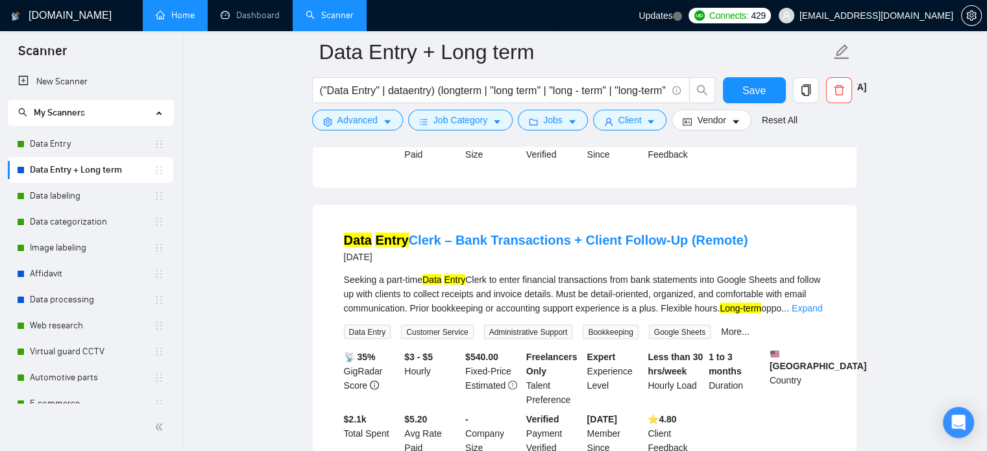
scroll to position [2271, 0]
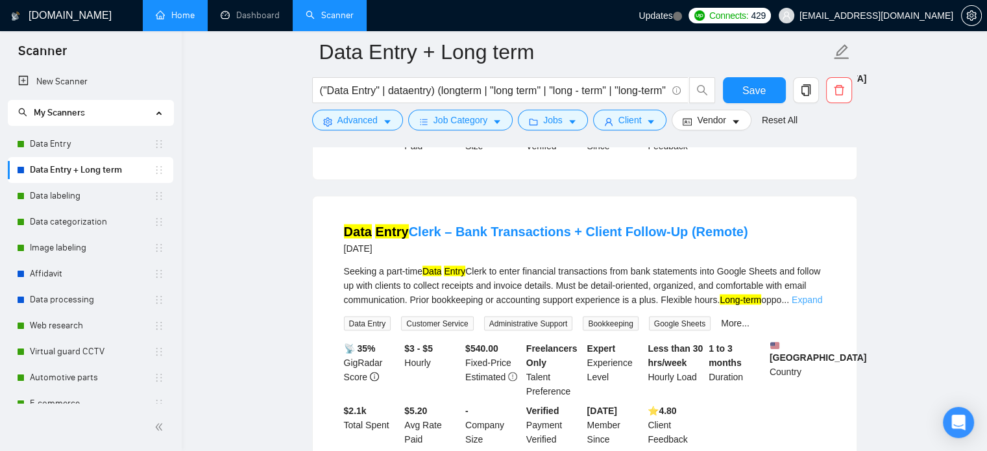
click at [816, 304] on link "Expand" at bounding box center [807, 299] width 31 height 10
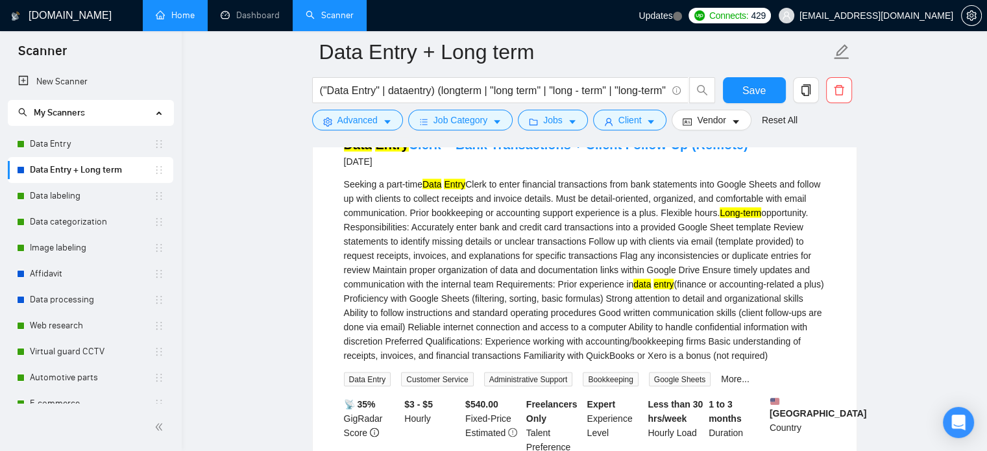
scroll to position [2336, 0]
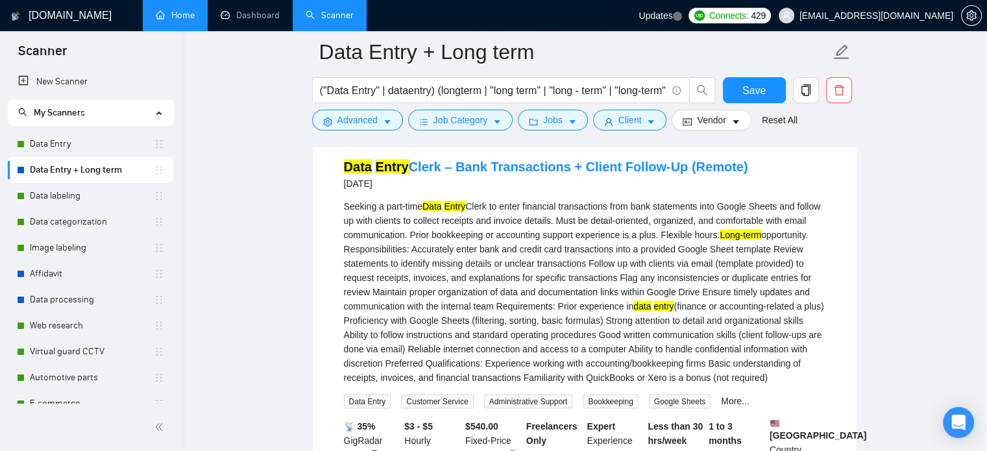
click at [613, 384] on div "Seeking a part-time Data Entry Clerk to enter financial transactions from bank …" at bounding box center [585, 292] width 482 height 186
drag, startPoint x: 710, startPoint y: 412, endPoint x: 761, endPoint y: 417, distance: 50.8
click at [761, 384] on div "Seeking a part-time Data Entry Clerk to enter financial transactions from bank …" at bounding box center [585, 292] width 482 height 186
click at [753, 337] on div "Seeking a part-time Data Entry Clerk to enter financial transactions from bank …" at bounding box center [585, 292] width 482 height 186
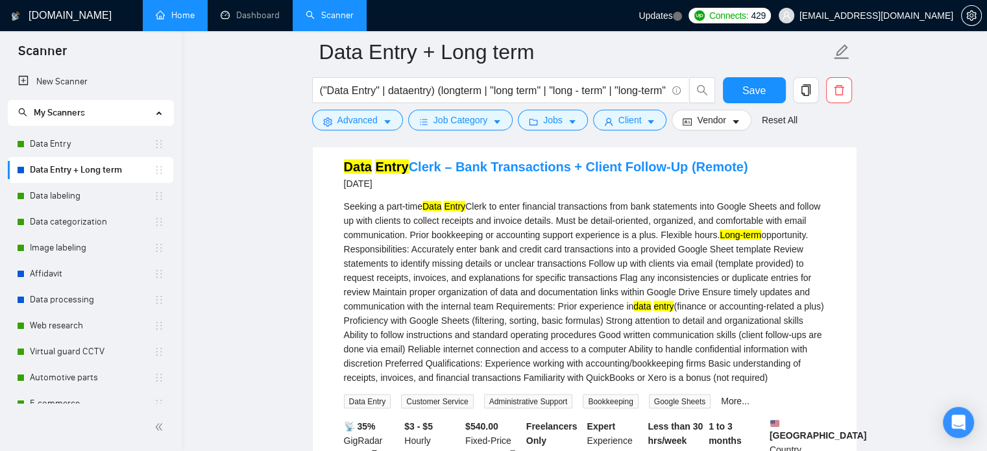
click at [613, 384] on div "Seeking a part-time Data Entry Clerk to enter financial transactions from bank …" at bounding box center [585, 292] width 482 height 186
drag, startPoint x: 711, startPoint y: 414, endPoint x: 761, endPoint y: 417, distance: 50.7
click at [761, 384] on div "Seeking a part-time Data Entry Clerk to enter financial transactions from bank …" at bounding box center [585, 292] width 482 height 186
click at [642, 369] on div "Seeking a part-time Data Entry Clerk to enter financial transactions from bank …" at bounding box center [585, 292] width 482 height 186
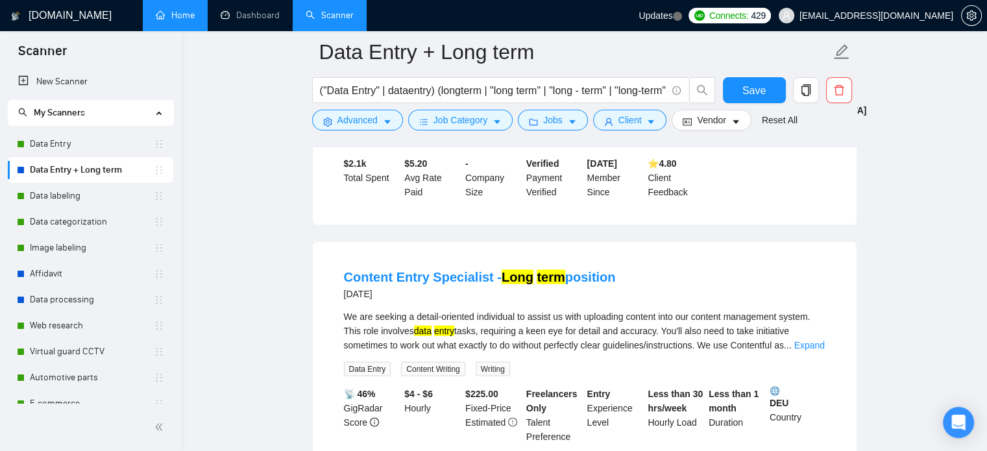
scroll to position [2726, 0]
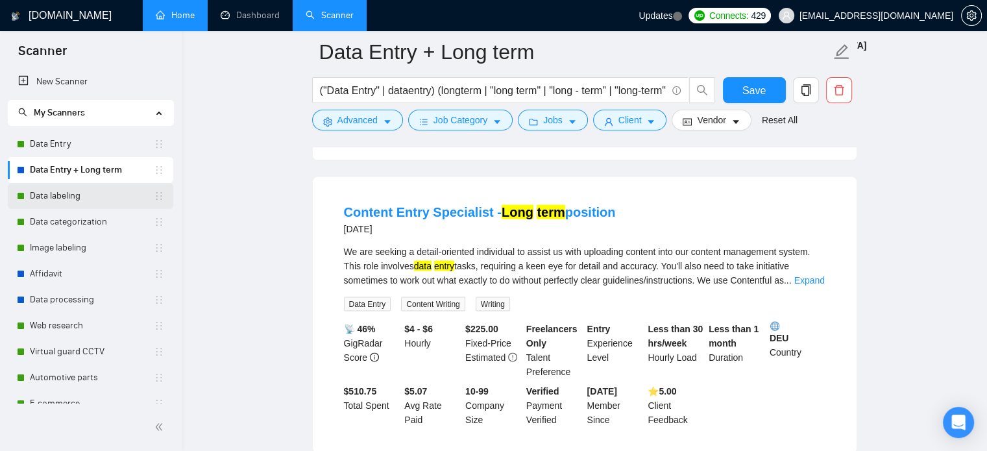
click at [101, 199] on link "Data labeling" at bounding box center [92, 196] width 124 height 26
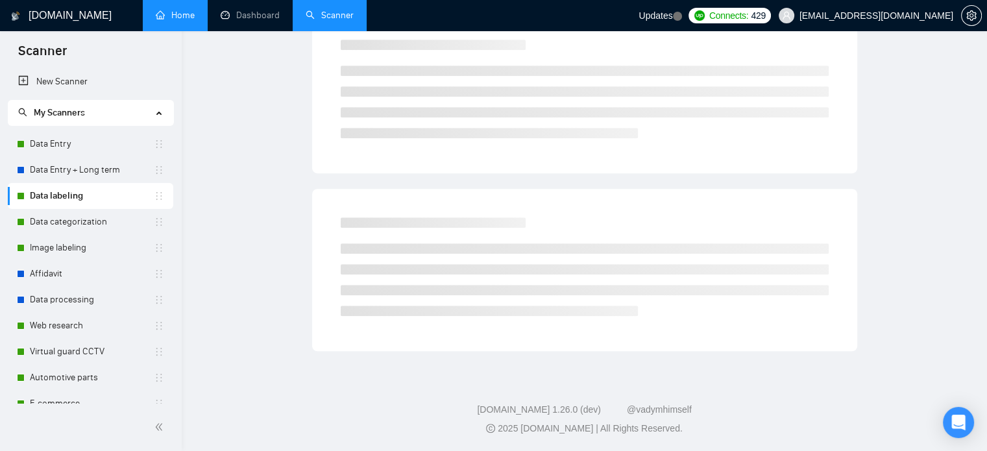
scroll to position [23, 0]
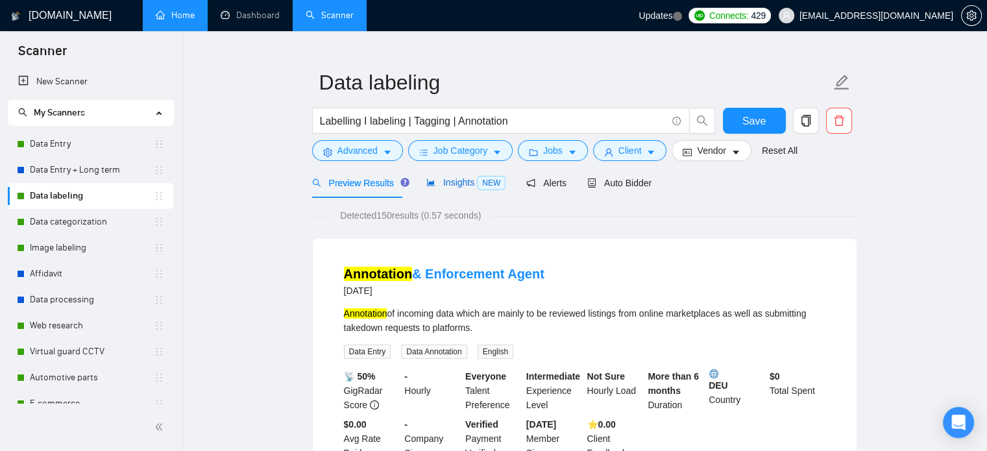
click at [454, 186] on span "Insights NEW" at bounding box center [465, 182] width 79 height 10
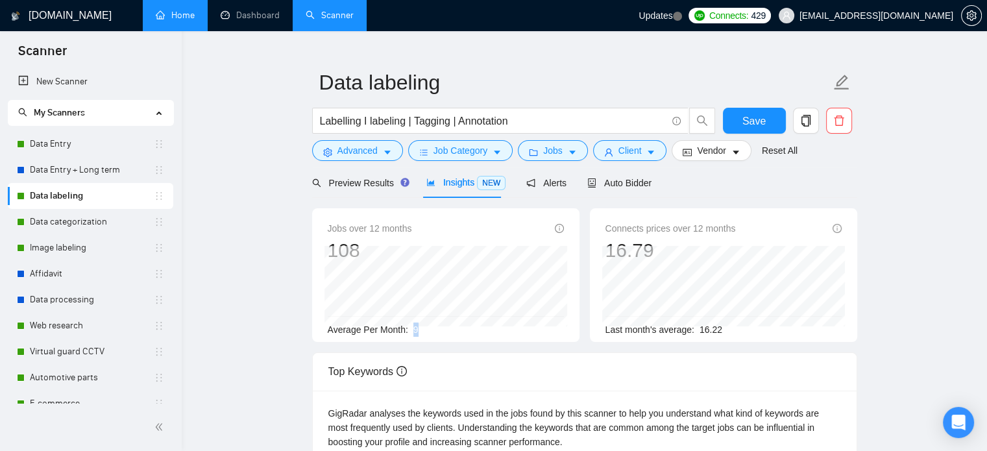
drag, startPoint x: 410, startPoint y: 326, endPoint x: 419, endPoint y: 326, distance: 8.5
click at [419, 326] on div "Average Per Month: 9" at bounding box center [446, 330] width 236 height 14
click at [380, 191] on div "Preview Results" at bounding box center [358, 182] width 93 height 31
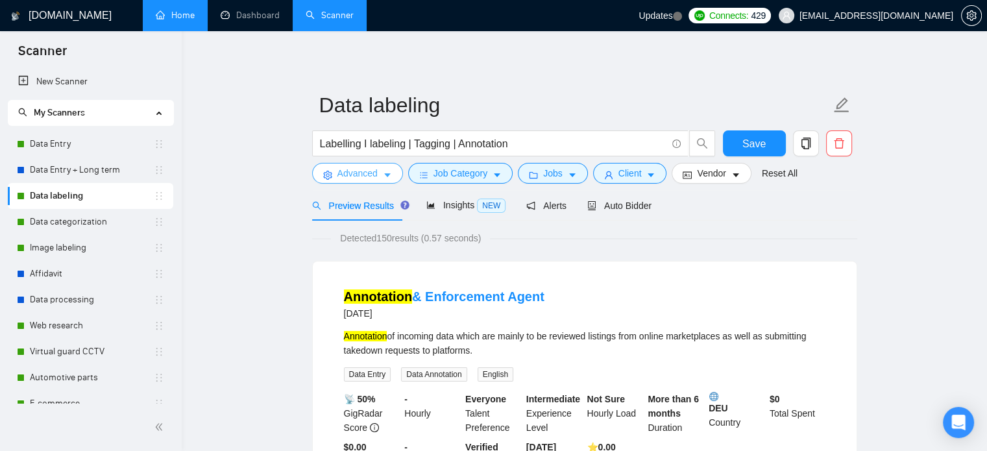
click at [376, 172] on span "Advanced" at bounding box center [357, 173] width 40 height 14
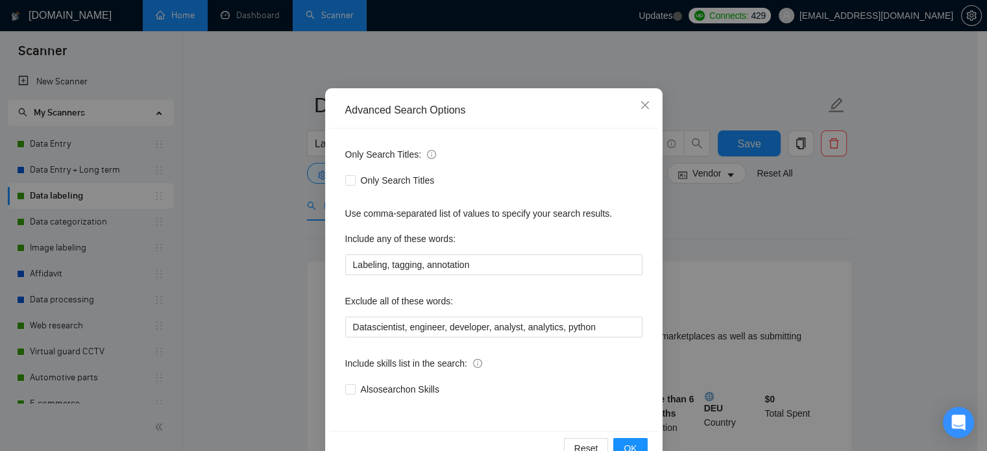
scroll to position [23, 0]
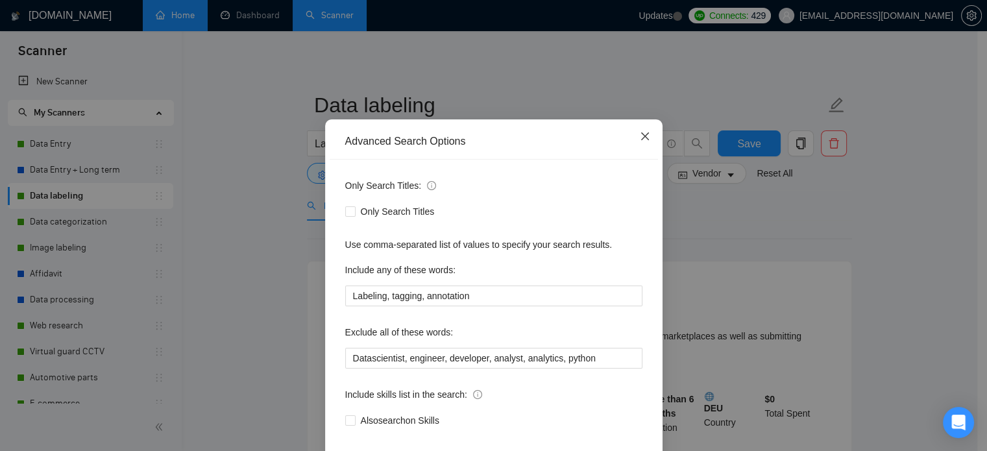
click at [642, 137] on icon "close" at bounding box center [645, 136] width 10 height 10
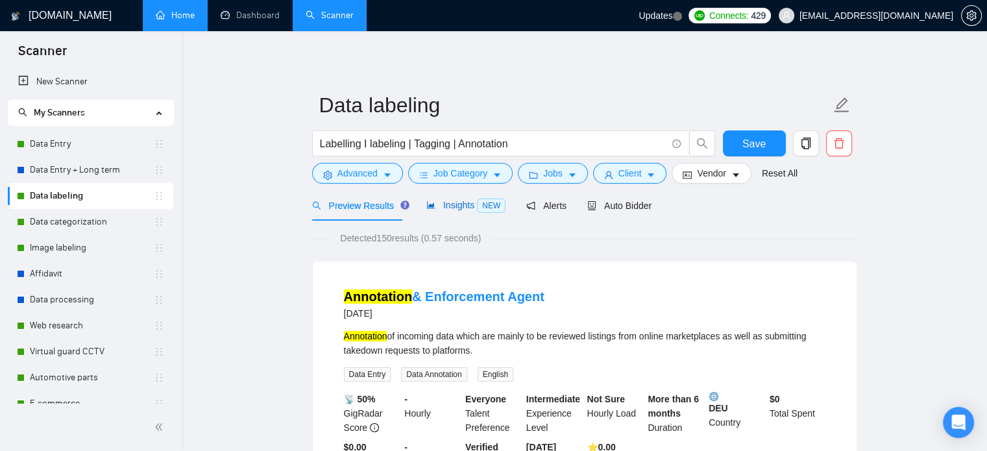
click at [443, 206] on span "Insights NEW" at bounding box center [465, 205] width 79 height 10
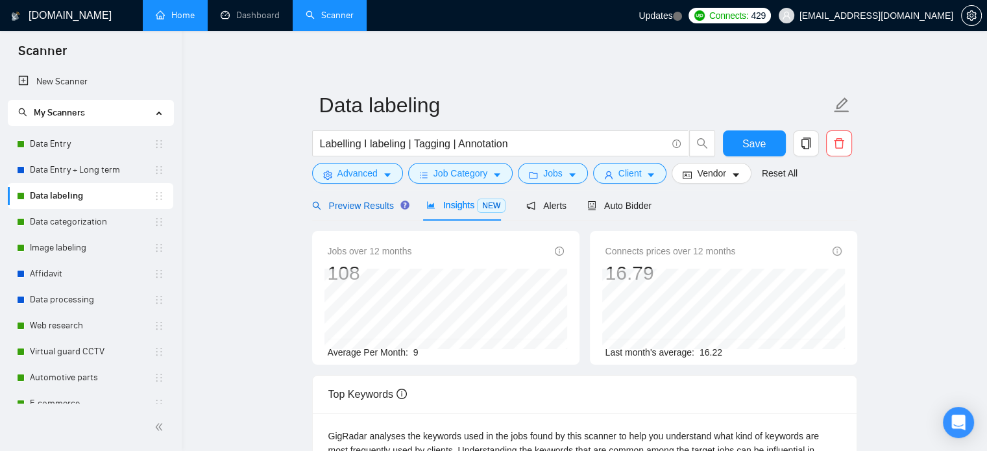
click at [365, 209] on span "Preview Results" at bounding box center [358, 206] width 93 height 10
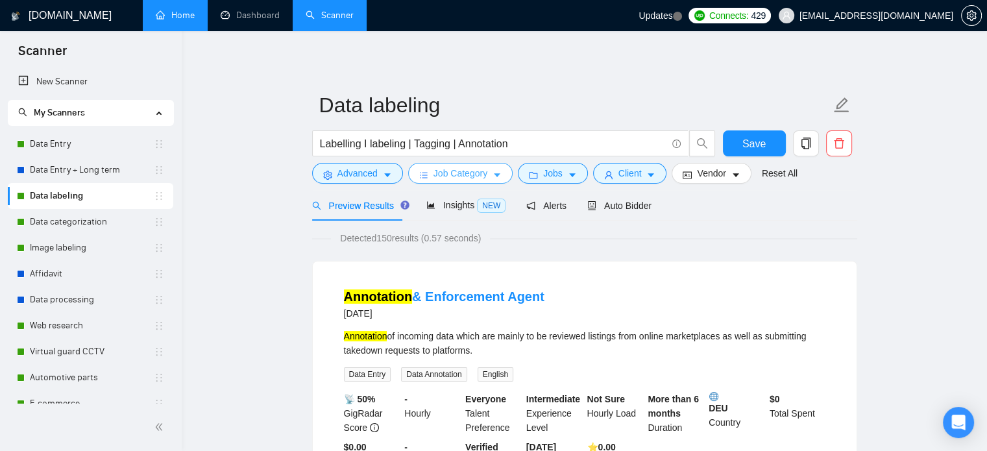
click at [450, 173] on span "Job Category" at bounding box center [461, 173] width 54 height 14
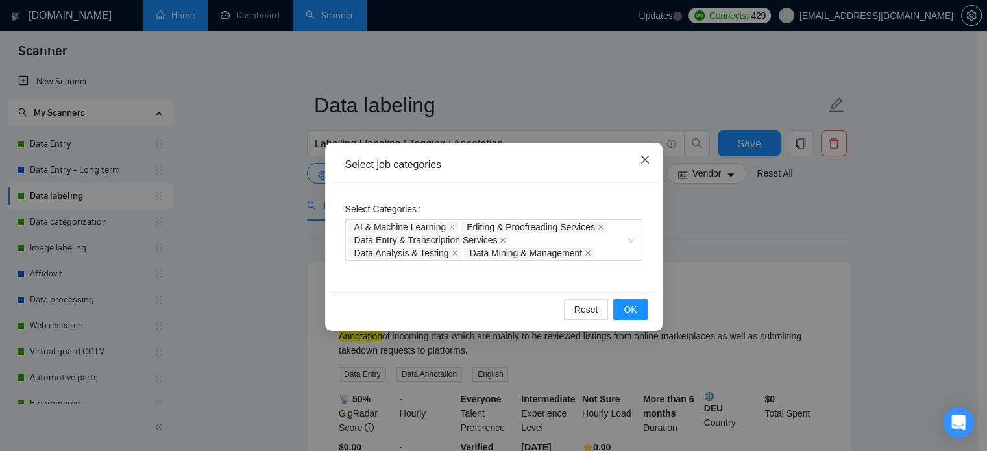
click at [652, 160] on span "Close" at bounding box center [645, 160] width 35 height 35
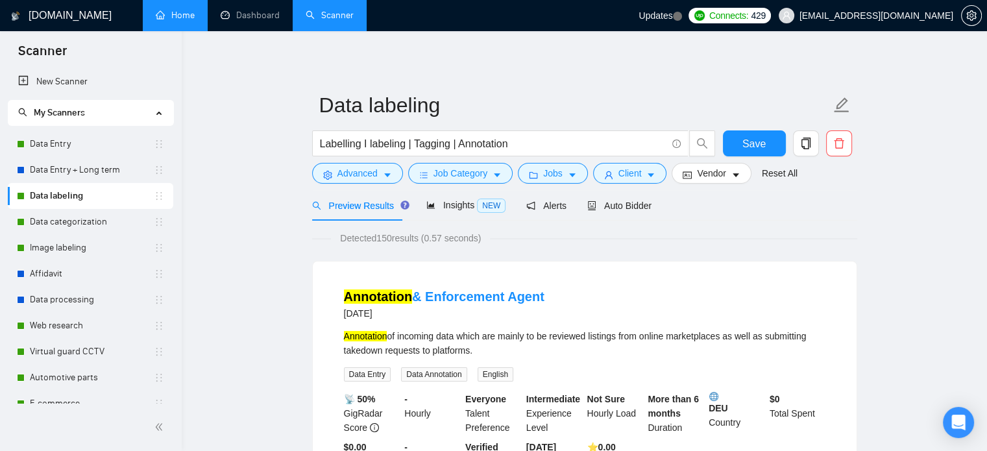
click at [492, 185] on form "Data labeling Labelling I labeling | Tagging | Annotation Save Advanced Job Cat…" at bounding box center [584, 137] width 545 height 106
click at [493, 173] on icon "caret-down" at bounding box center [497, 175] width 9 height 9
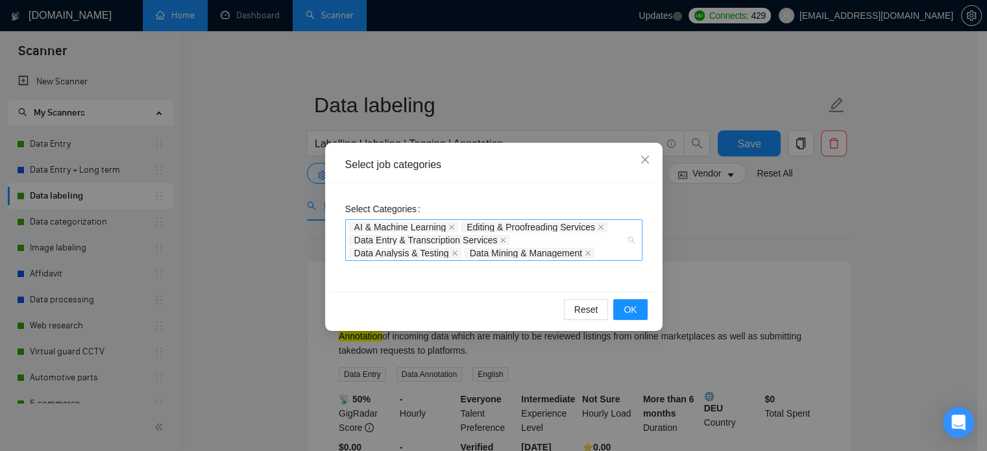
click at [510, 251] on div "AI & Machine Learning Editing & Proofreading Services Data Entry & Transcriptio…" at bounding box center [487, 240] width 278 height 39
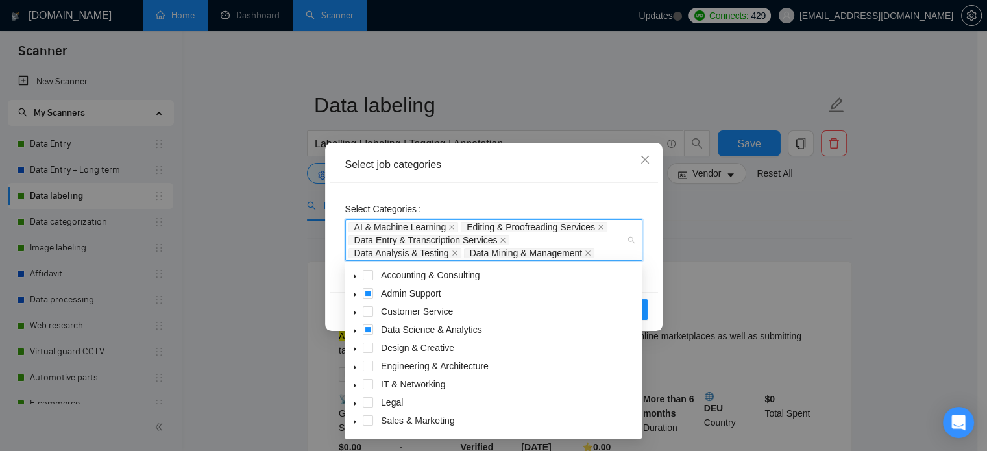
click at [331, 304] on div "Reset OK" at bounding box center [494, 309] width 328 height 34
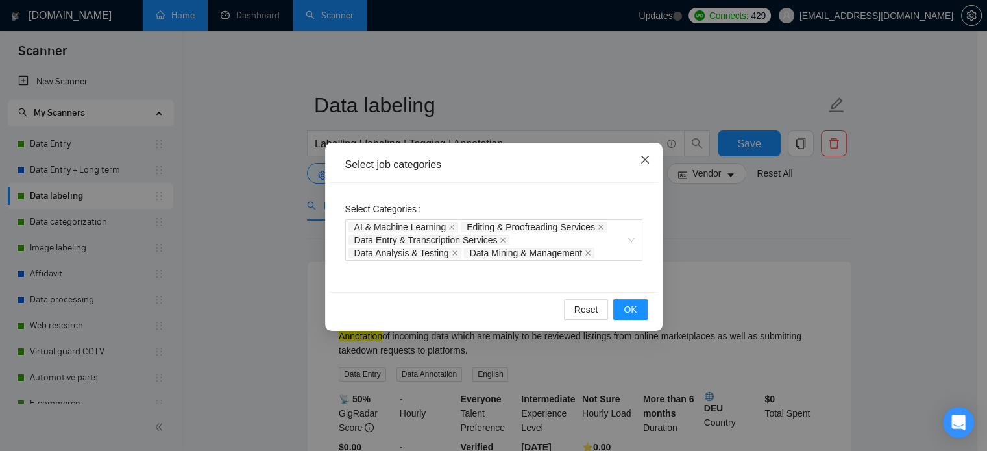
click at [641, 161] on icon "close" at bounding box center [645, 159] width 10 height 10
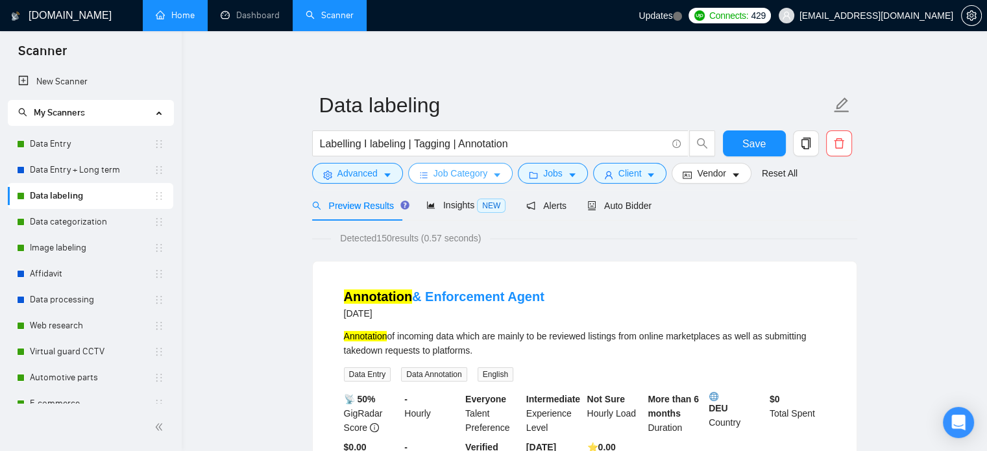
click at [459, 173] on span "Job Category" at bounding box center [461, 173] width 54 height 14
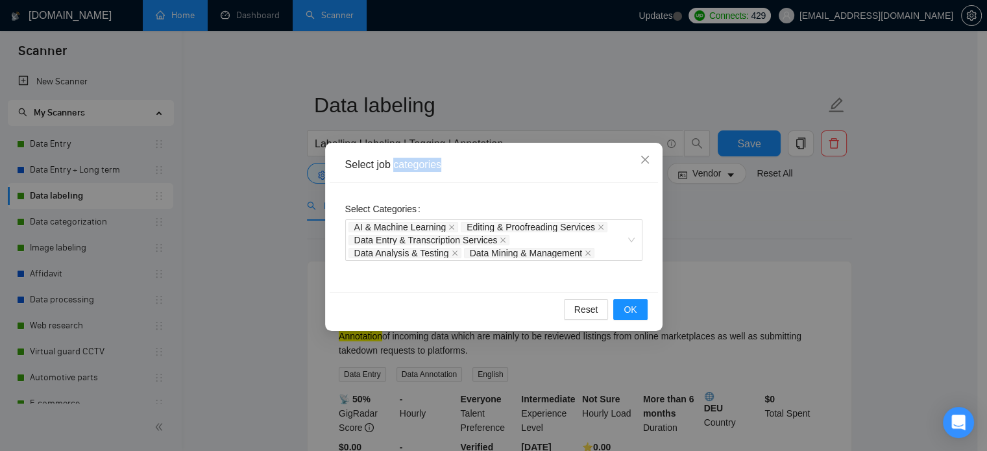
drag, startPoint x: 440, startPoint y: 167, endPoint x: 394, endPoint y: 171, distance: 46.2
click at [394, 171] on div "Select job categories" at bounding box center [493, 165] width 297 height 14
click at [642, 158] on icon "close" at bounding box center [645, 160] width 8 height 8
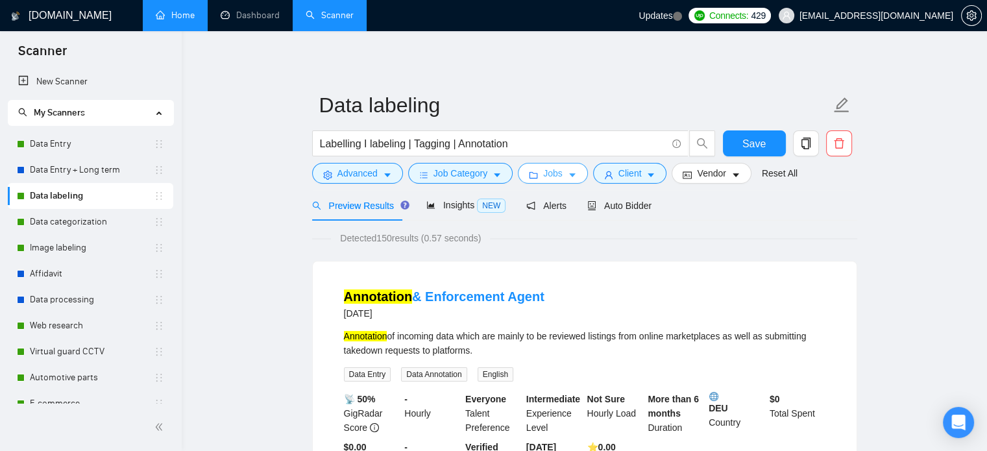
click at [568, 171] on icon "caret-down" at bounding box center [572, 175] width 9 height 9
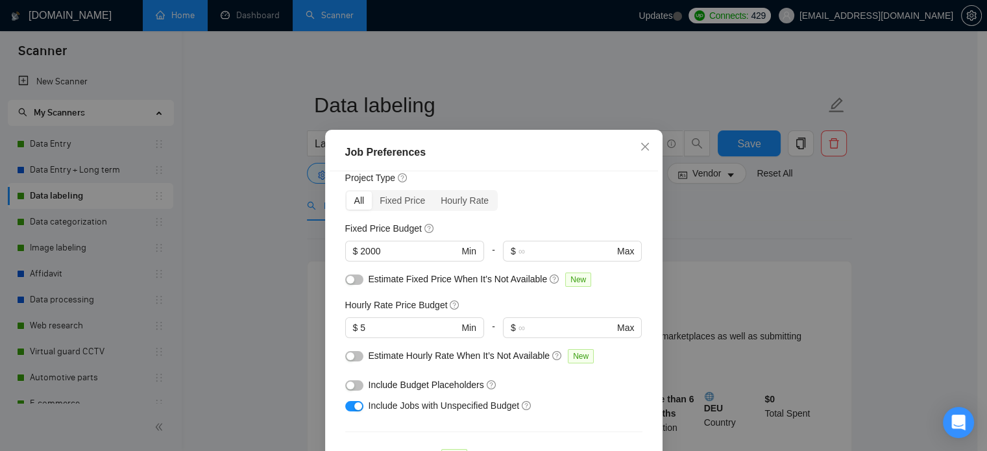
scroll to position [65, 0]
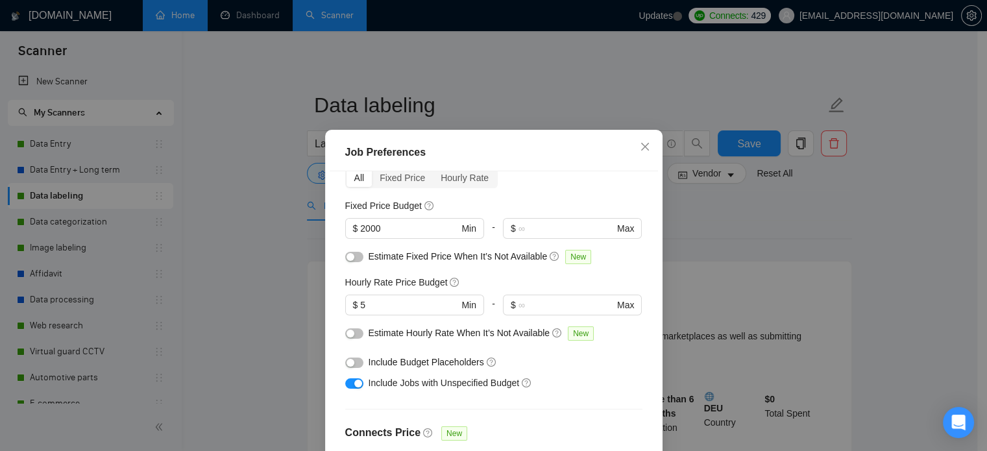
click at [352, 256] on button "button" at bounding box center [354, 257] width 18 height 10
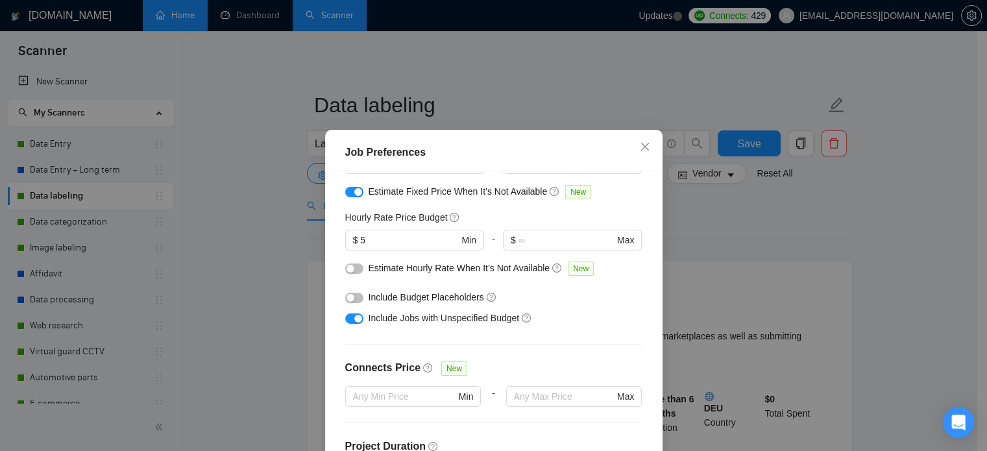
click at [450, 273] on span "Estimate Hourly Rate When It’s Not Available" at bounding box center [460, 268] width 182 height 10
click at [348, 270] on div "button" at bounding box center [351, 269] width 8 height 8
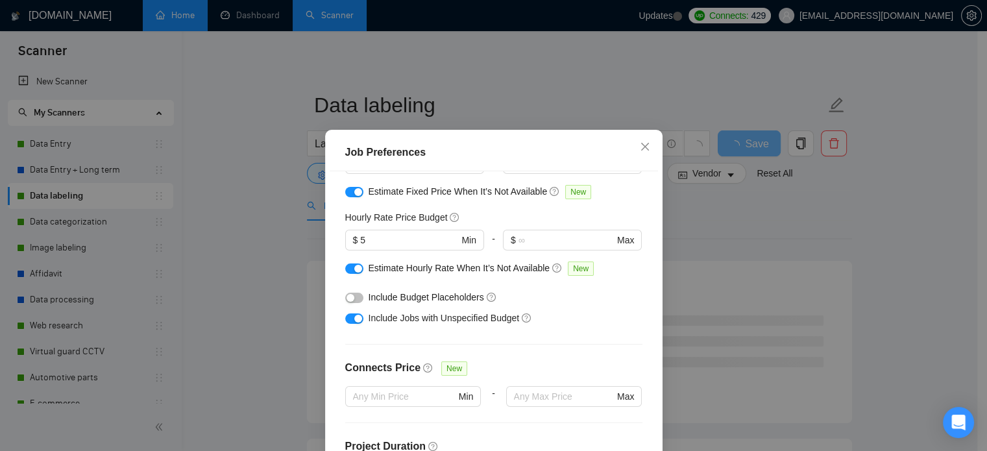
click at [353, 299] on button "button" at bounding box center [354, 298] width 18 height 10
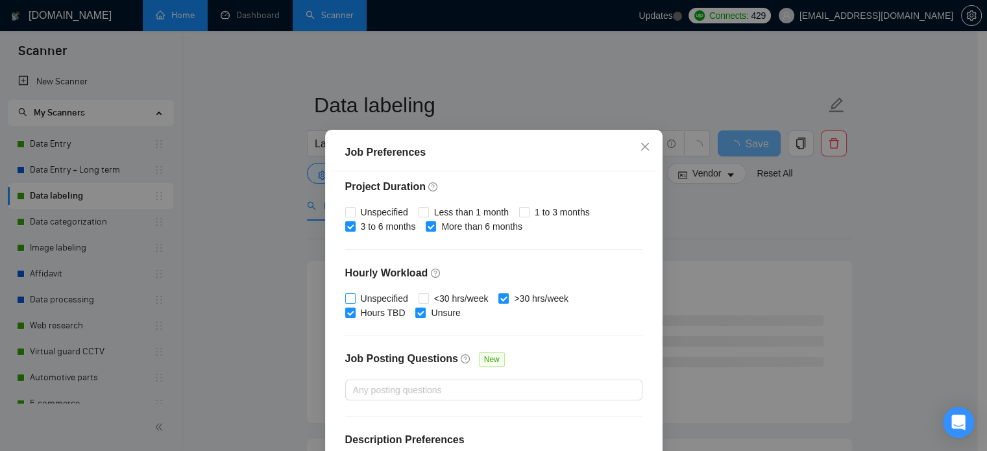
click at [387, 295] on span "Unspecified" at bounding box center [385, 298] width 58 height 14
click at [354, 295] on input "Unspecified" at bounding box center [349, 297] width 9 height 9
checkbox input "true"
click at [374, 205] on span "Unspecified" at bounding box center [385, 212] width 58 height 14
click at [354, 207] on input "Unspecified" at bounding box center [349, 211] width 9 height 9
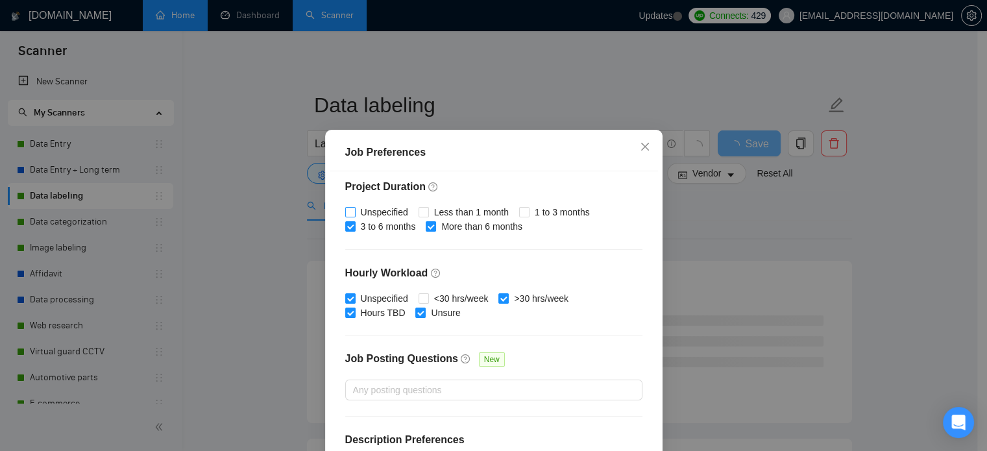
checkbox input "true"
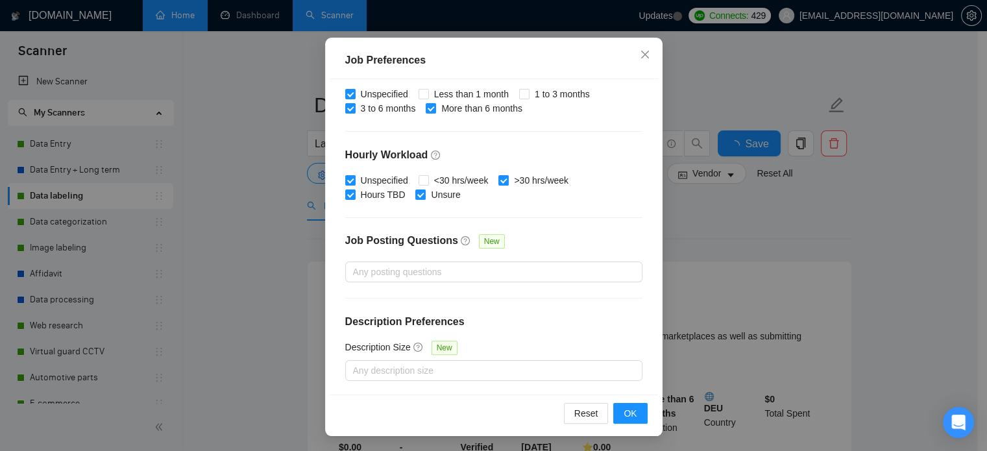
scroll to position [93, 0]
click at [640, 422] on button "OK" at bounding box center [630, 412] width 34 height 21
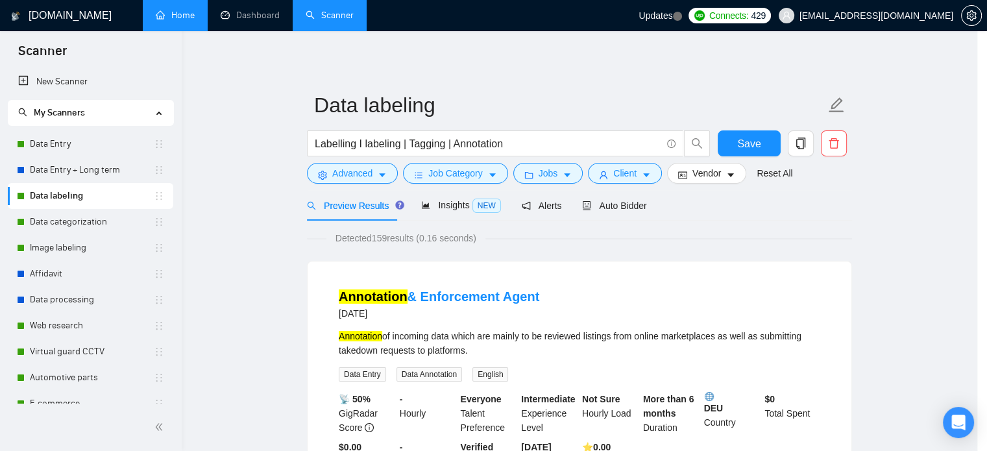
scroll to position [41, 0]
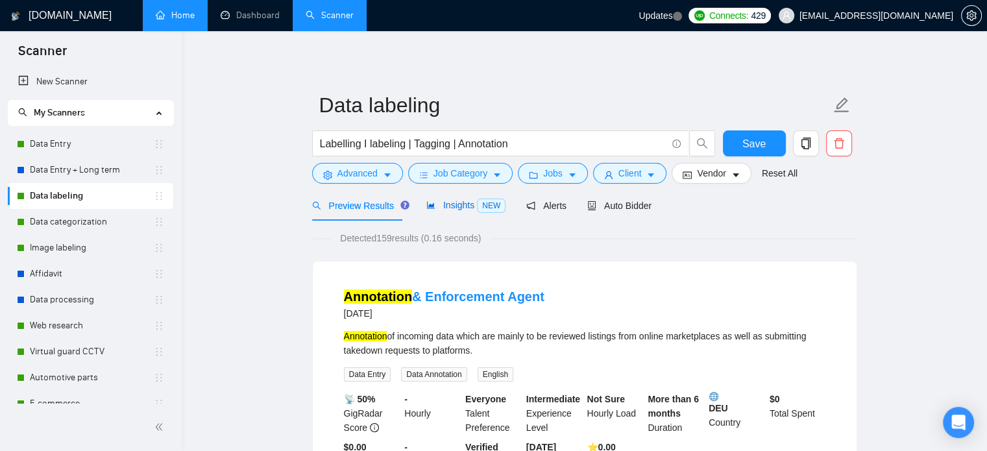
click at [457, 206] on span "Insights NEW" at bounding box center [465, 205] width 79 height 10
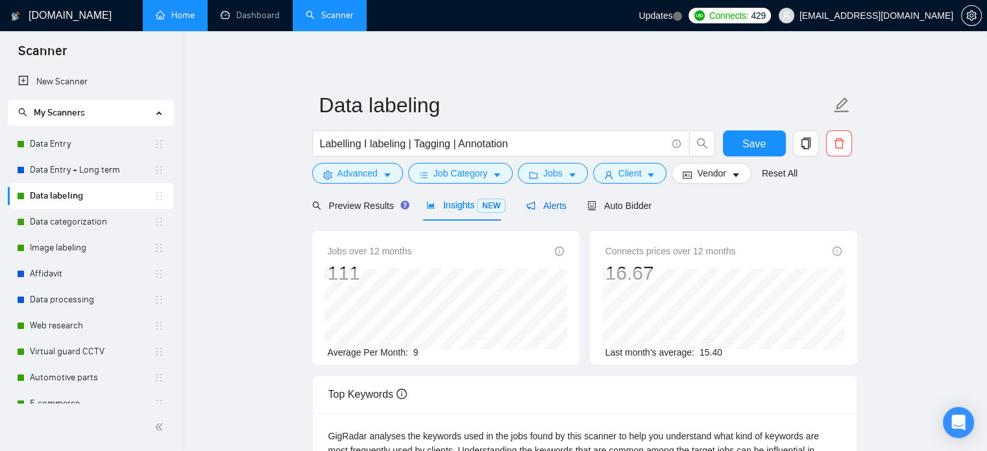
click at [546, 210] on span "Alerts" at bounding box center [546, 206] width 40 height 10
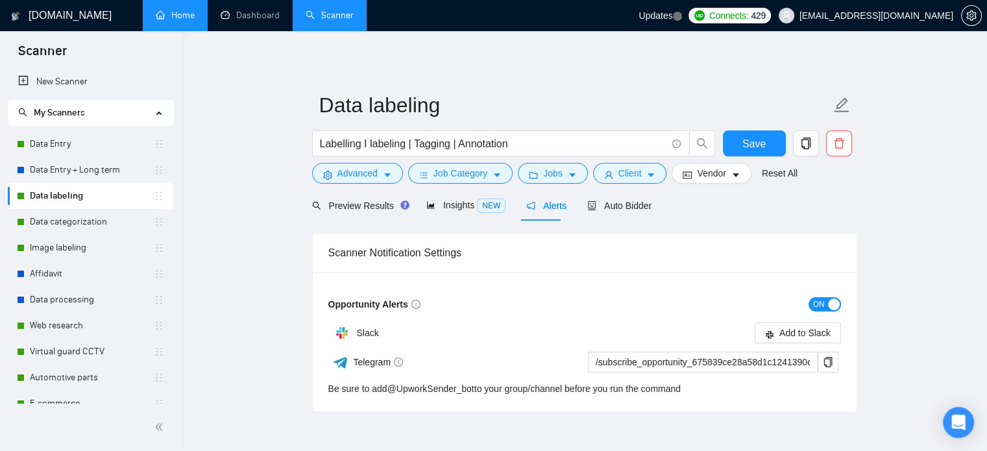
click at [512, 210] on div "Preview Results Insights NEW Alerts Auto Bidder" at bounding box center [482, 205] width 340 height 31
click at [488, 210] on span "NEW" at bounding box center [491, 206] width 29 height 14
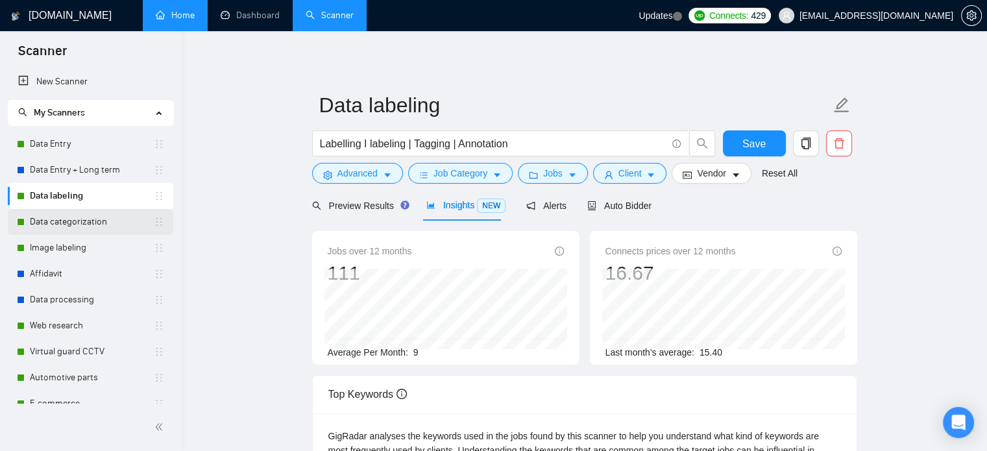
click at [69, 222] on link "Data categorization" at bounding box center [92, 222] width 124 height 26
click at [770, 146] on button "Save" at bounding box center [754, 143] width 63 height 26
click at [367, 201] on span "Preview Results" at bounding box center [358, 206] width 93 height 10
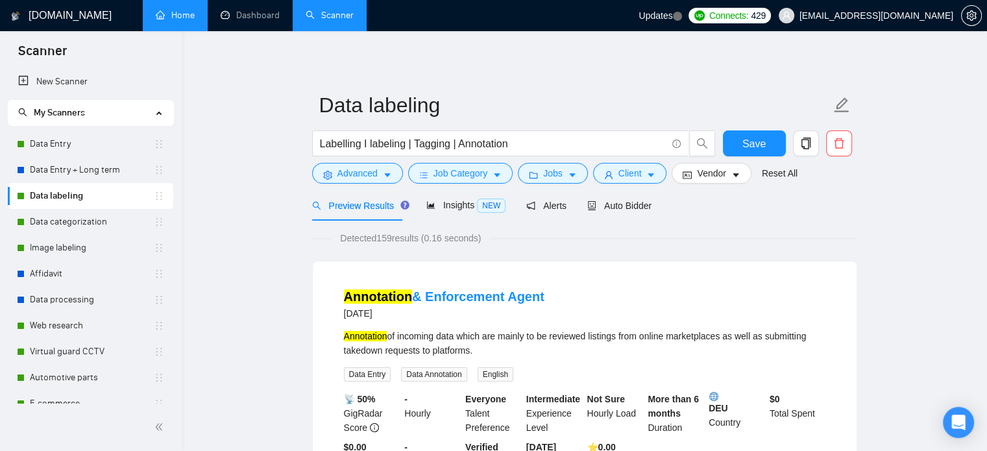
click at [69, 12] on h1 "[DOMAIN_NAME]" at bounding box center [70, 15] width 83 height 31
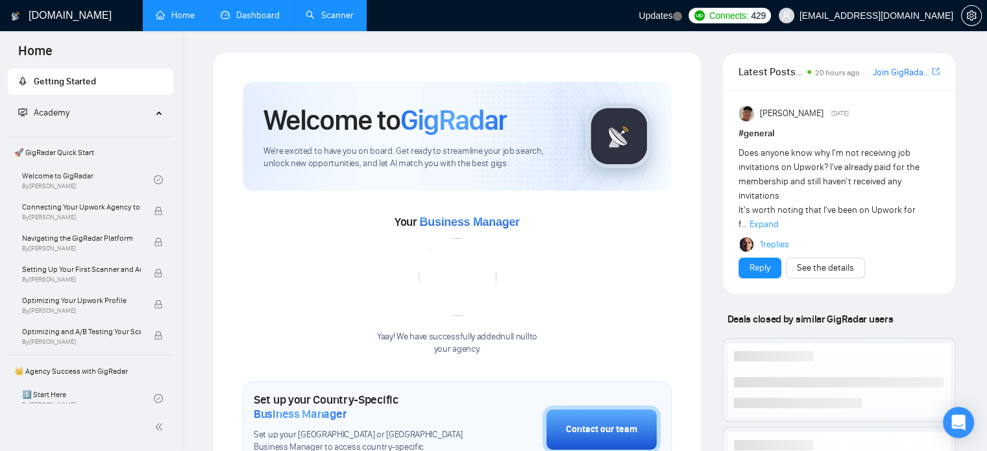
click at [245, 20] on link "Dashboard" at bounding box center [250, 15] width 59 height 11
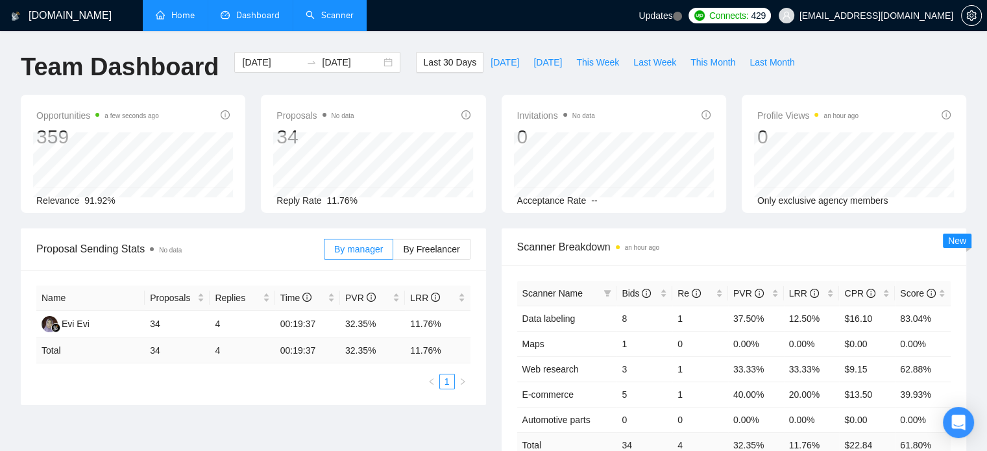
click at [337, 10] on link "Scanner" at bounding box center [330, 15] width 48 height 11
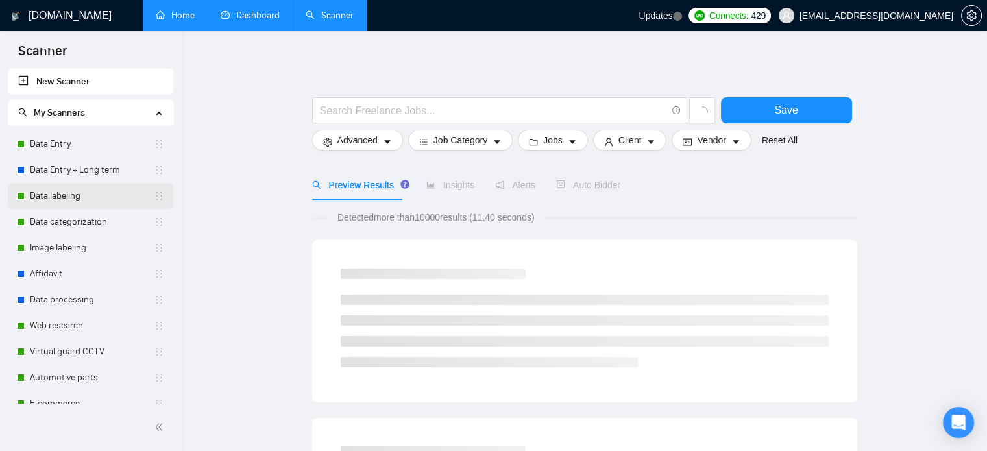
click at [55, 197] on link "Data labeling" at bounding box center [92, 196] width 124 height 26
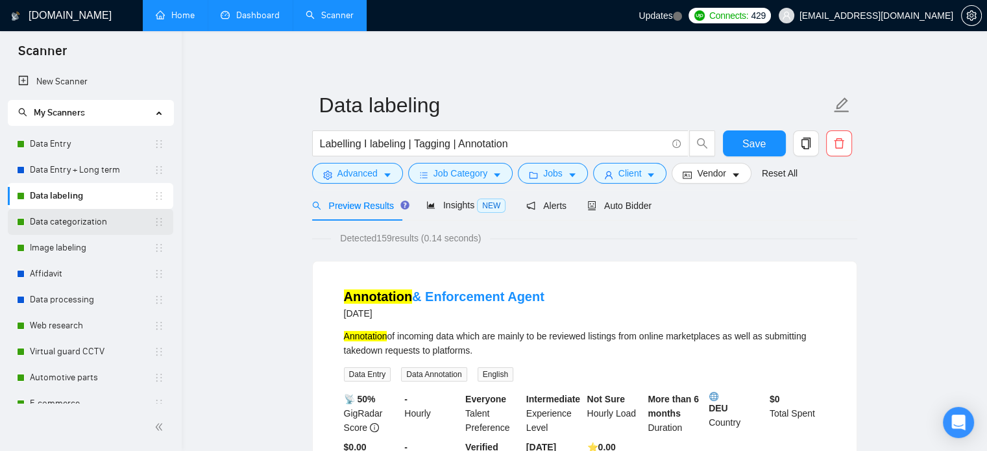
click at [78, 221] on link "Data categorization" at bounding box center [92, 222] width 124 height 26
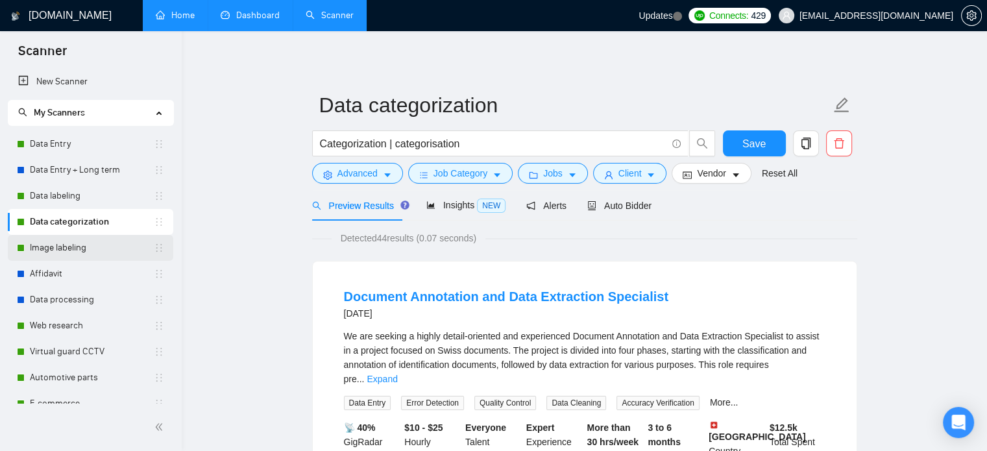
click at [86, 250] on link "Image labeling" at bounding box center [92, 248] width 124 height 26
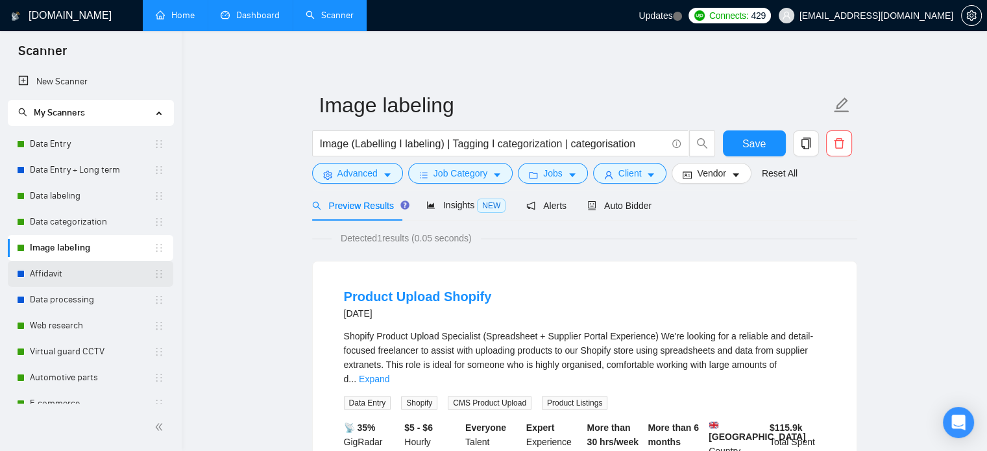
click at [83, 277] on link "Affidavit" at bounding box center [92, 274] width 124 height 26
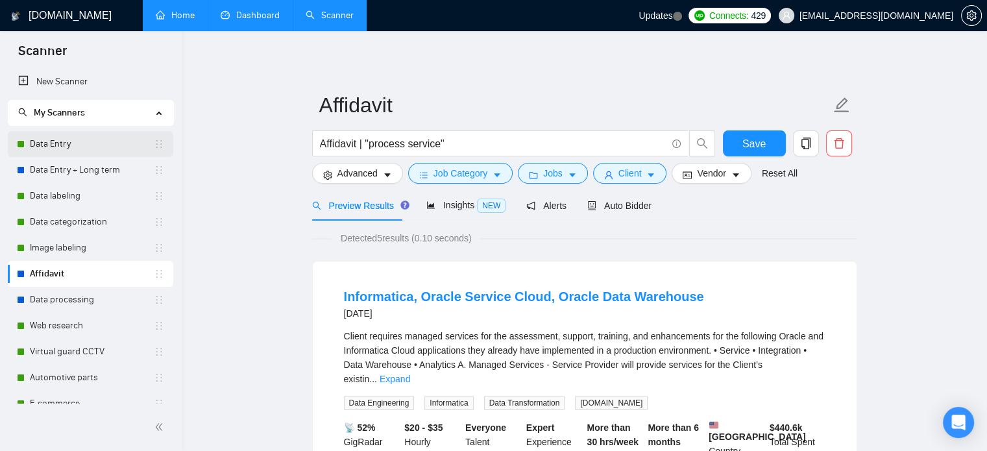
click at [119, 149] on link "Data Entry" at bounding box center [92, 144] width 124 height 26
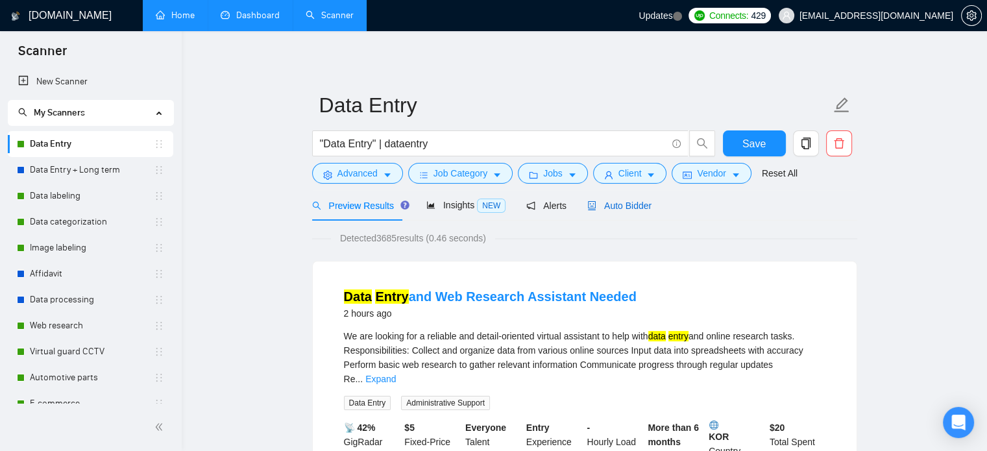
click at [630, 206] on span "Auto Bidder" at bounding box center [619, 206] width 64 height 10
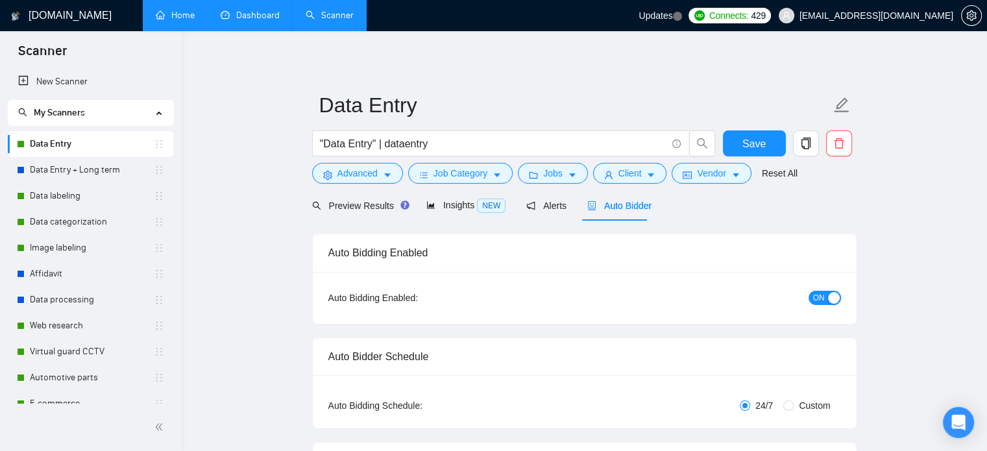
checkbox input "true"
click at [343, 204] on span "Preview Results" at bounding box center [358, 206] width 93 height 10
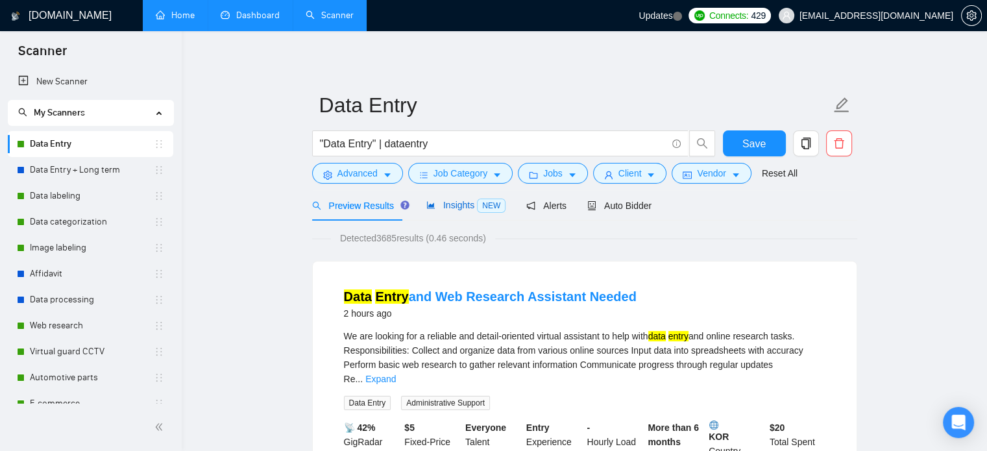
click at [477, 210] on span "NEW" at bounding box center [491, 206] width 29 height 14
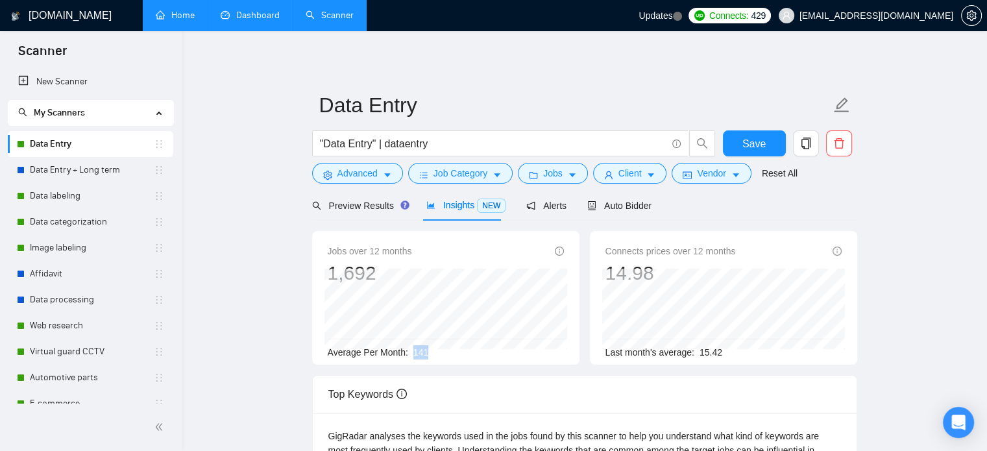
drag, startPoint x: 412, startPoint y: 352, endPoint x: 428, endPoint y: 354, distance: 15.7
click at [428, 354] on div "Average Per Month: 141" at bounding box center [446, 352] width 236 height 14
click at [108, 182] on link "Data Entry + Long term" at bounding box center [92, 170] width 124 height 26
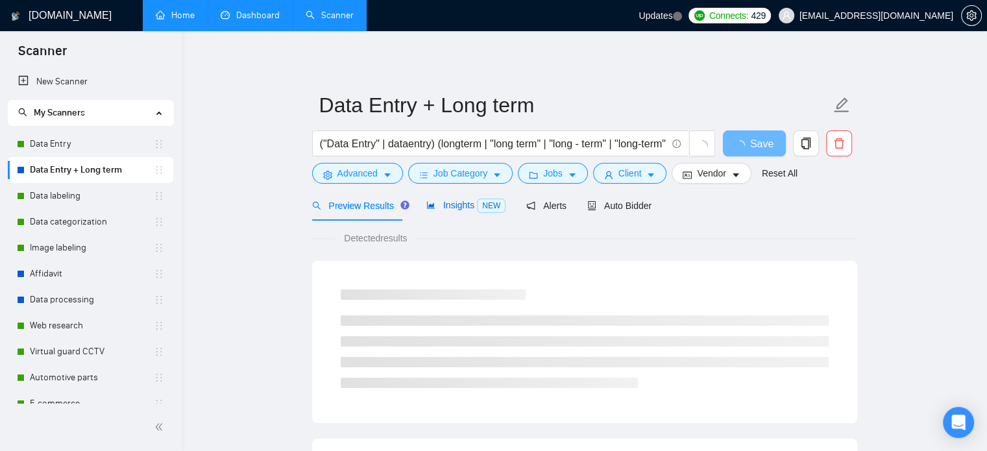
click at [445, 210] on span "Insights NEW" at bounding box center [465, 205] width 79 height 10
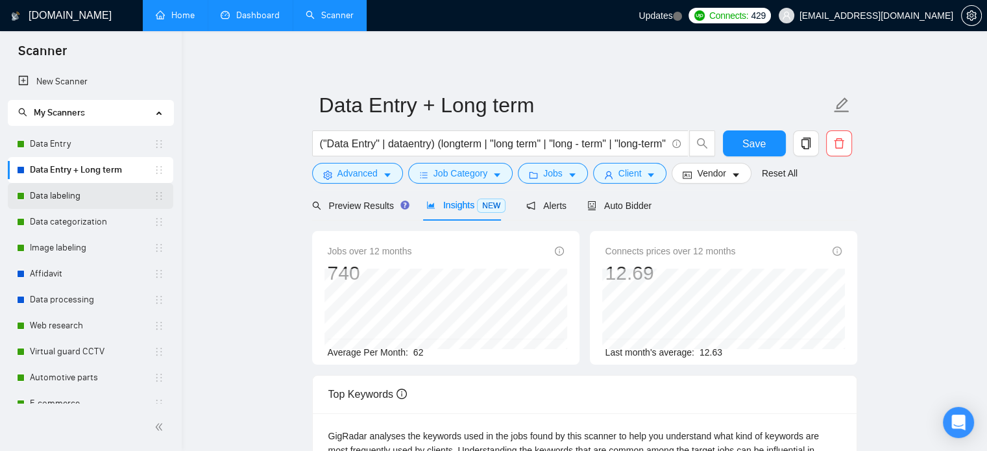
click at [65, 199] on link "Data labeling" at bounding box center [92, 196] width 124 height 26
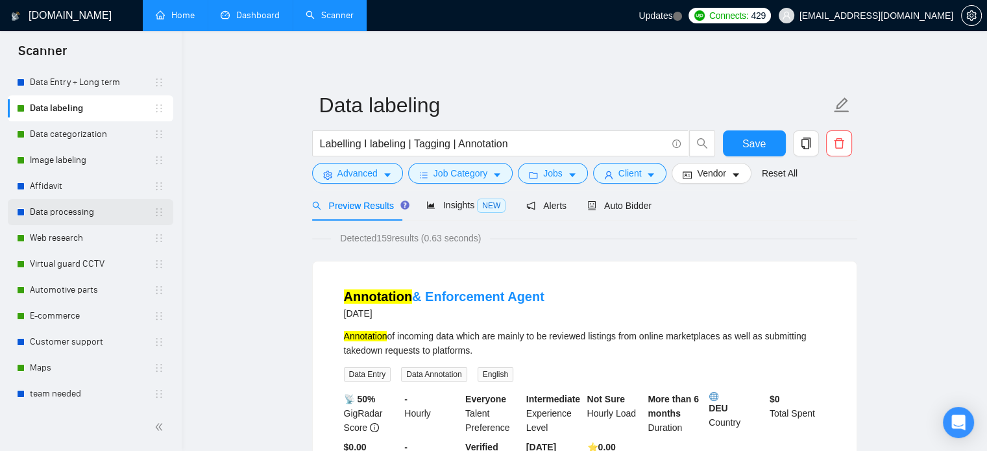
scroll to position [91, 0]
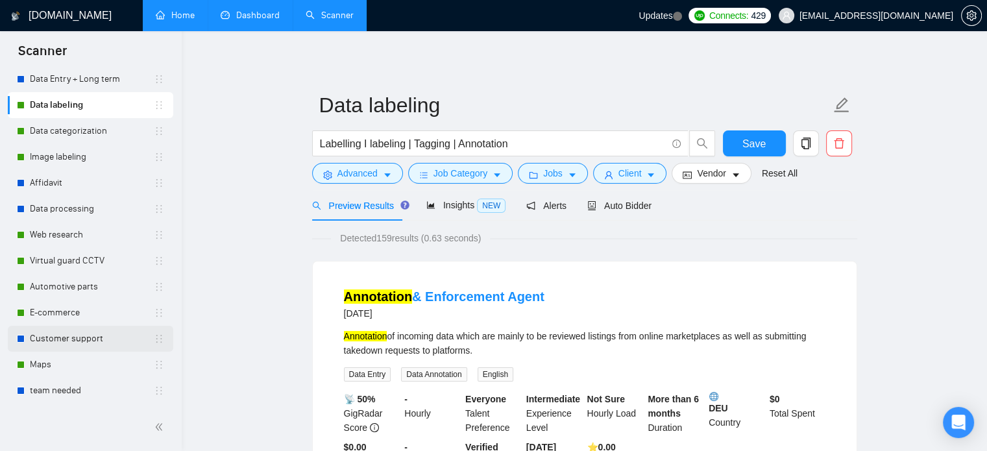
click at [98, 337] on link "Customer support" at bounding box center [92, 339] width 124 height 26
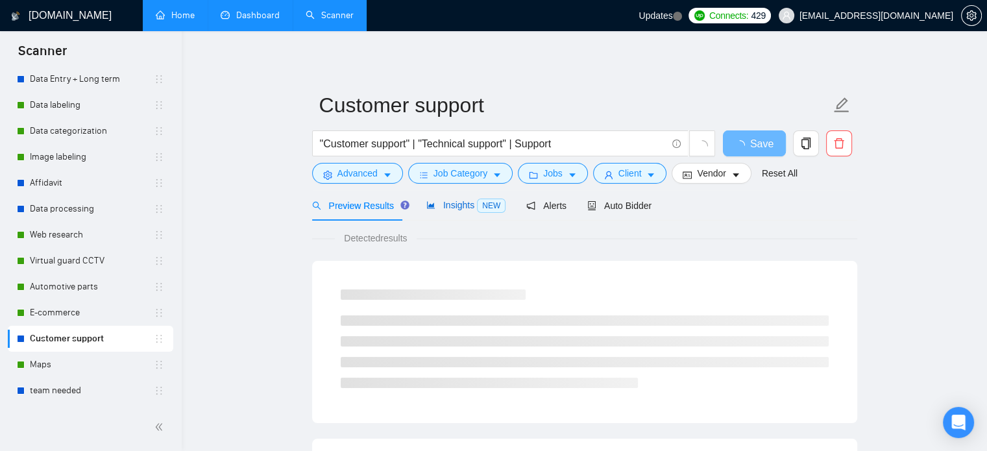
click at [477, 201] on span "NEW" at bounding box center [491, 206] width 29 height 14
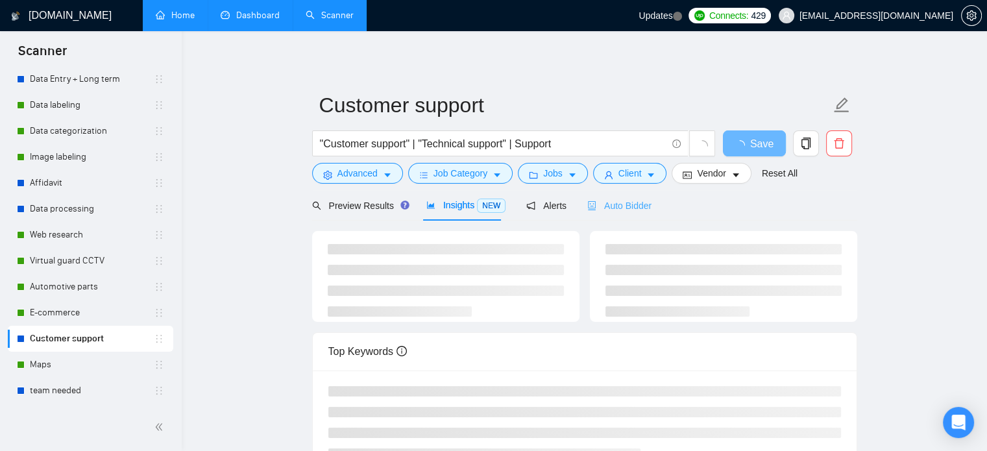
click at [615, 214] on div "Auto Bidder" at bounding box center [619, 205] width 64 height 31
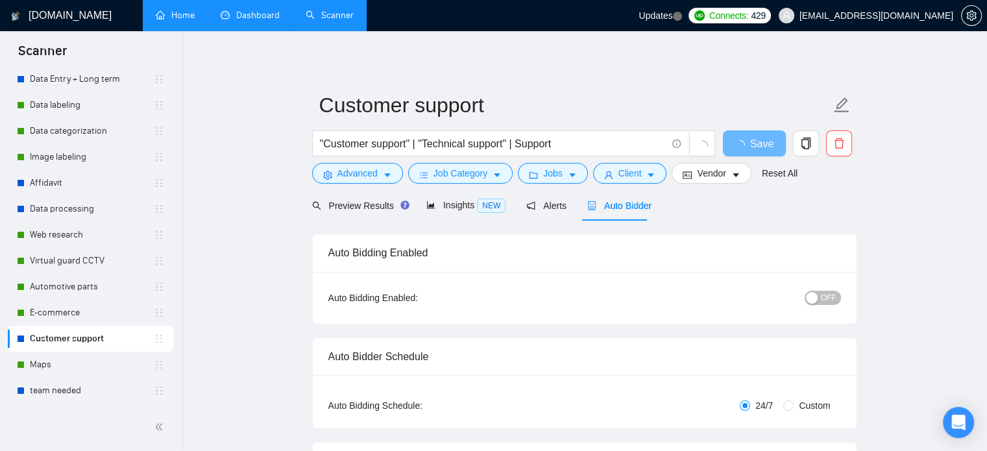
checkbox input "true"
click at [456, 210] on span "Insights NEW" at bounding box center [465, 205] width 79 height 10
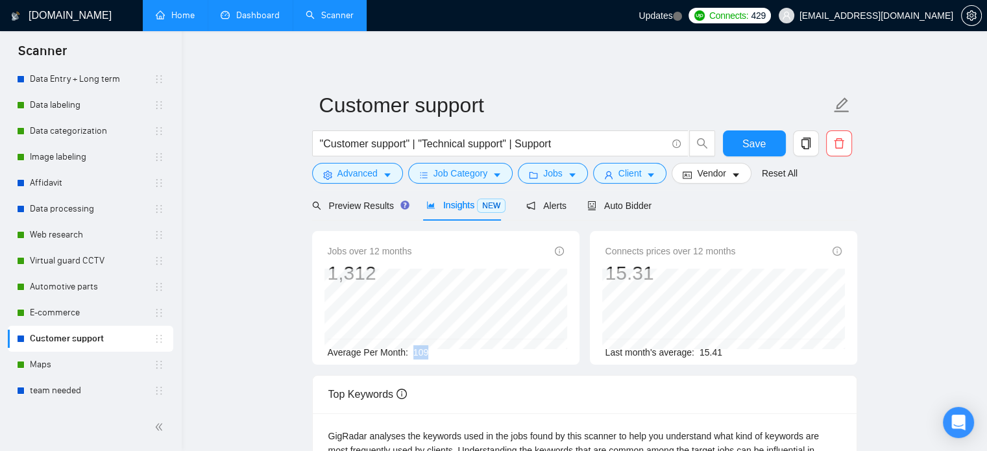
drag, startPoint x: 413, startPoint y: 356, endPoint x: 428, endPoint y: 358, distance: 14.3
click at [428, 358] on div "Average Per Month: 109" at bounding box center [446, 352] width 236 height 14
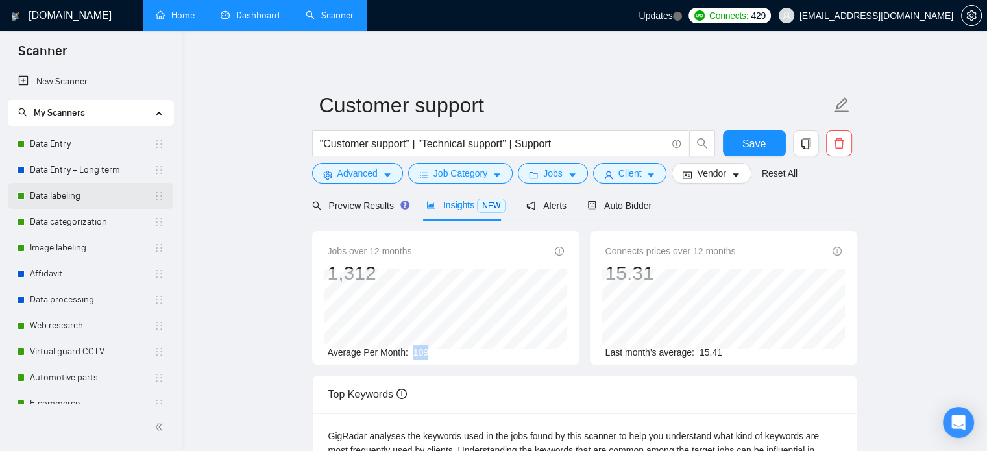
click at [112, 188] on link "Data labeling" at bounding box center [92, 196] width 124 height 26
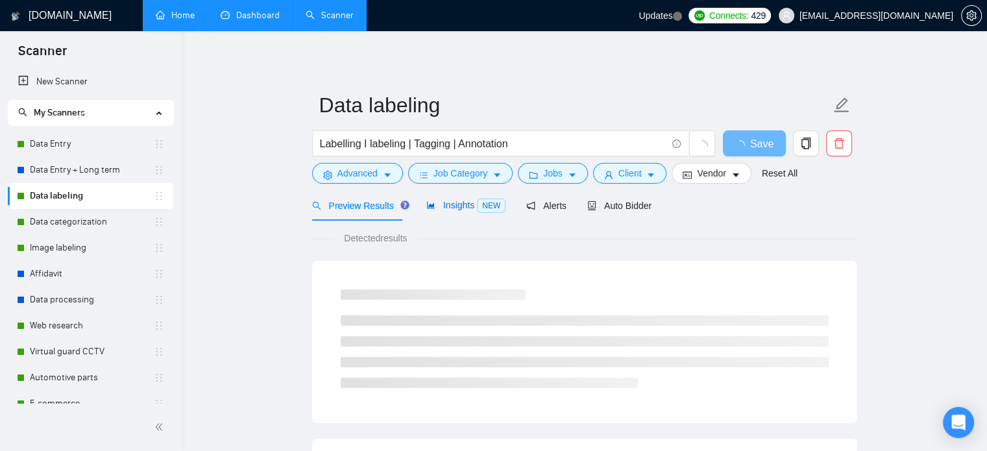
click at [465, 208] on span "Insights NEW" at bounding box center [465, 205] width 79 height 10
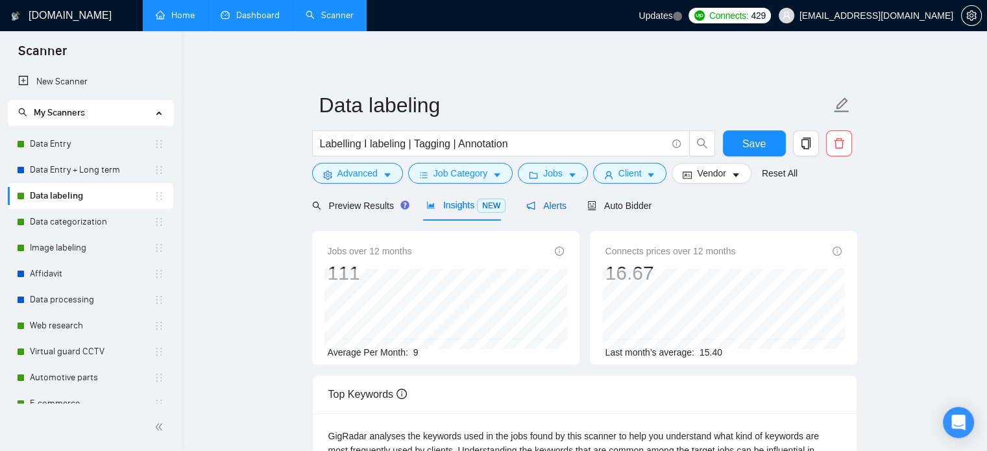
click at [554, 207] on span "Alerts" at bounding box center [546, 206] width 40 height 10
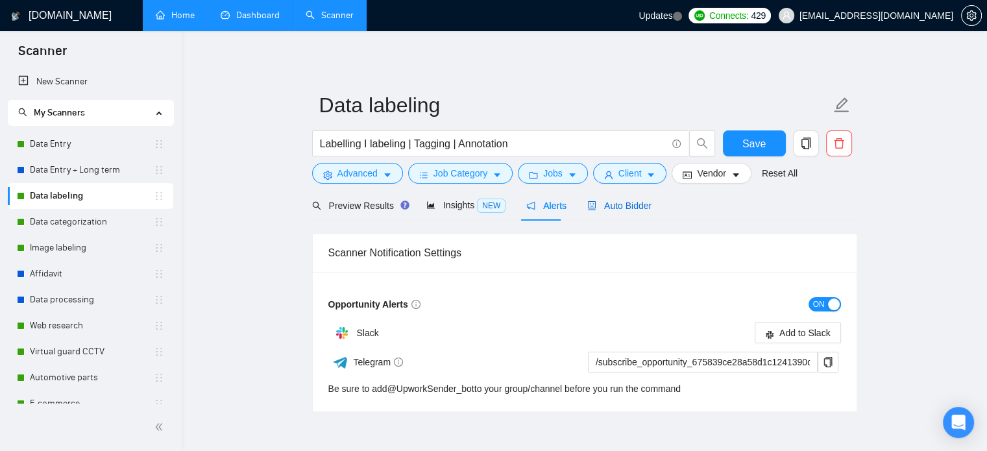
click at [592, 208] on span "Auto Bidder" at bounding box center [619, 206] width 64 height 10
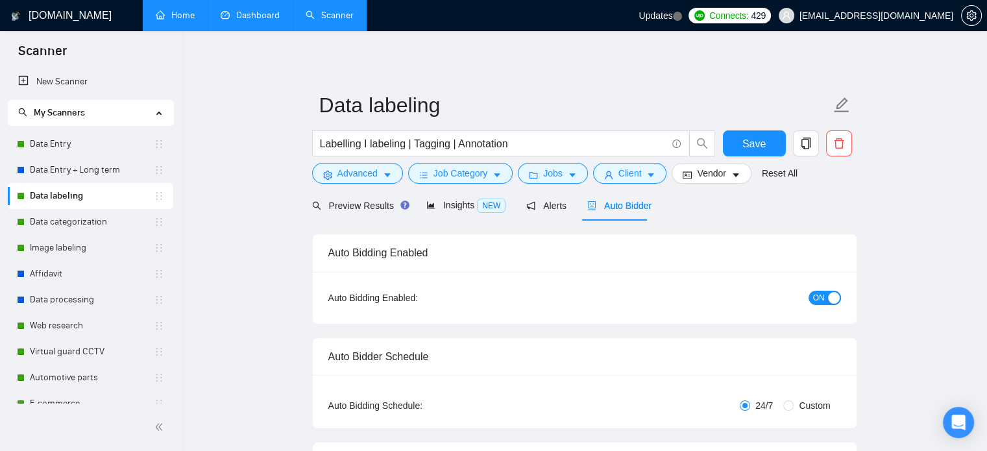
checkbox input "true"
click at [463, 220] on div "Insights NEW" at bounding box center [465, 205] width 79 height 31
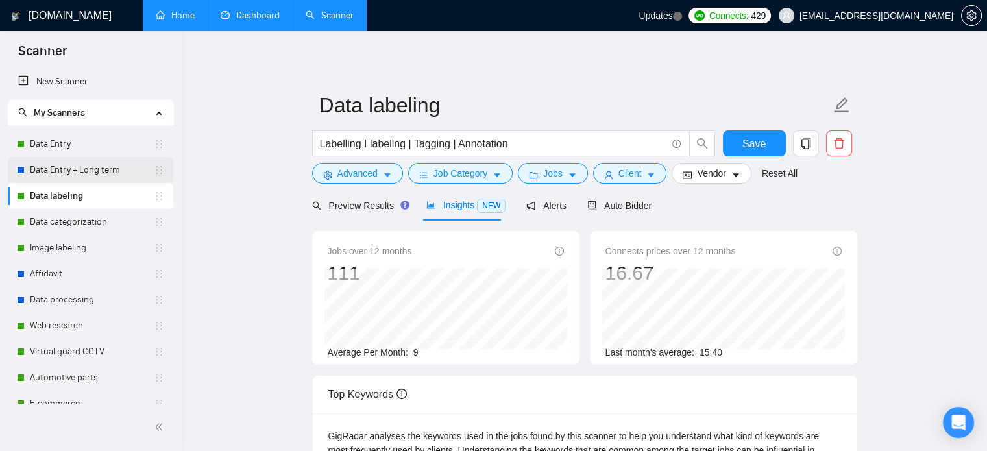
click at [103, 179] on link "Data Entry + Long term" at bounding box center [92, 170] width 124 height 26
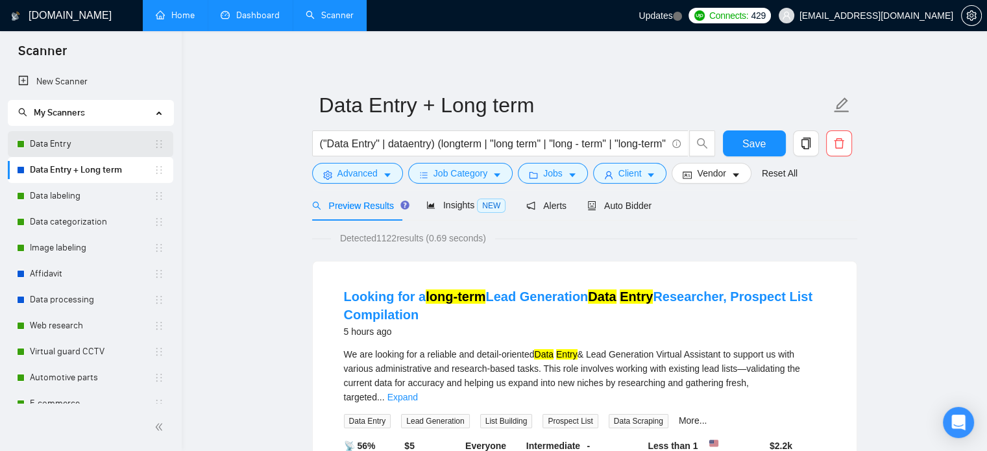
click at [62, 147] on link "Data Entry" at bounding box center [92, 144] width 124 height 26
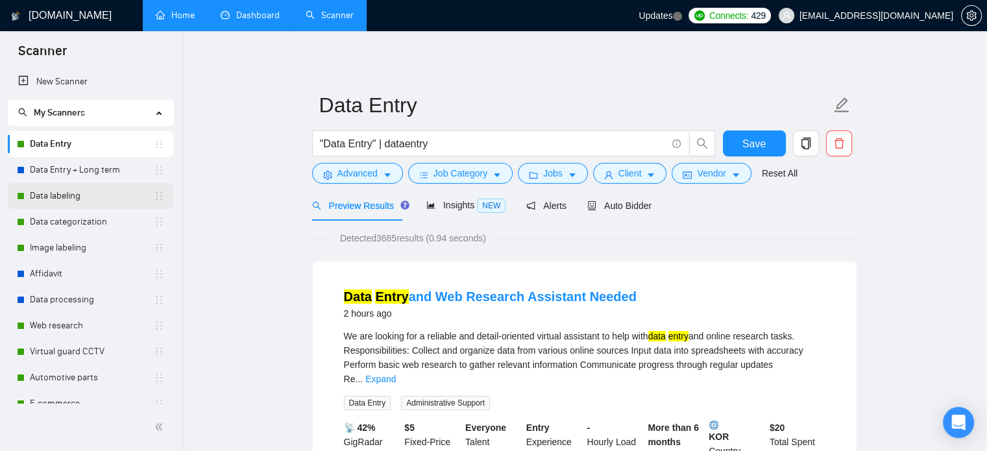
click at [75, 201] on link "Data labeling" at bounding box center [92, 196] width 124 height 26
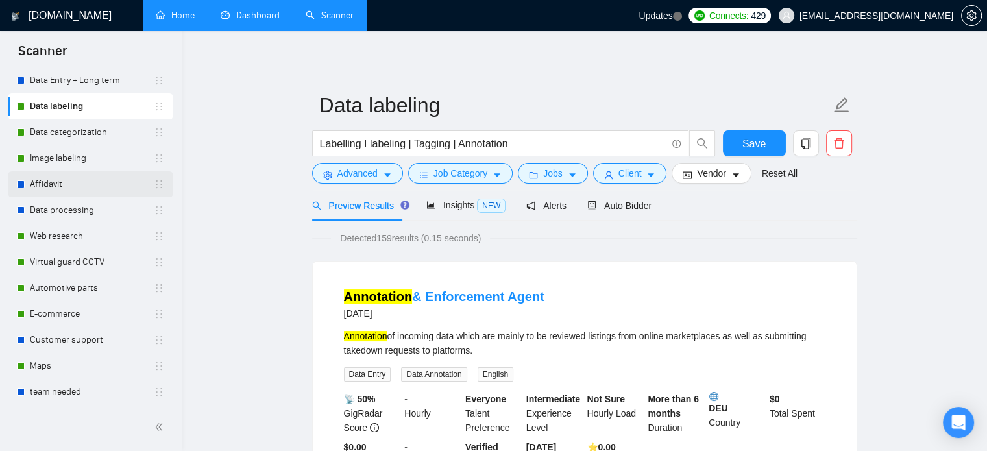
scroll to position [91, 0]
click at [91, 311] on link "E-commerce" at bounding box center [92, 313] width 124 height 26
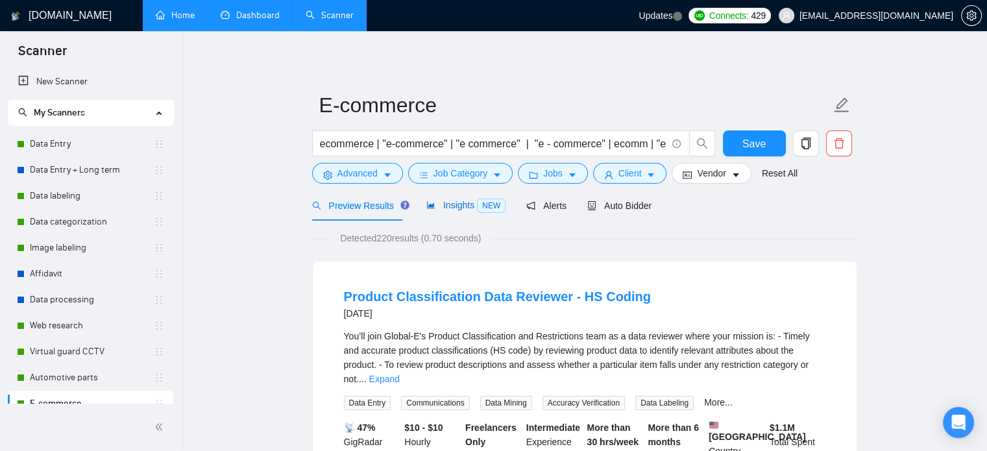
click at [477, 208] on span "NEW" at bounding box center [491, 206] width 29 height 14
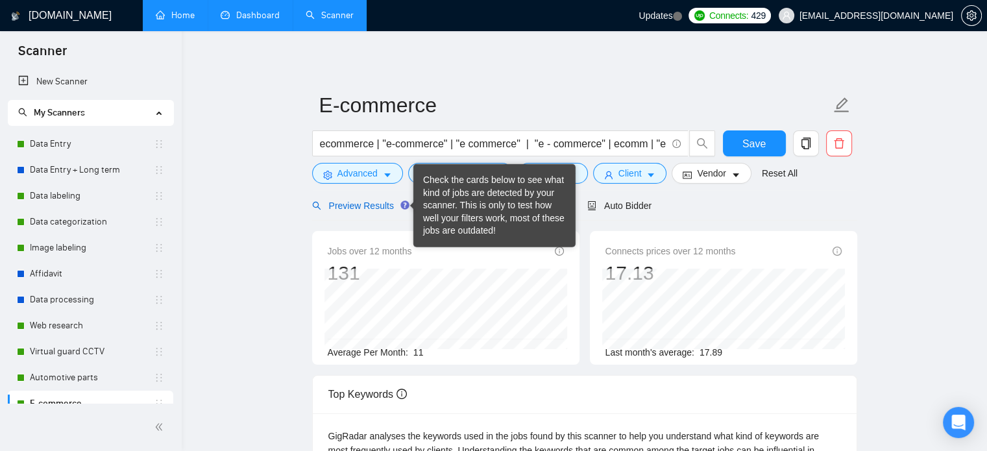
click at [376, 207] on span "Preview Results" at bounding box center [358, 206] width 93 height 10
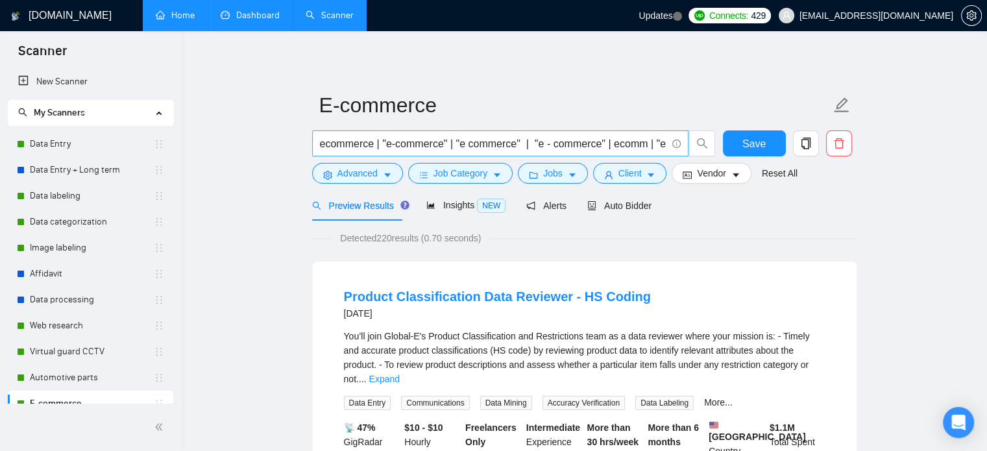
click at [623, 150] on input "ecommerce | "e-commerce" | "e commerce" | "e - commerce" | ecomm | "e comm" | "…" at bounding box center [493, 144] width 347 height 16
click at [86, 147] on link "Data Entry" at bounding box center [92, 144] width 124 height 26
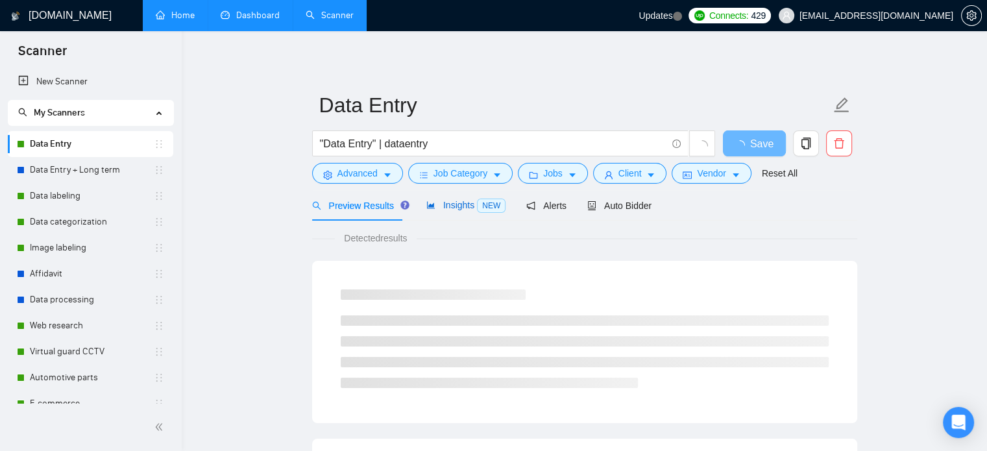
click at [450, 202] on span "Insights NEW" at bounding box center [465, 205] width 79 height 10
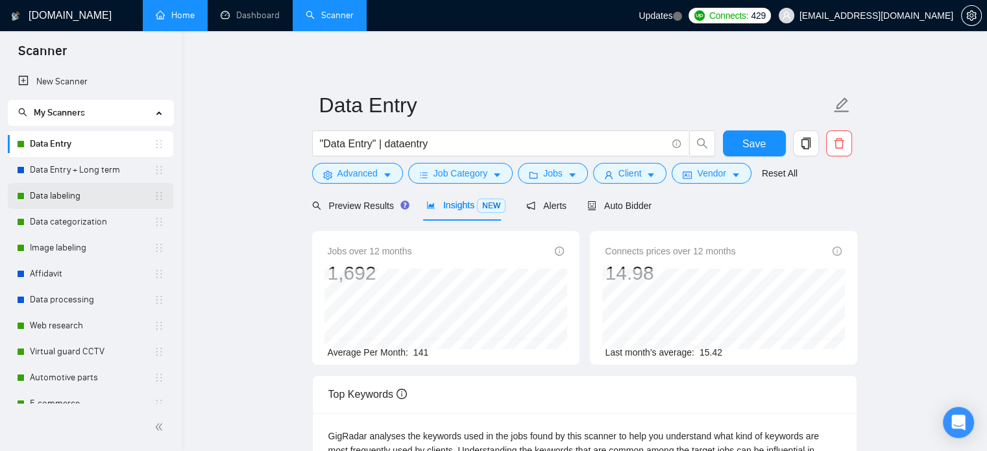
click at [110, 183] on link "Data labeling" at bounding box center [92, 196] width 124 height 26
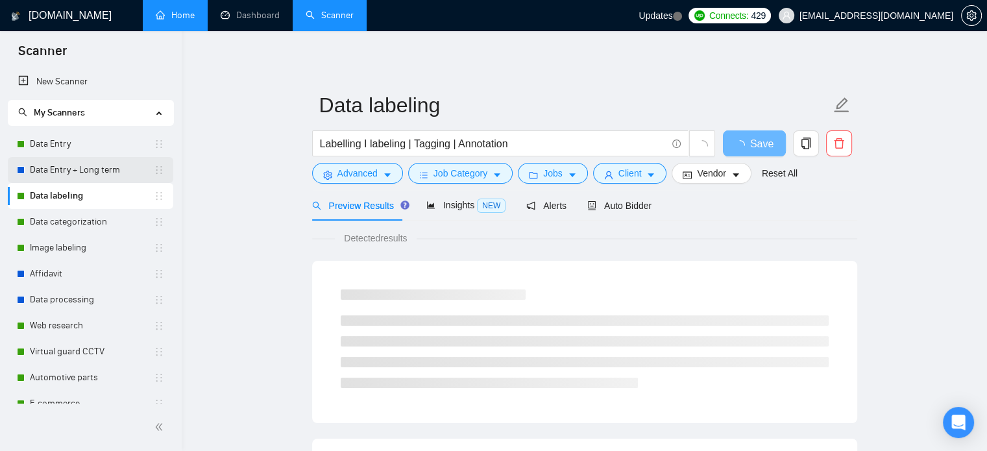
click at [111, 177] on link "Data Entry + Long term" at bounding box center [92, 170] width 124 height 26
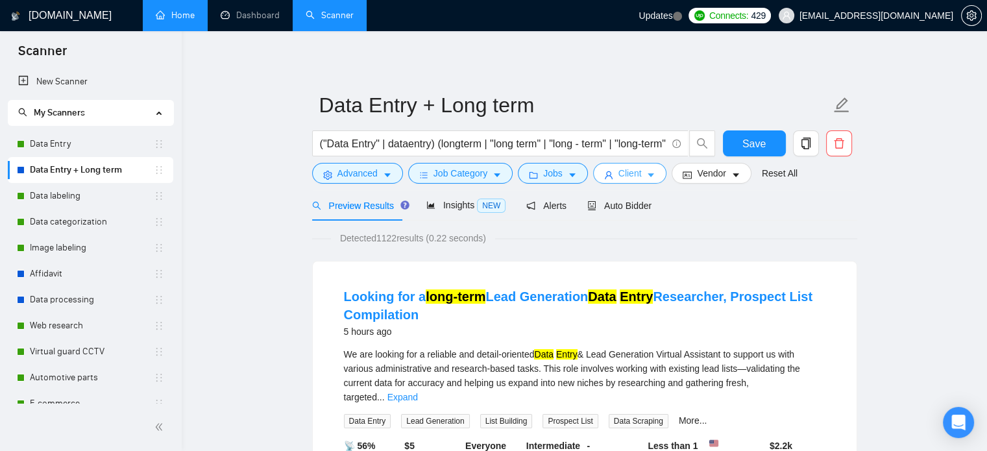
click at [639, 173] on button "Client" at bounding box center [630, 173] width 74 height 21
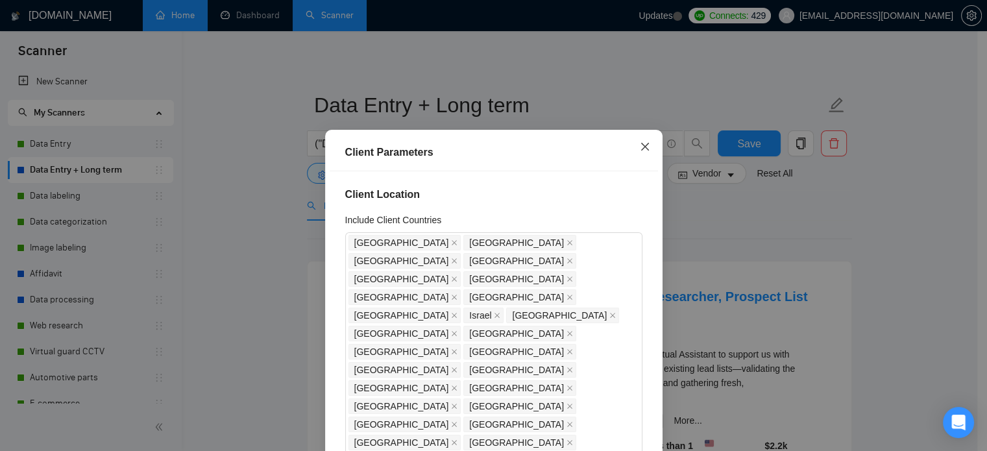
click at [642, 150] on icon "close" at bounding box center [645, 147] width 8 height 8
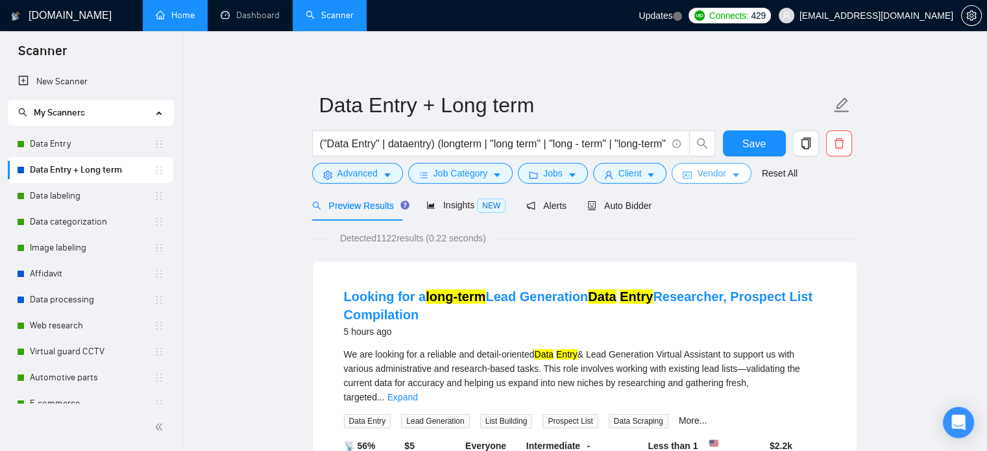
click at [697, 175] on span "Vendor" at bounding box center [711, 173] width 29 height 14
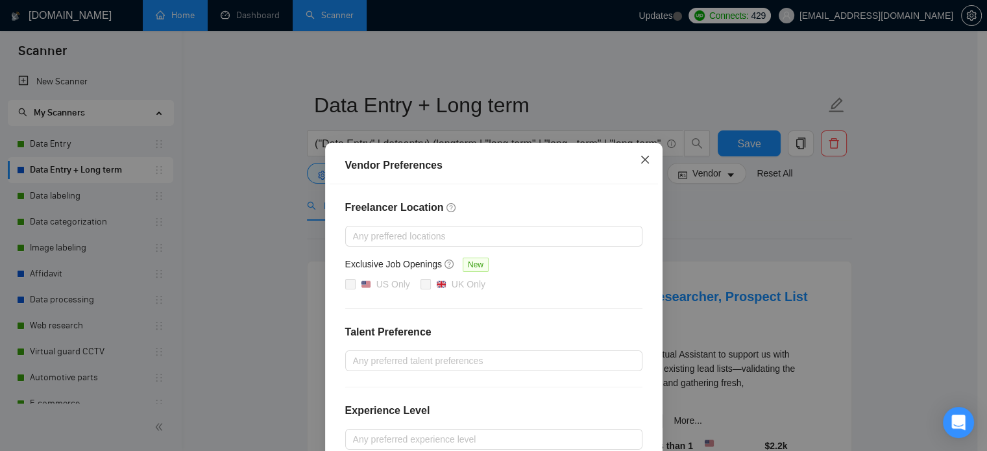
click at [640, 160] on icon "close" at bounding box center [645, 159] width 10 height 10
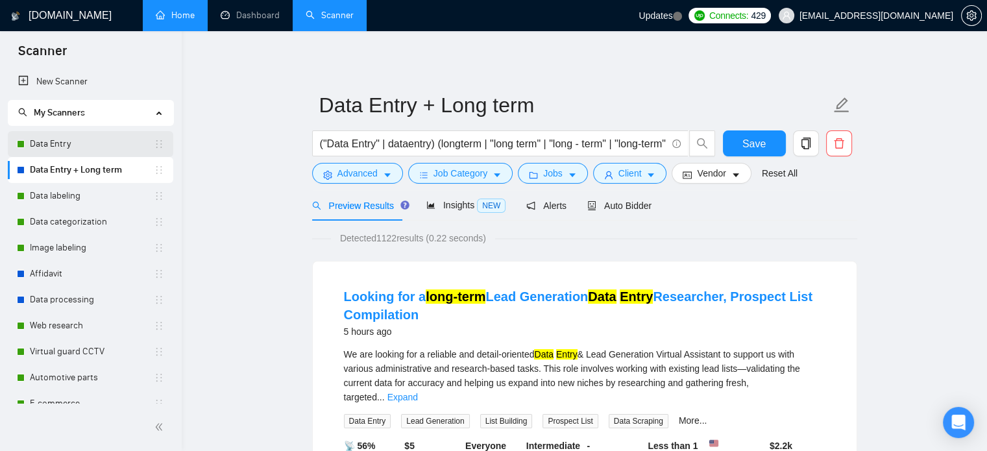
click at [36, 148] on link "Data Entry" at bounding box center [92, 144] width 124 height 26
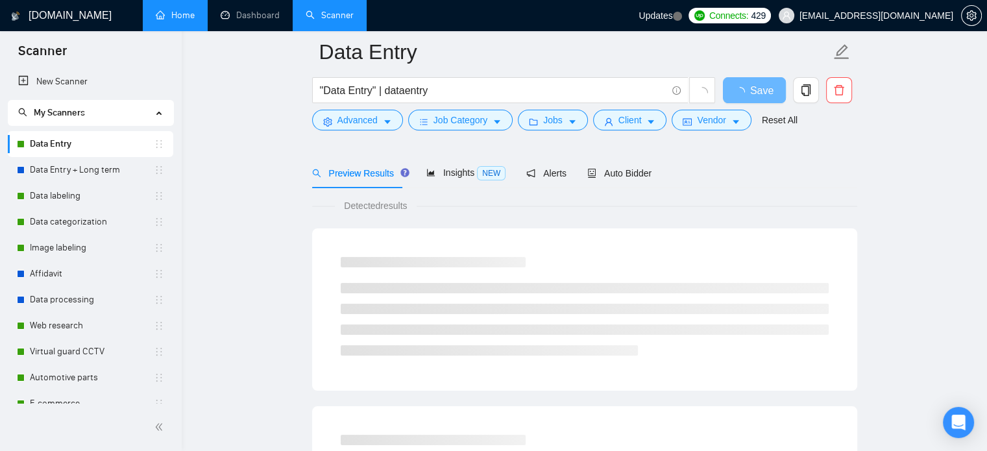
scroll to position [65, 0]
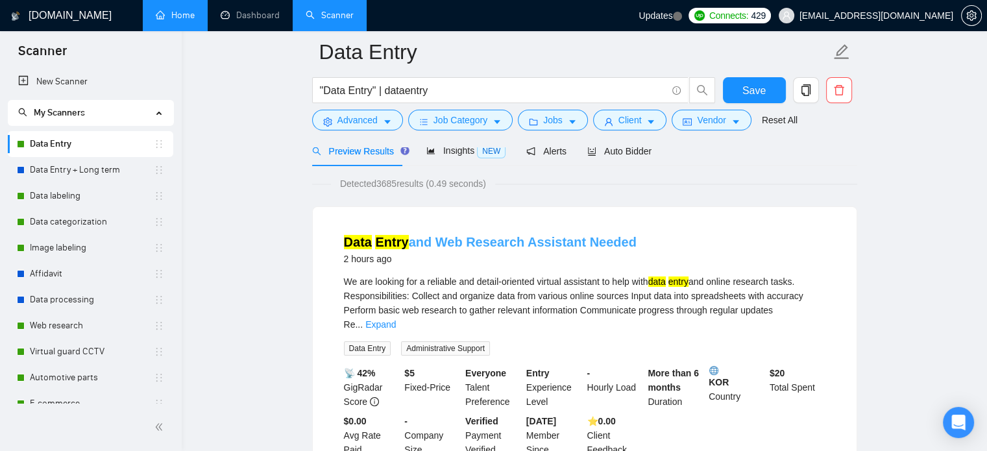
click at [443, 243] on link "Data Entry and Web Research Assistant Needed" at bounding box center [490, 242] width 293 height 14
click at [592, 153] on span "Auto Bidder" at bounding box center [619, 151] width 64 height 10
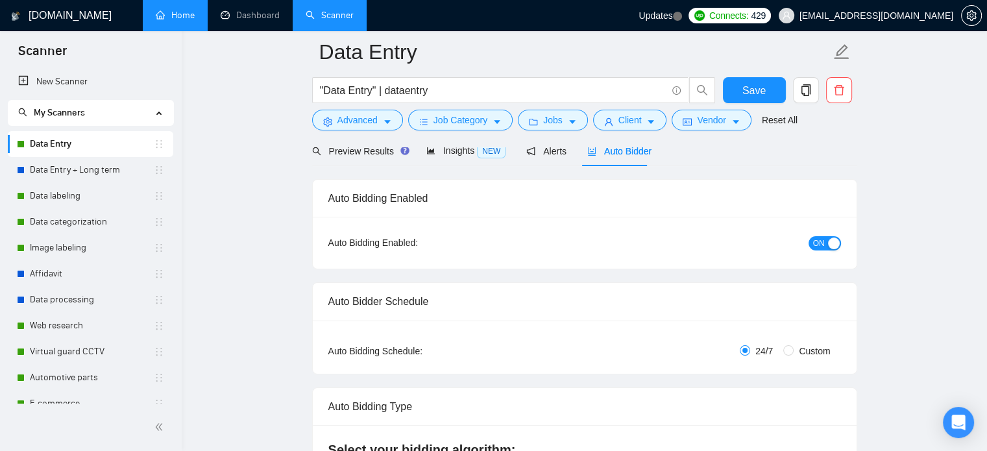
checkbox input "true"
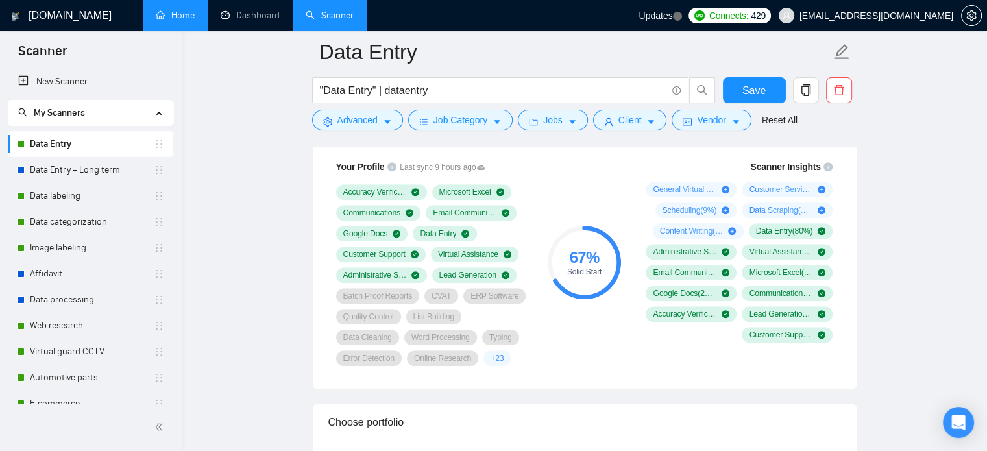
scroll to position [909, 0]
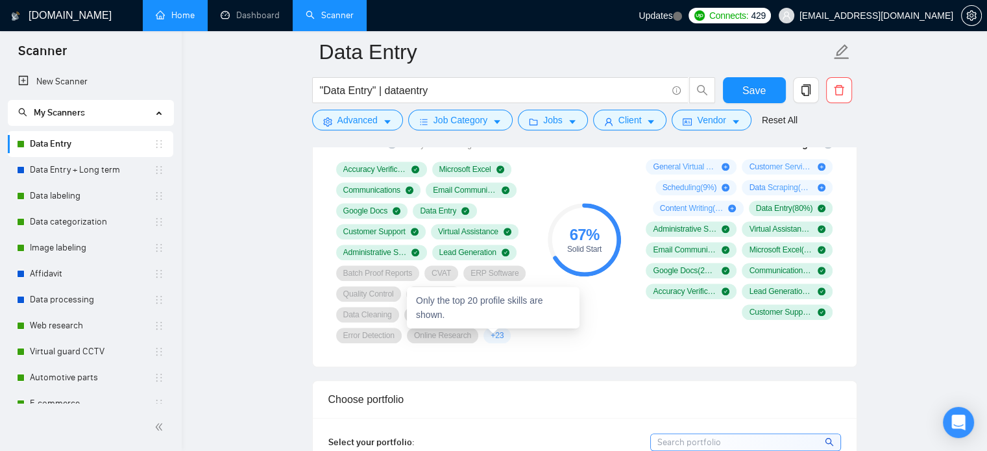
click at [496, 334] on span "+ 23" at bounding box center [497, 335] width 13 height 10
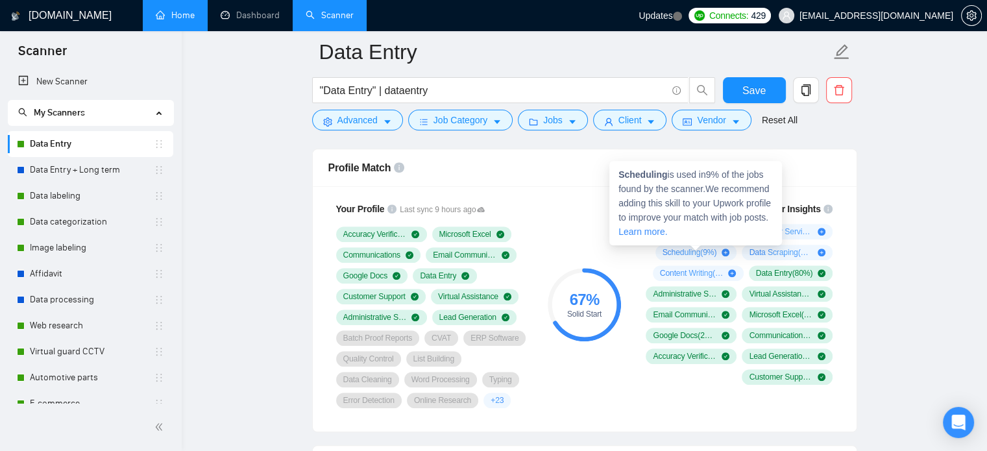
click at [725, 251] on icon "plus-circle" at bounding box center [726, 253] width 8 height 8
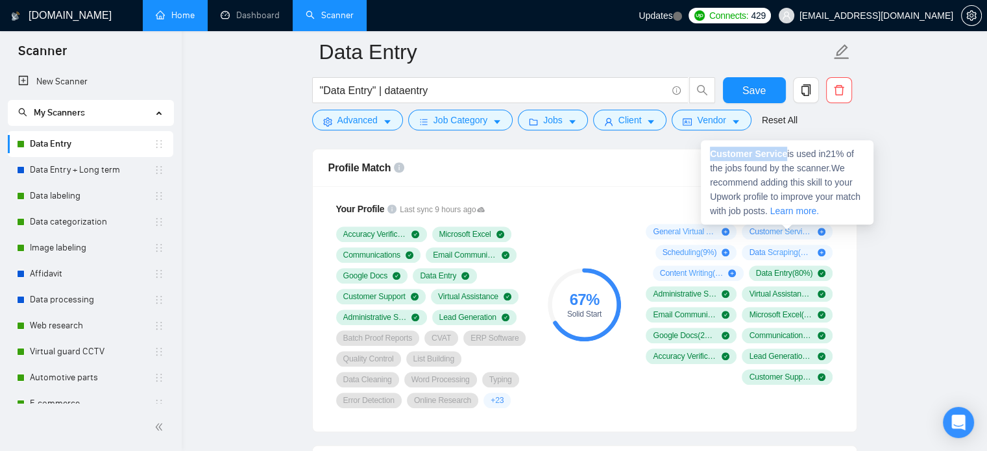
drag, startPoint x: 711, startPoint y: 154, endPoint x: 781, endPoint y: 158, distance: 70.2
click at [781, 158] on strong "Customer Service" at bounding box center [748, 154] width 77 height 10
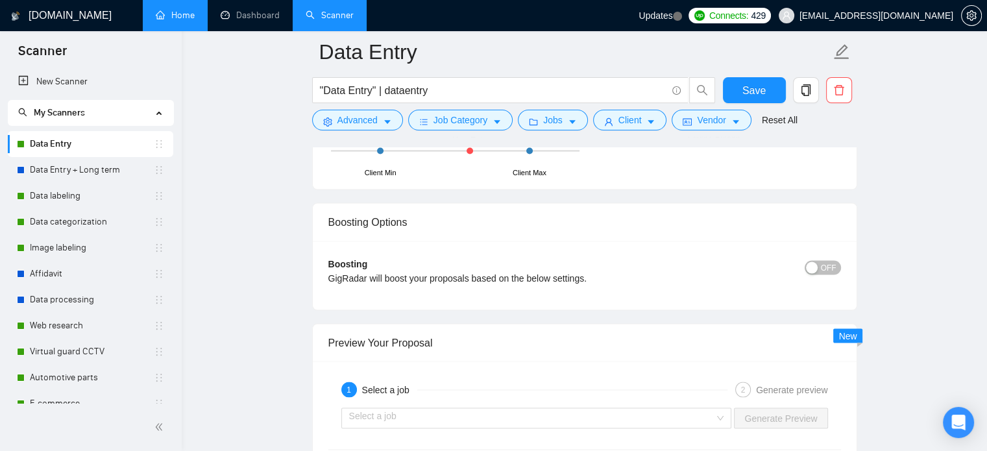
scroll to position [2401, 0]
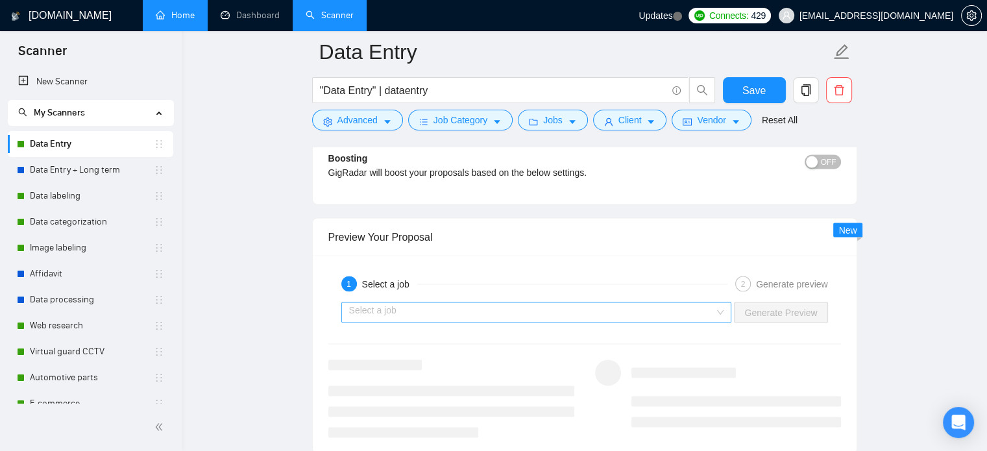
click at [431, 313] on input "search" at bounding box center [532, 311] width 366 height 19
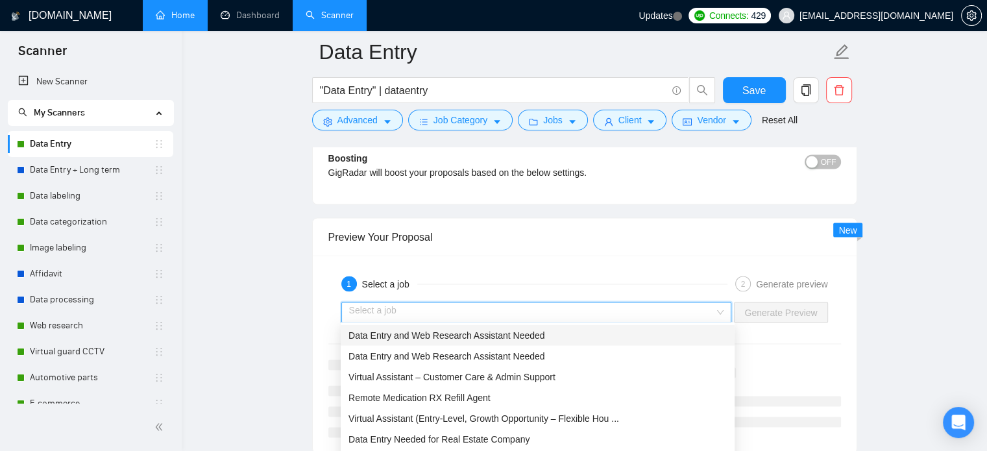
click at [431, 313] on input "search" at bounding box center [532, 311] width 366 height 19
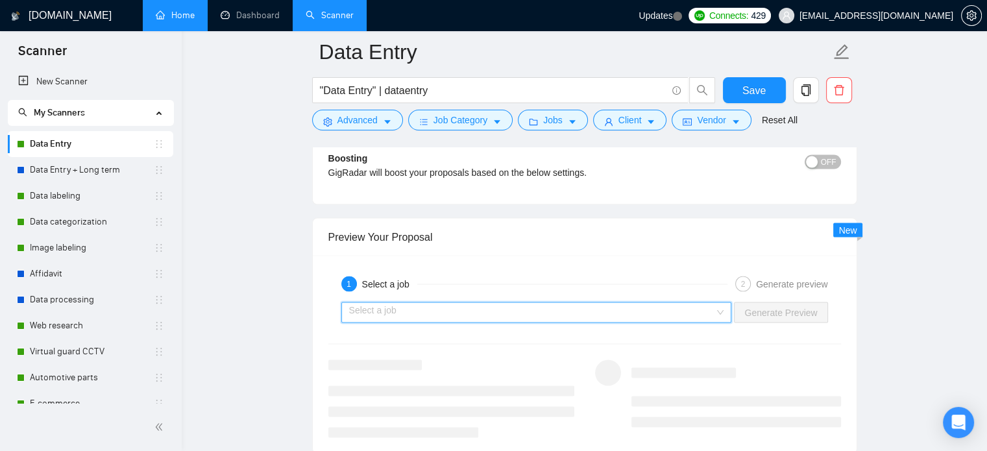
click at [431, 313] on input "search" at bounding box center [532, 311] width 366 height 19
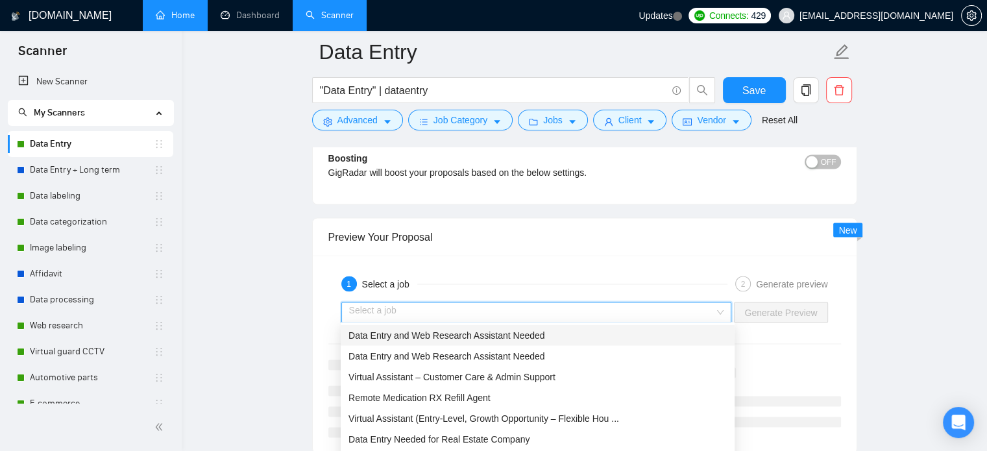
click at [418, 334] on span "Data Entry and Web Research Assistant Needed" at bounding box center [446, 335] width 196 height 10
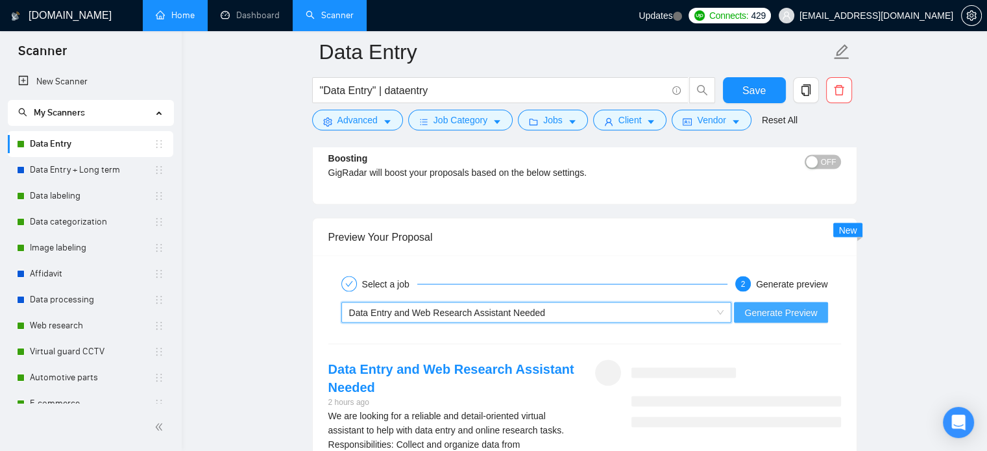
click at [768, 310] on span "Generate Preview" at bounding box center [780, 312] width 73 height 14
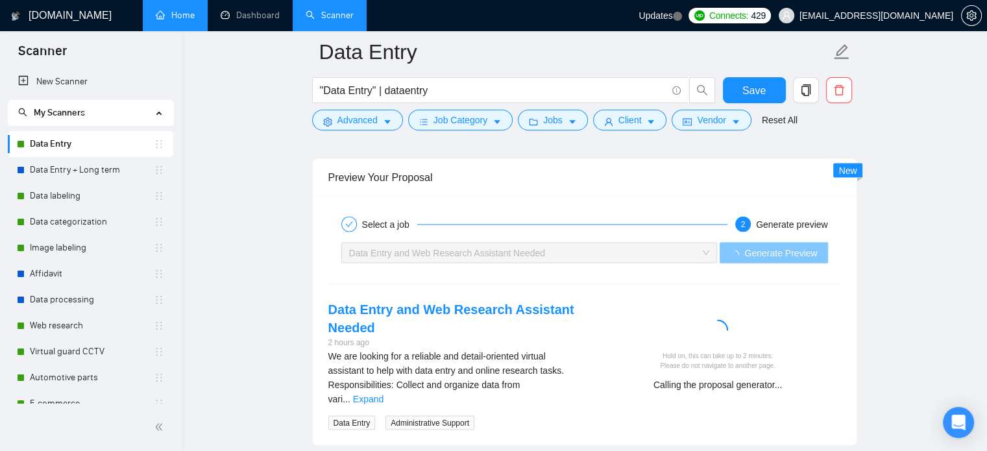
scroll to position [2531, 0]
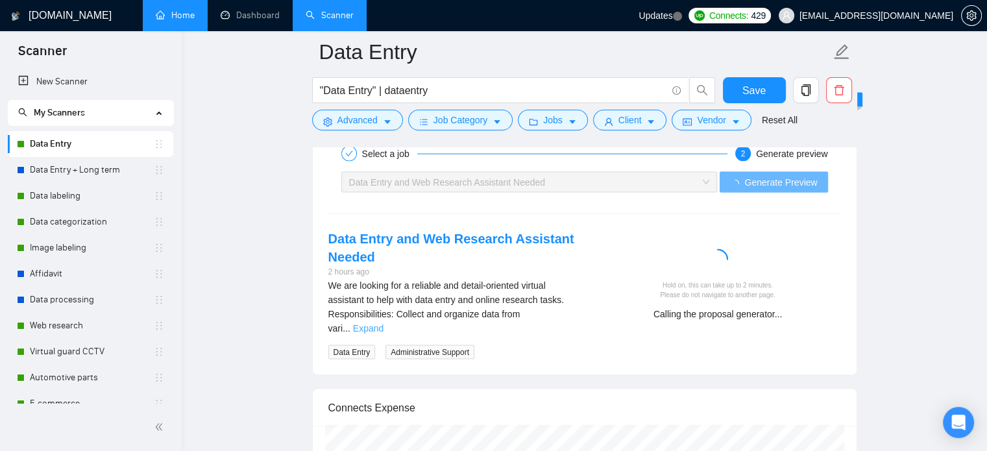
click at [384, 323] on link "Expand" at bounding box center [368, 328] width 31 height 10
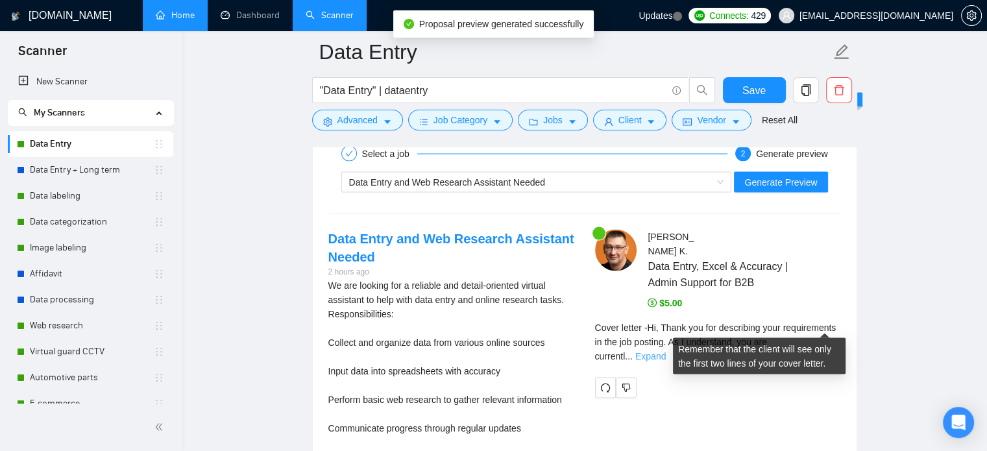
click at [666, 351] on link "Expand" at bounding box center [650, 356] width 31 height 10
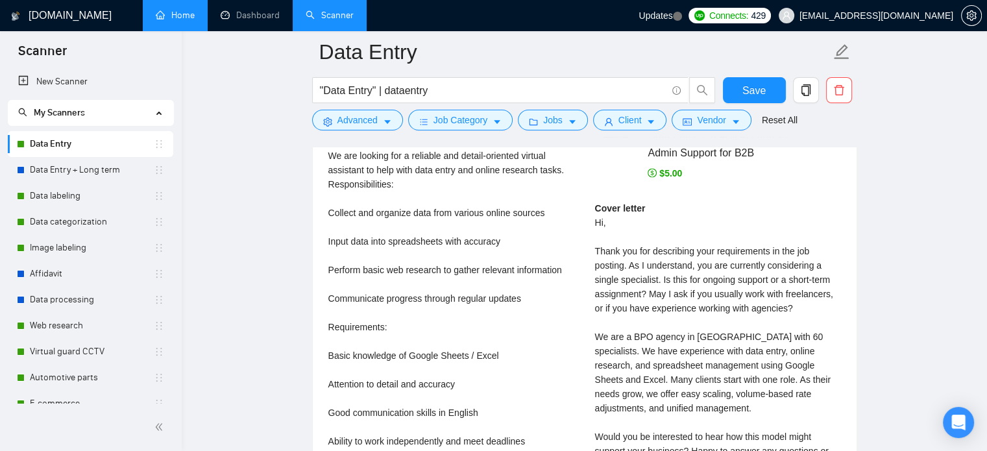
scroll to position [2726, 0]
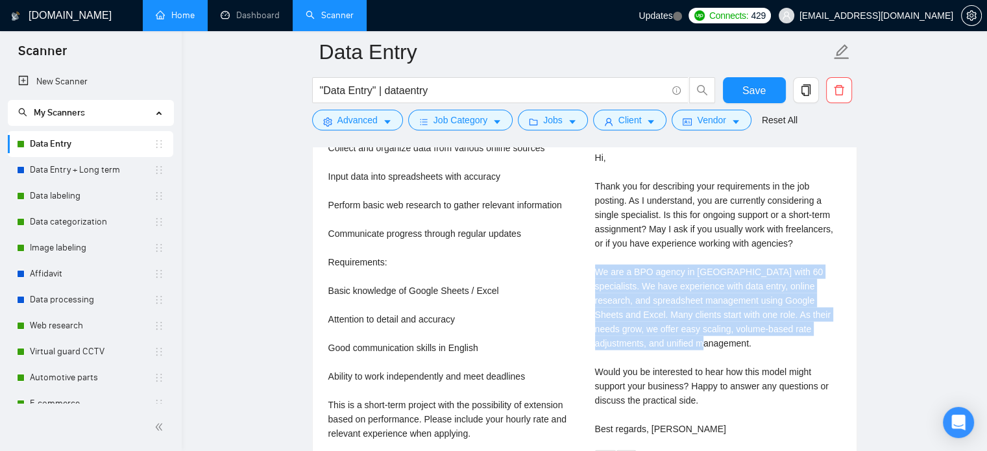
drag, startPoint x: 594, startPoint y: 252, endPoint x: 659, endPoint y: 324, distance: 97.0
click at [659, 324] on div "Cover letter Hi, Thank you for describing your requirements in the job posting.…" at bounding box center [718, 286] width 246 height 300
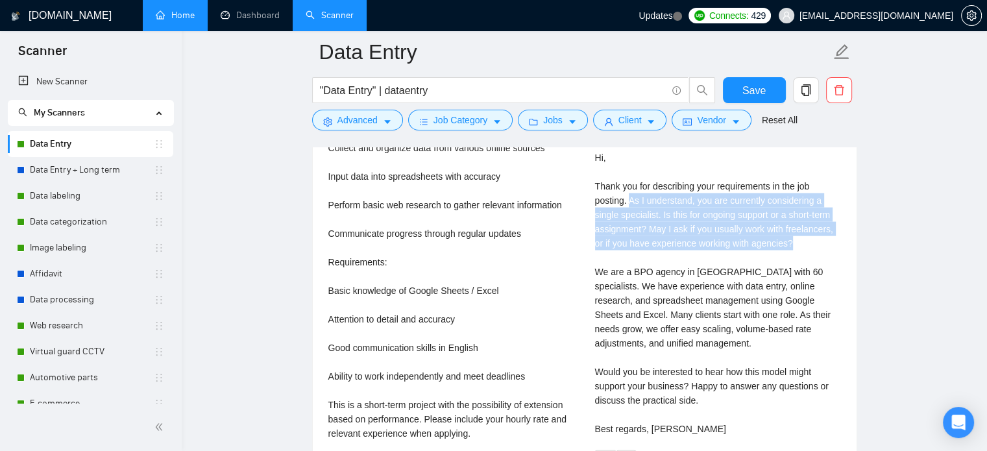
drag, startPoint x: 783, startPoint y: 226, endPoint x: 629, endPoint y: 189, distance: 157.7
click at [629, 189] on div "Cover letter Hi, Thank you for describing your requirements in the job posting.…" at bounding box center [718, 286] width 246 height 300
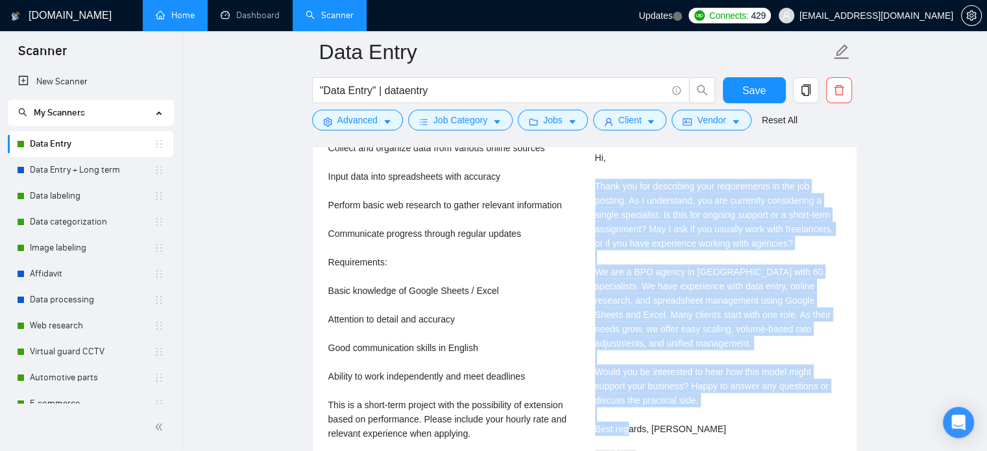
drag, startPoint x: 636, startPoint y: 361, endPoint x: 592, endPoint y: 171, distance: 195.8
click at [592, 171] on div "[PERSON_NAME] Data Entry, Excel & Accuracy | Admin Support for B2B $5.00 Cover …" at bounding box center [718, 253] width 267 height 436
copy div "Thank you for describing your requirements in the job posting. As I understand,…"
click at [110, 139] on link "Data Entry" at bounding box center [92, 144] width 124 height 26
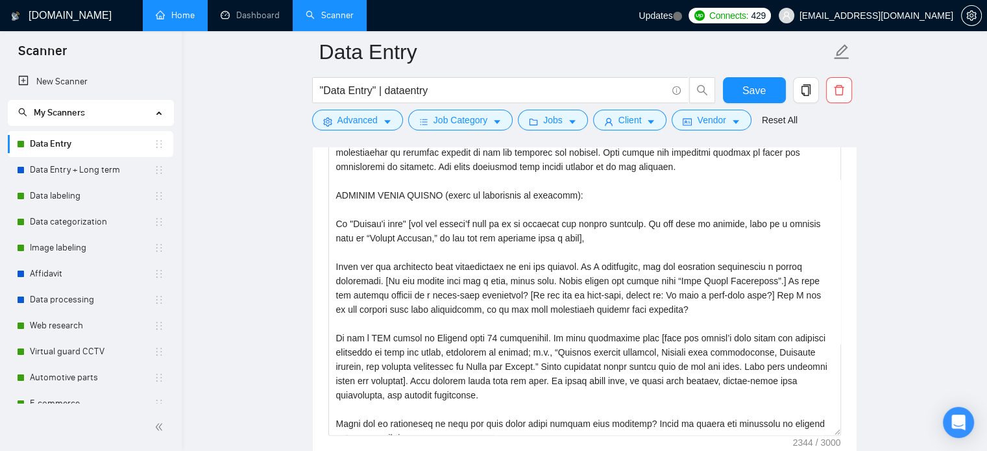
scroll to position [1493, 0]
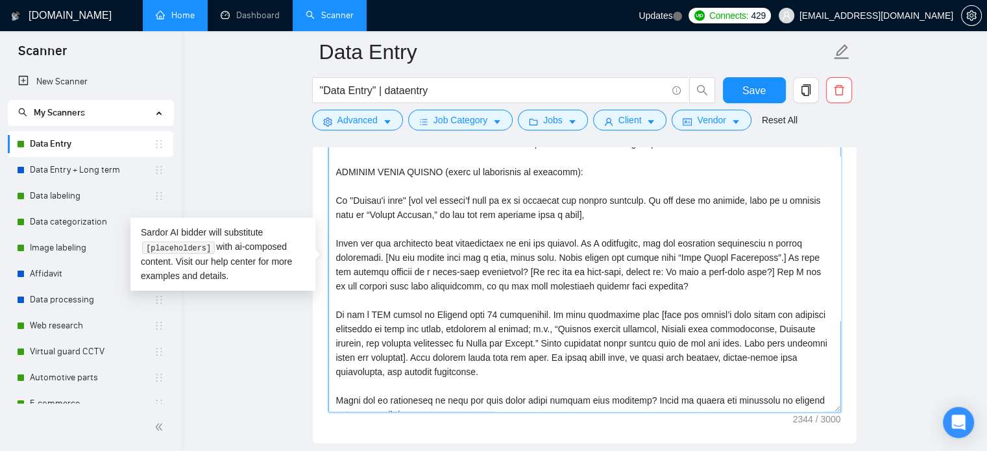
drag, startPoint x: 536, startPoint y: 376, endPoint x: 336, endPoint y: 317, distance: 209.2
click at [336, 317] on textarea "Cover letter template:" at bounding box center [584, 266] width 513 height 292
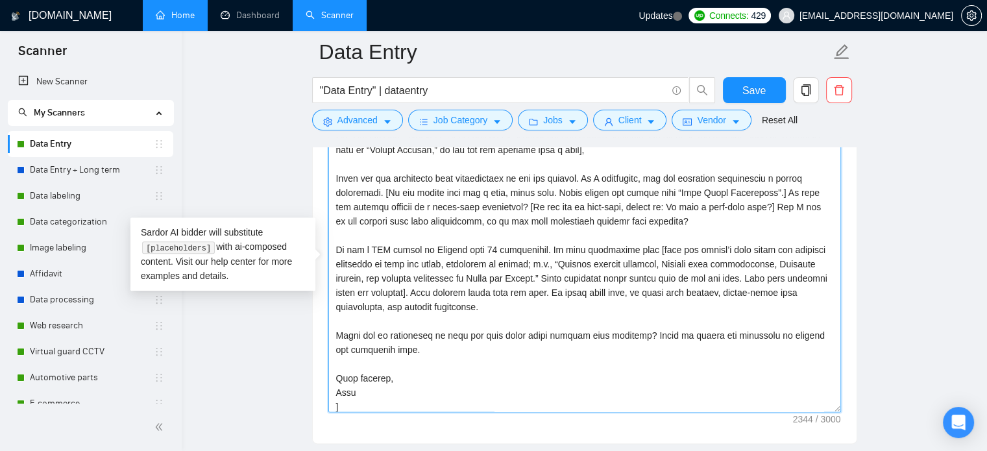
click at [459, 298] on textarea "Cover letter template:" at bounding box center [584, 266] width 513 height 292
drag, startPoint x: 452, startPoint y: 289, endPoint x: 329, endPoint y: 243, distance: 131.6
click at [329, 243] on textarea "Cover letter template:" at bounding box center [584, 266] width 513 height 292
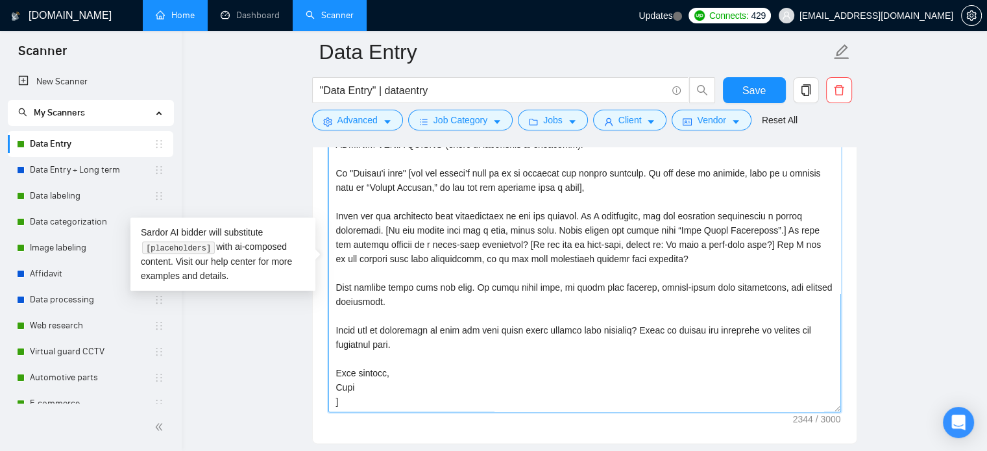
scroll to position [157, 0]
click at [589, 215] on textarea "Cover letter template:" at bounding box center [584, 266] width 513 height 292
paste textarea "We are a BPO agency in [GEOGRAPHIC_DATA] with 60 specialists. We have experienc…"
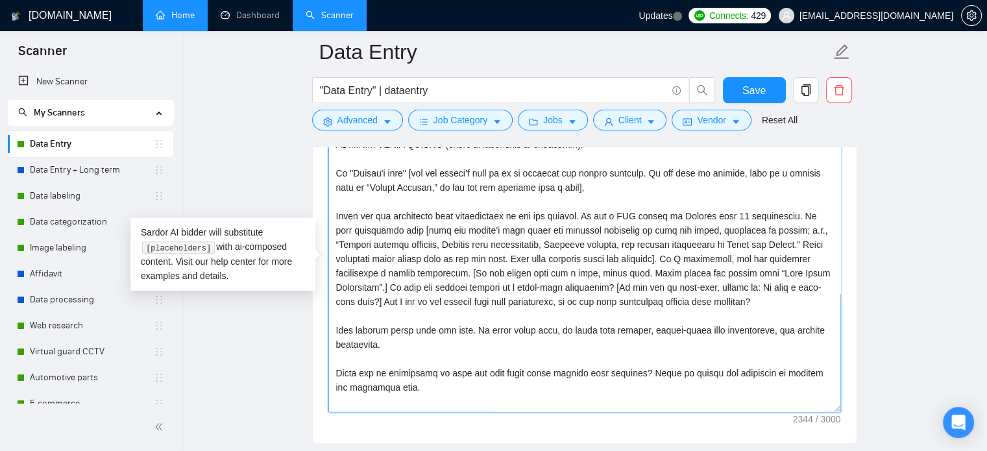
scroll to position [195, 0]
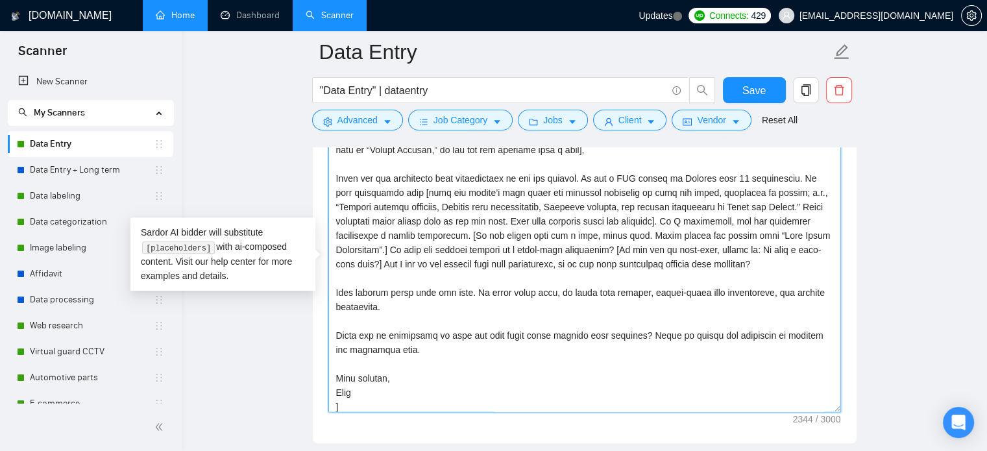
type textarea "[You are preparing a cover letter for a B2B job posting on Upwork in the BPO se…"
click at [752, 88] on span "Save" at bounding box center [753, 90] width 23 height 16
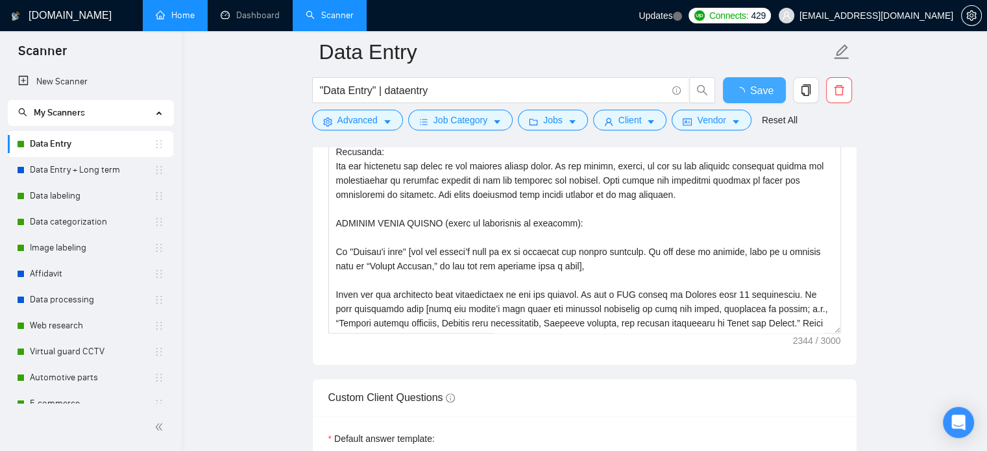
checkbox input "true"
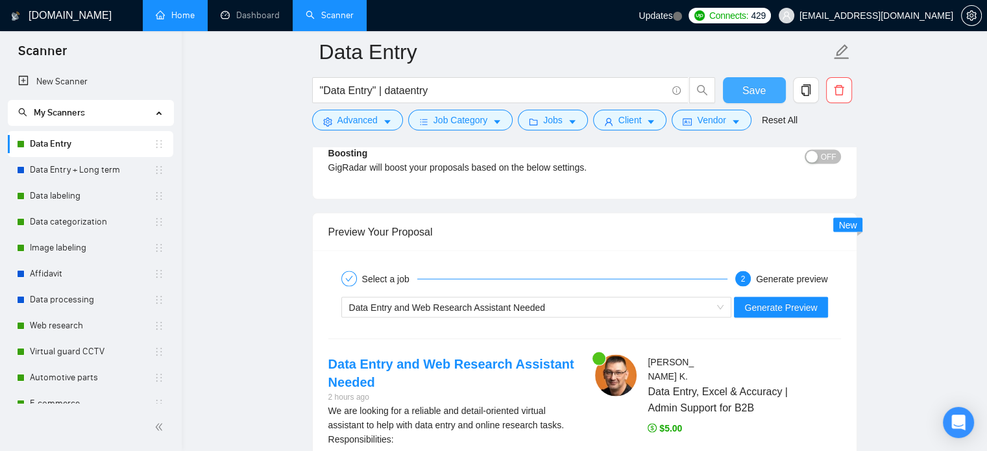
scroll to position [2401, 0]
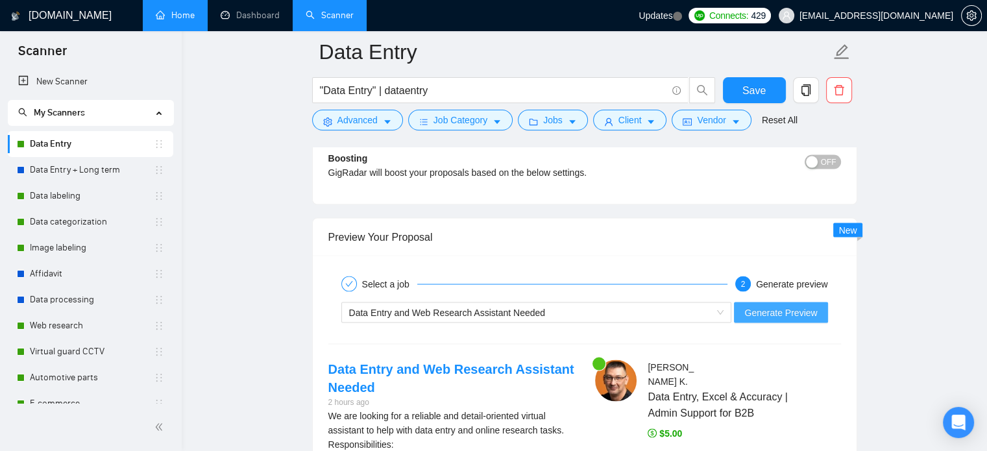
click at [774, 308] on span "Generate Preview" at bounding box center [780, 312] width 73 height 14
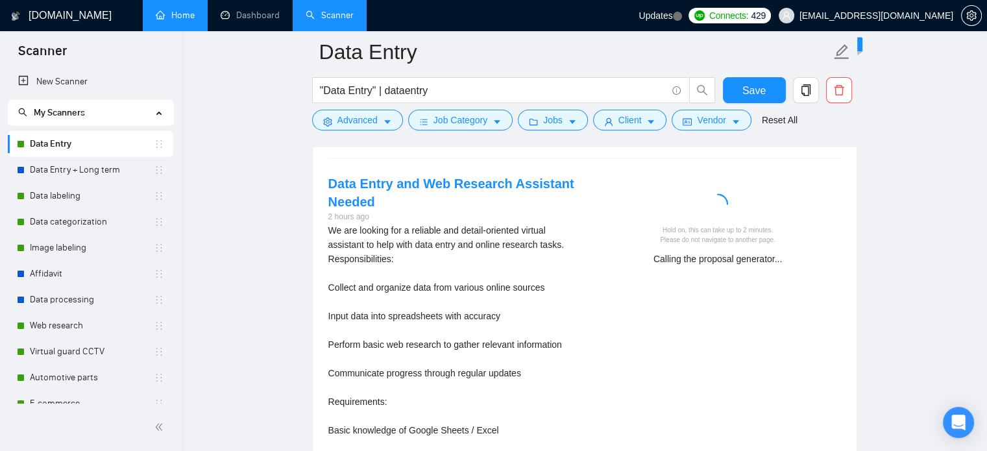
scroll to position [2596, 0]
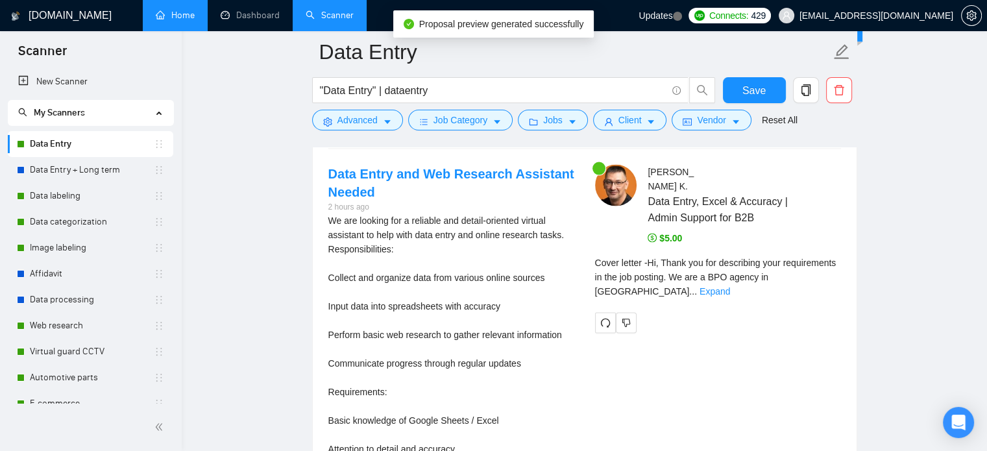
click at [802, 266] on div "Cover letter - Hi, Thank you for describing your requirements in the job postin…" at bounding box center [718, 277] width 246 height 43
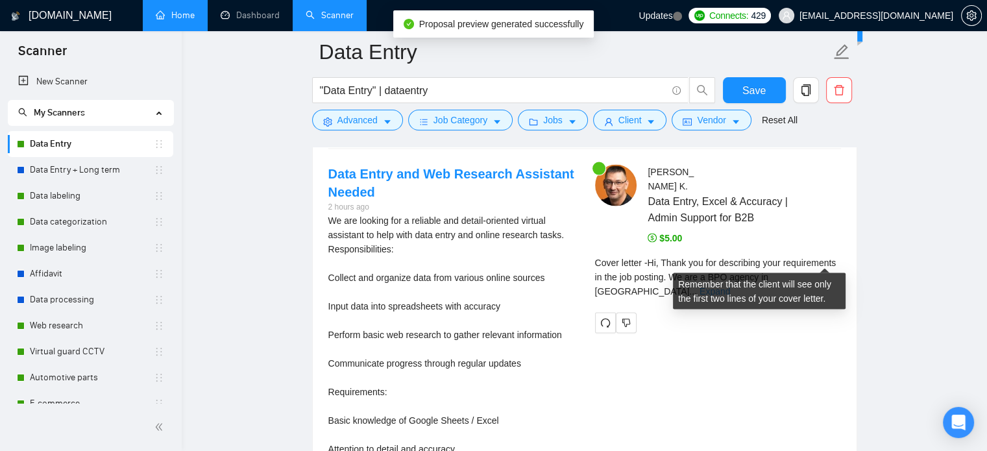
click at [730, 286] on link "Expand" at bounding box center [715, 291] width 31 height 10
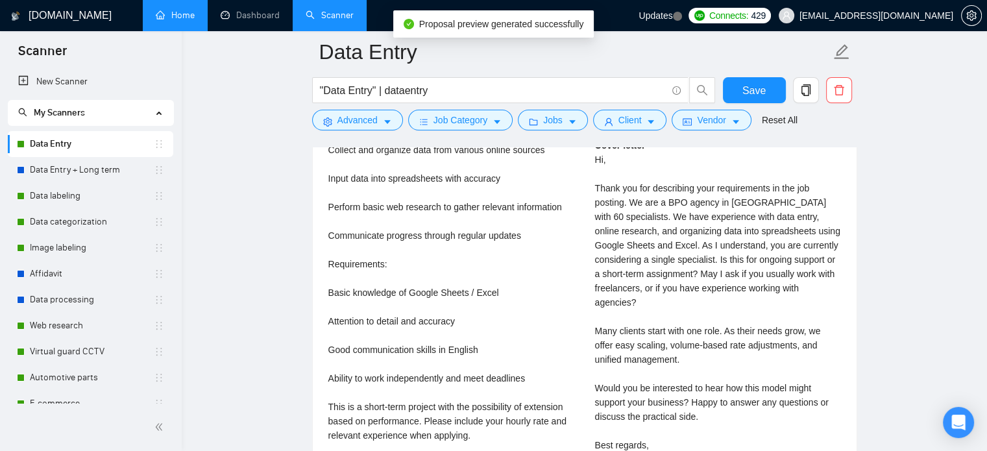
scroll to position [2726, 0]
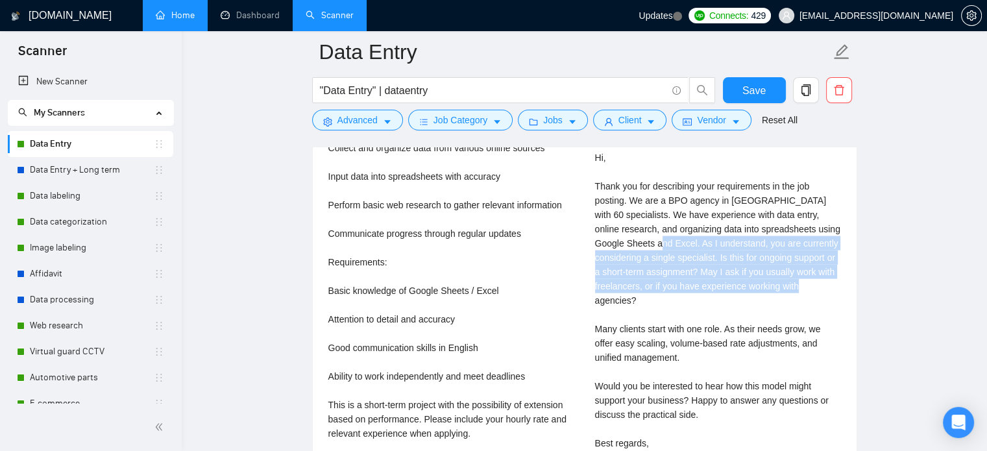
drag, startPoint x: 621, startPoint y: 226, endPoint x: 785, endPoint y: 266, distance: 169.0
click at [785, 266] on div "Cover letter Hi, Thank you for describing your requirements in the job posting.…" at bounding box center [718, 300] width 246 height 328
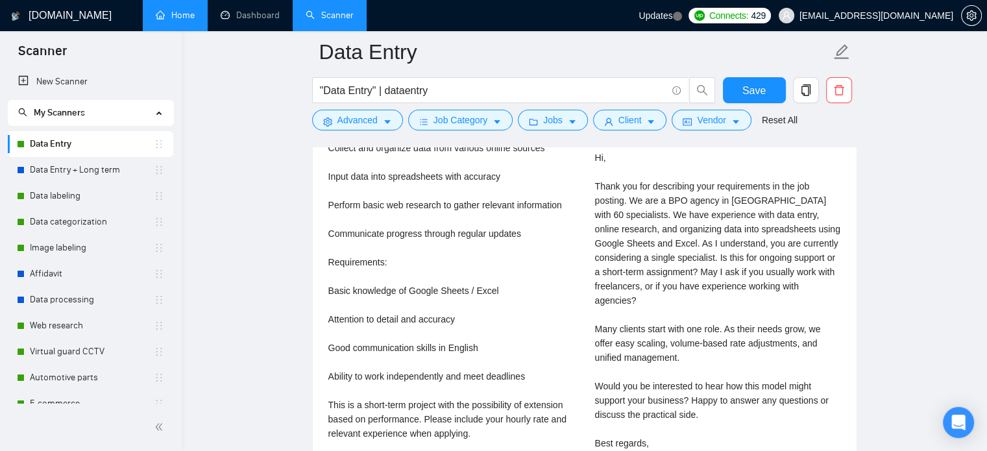
click at [672, 302] on div "Cover letter Hi, Thank you for describing your requirements in the job posting.…" at bounding box center [718, 300] width 246 height 328
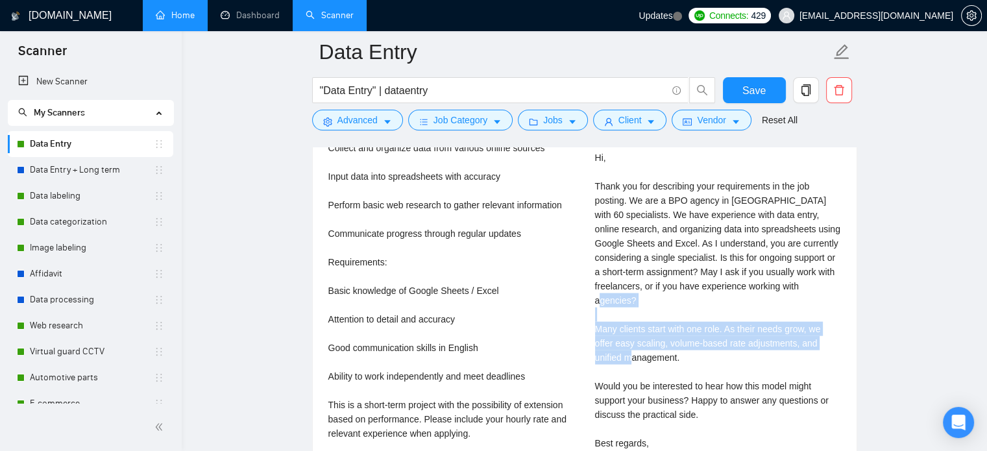
drag, startPoint x: 692, startPoint y: 329, endPoint x: 593, endPoint y: 300, distance: 103.3
click at [593, 300] on div "[PERSON_NAME] Data Entry, Excel & Accuracy | Admin Support for B2B $5.00 Cover …" at bounding box center [718, 267] width 267 height 465
click at [604, 295] on div "Cover letter Hi, Thank you for describing your requirements in the job posting.…" at bounding box center [718, 300] width 246 height 328
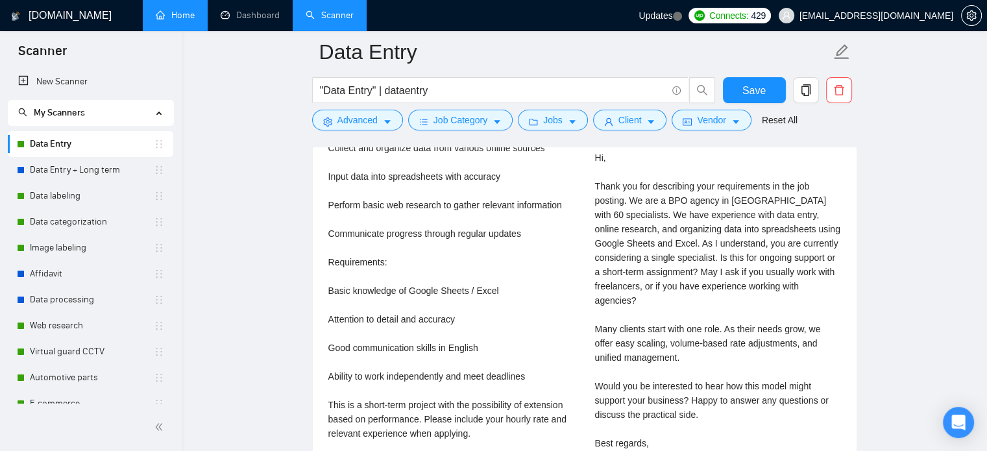
drag, startPoint x: 692, startPoint y: 306, endPoint x: 597, endPoint y: 234, distance: 119.5
click at [597, 234] on div "Cover letter Hi, Thank you for describing your requirements in the job posting.…" at bounding box center [718, 300] width 246 height 328
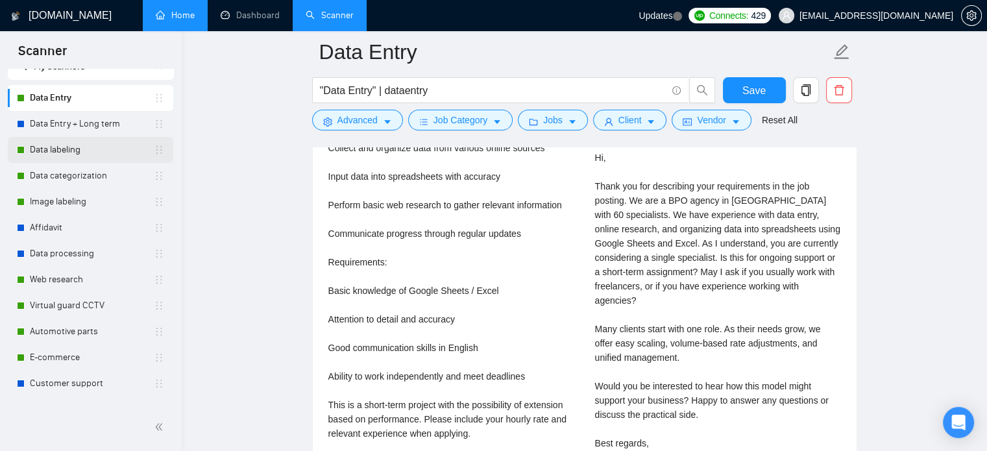
scroll to position [0, 0]
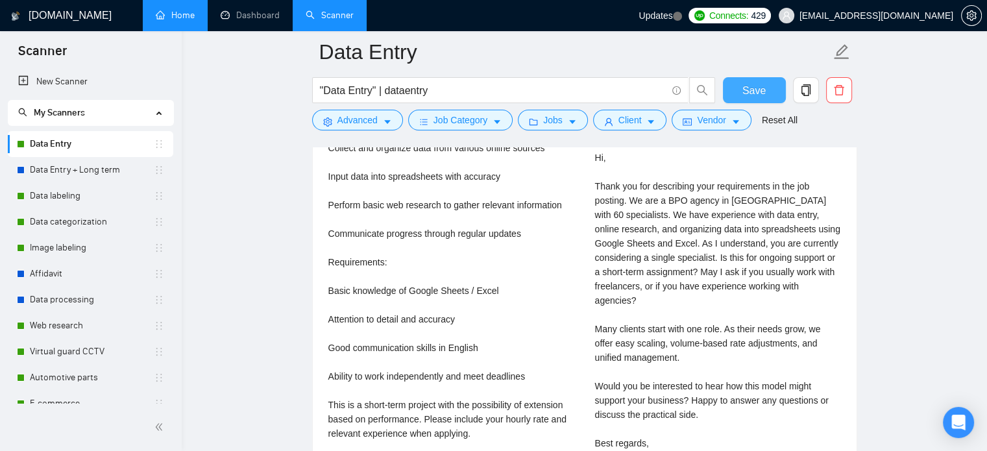
click at [745, 97] on span "Save" at bounding box center [753, 90] width 23 height 16
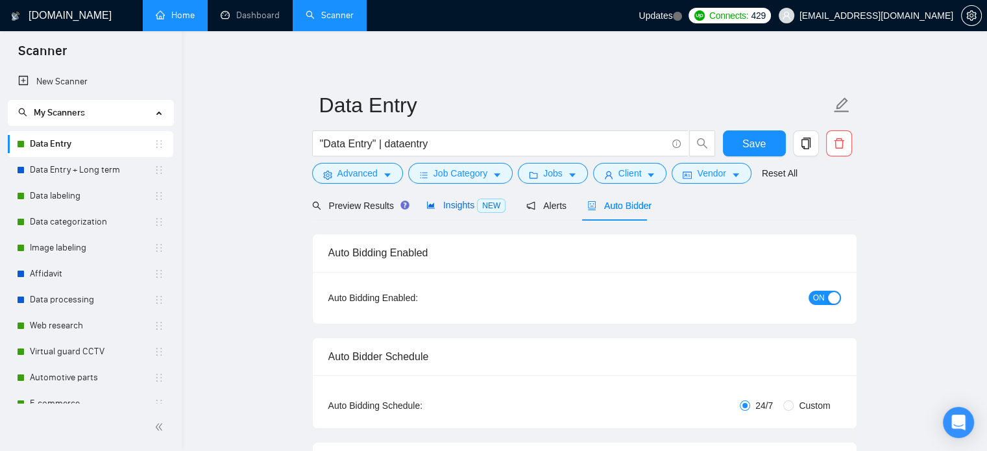
click at [450, 204] on span "Insights NEW" at bounding box center [465, 205] width 79 height 10
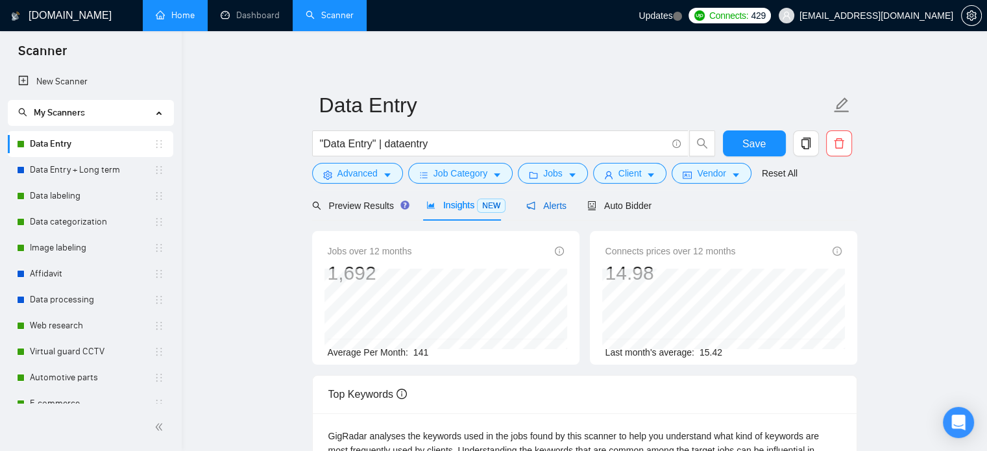
click at [532, 207] on span "Alerts" at bounding box center [546, 206] width 40 height 10
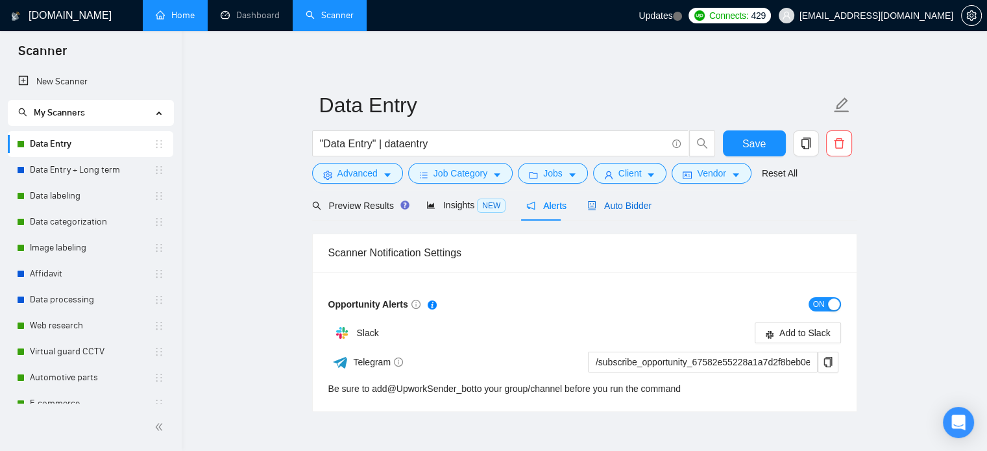
click at [610, 208] on span "Auto Bidder" at bounding box center [619, 206] width 64 height 10
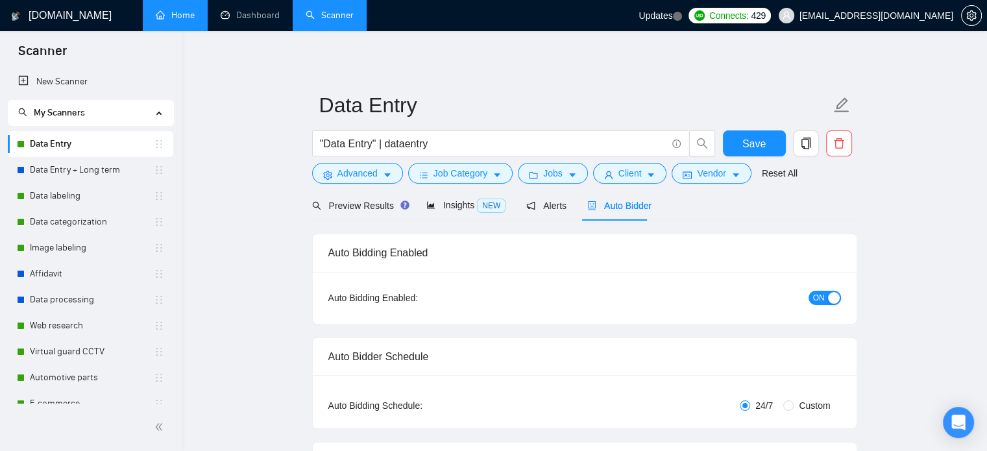
checkbox input "true"
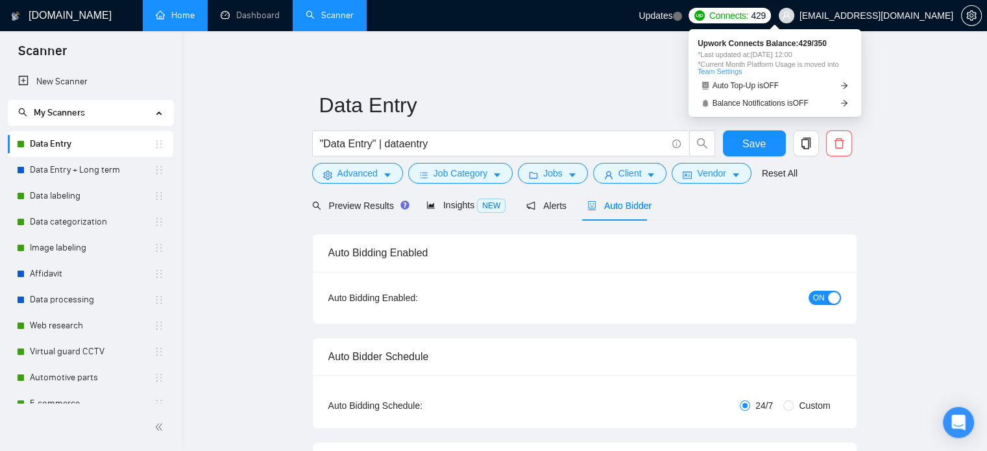
click at [748, 12] on span "Connects:" at bounding box center [728, 15] width 39 height 14
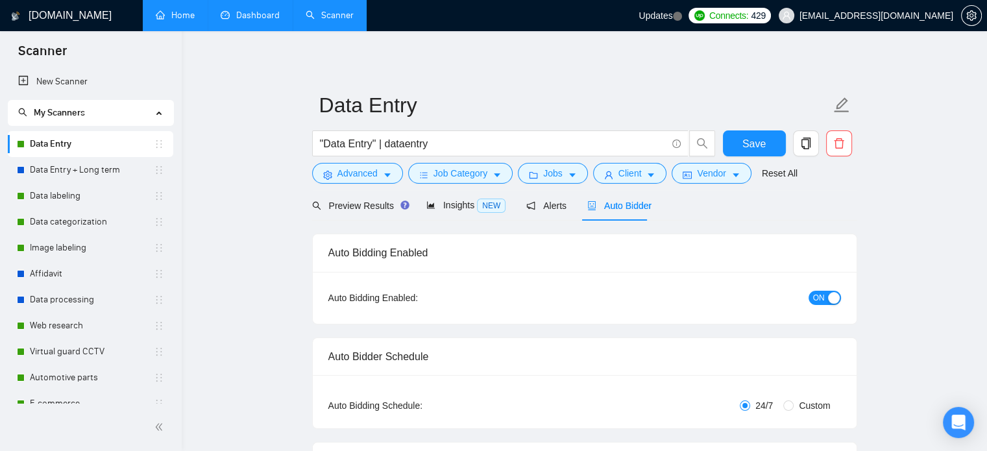
click at [241, 20] on link "Dashboard" at bounding box center [250, 15] width 59 height 11
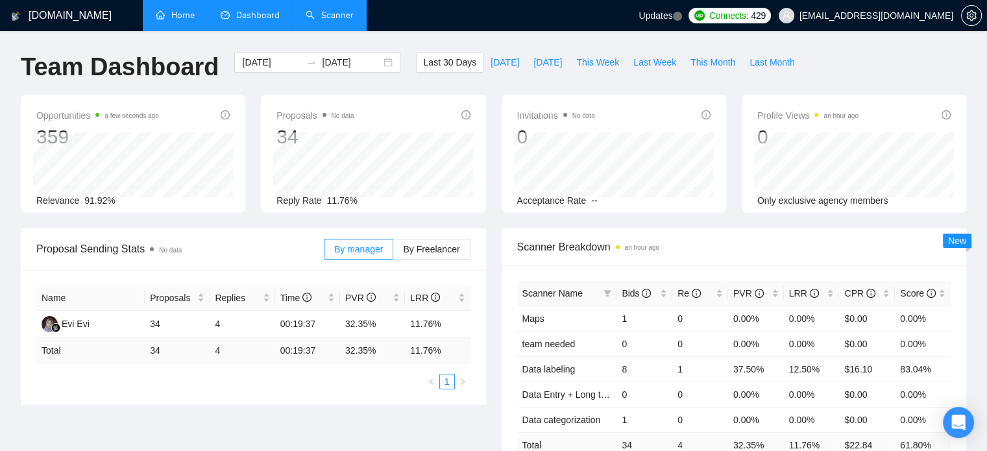
click at [442, 195] on div "Reply Rate 11.76%" at bounding box center [372, 200] width 193 height 14
click at [162, 21] on link "Home" at bounding box center [175, 15] width 39 height 11
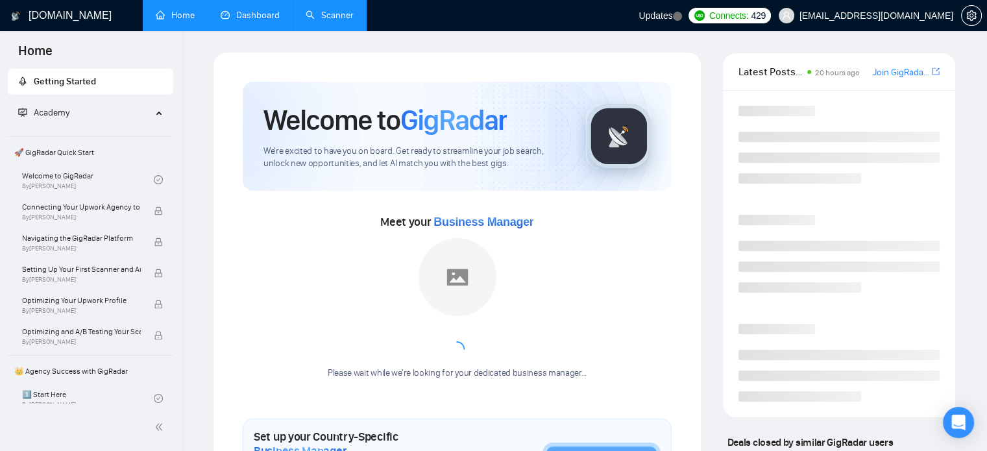
click at [323, 21] on link "Scanner" at bounding box center [330, 15] width 48 height 11
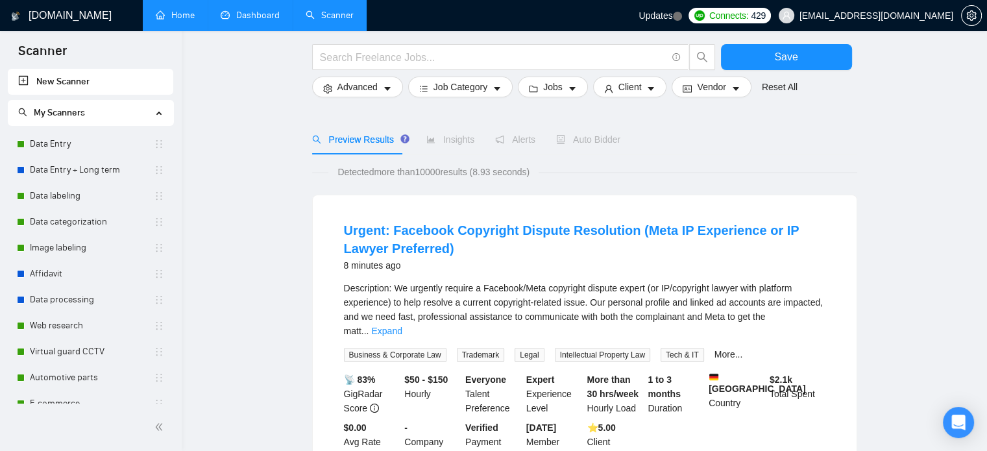
scroll to position [65, 0]
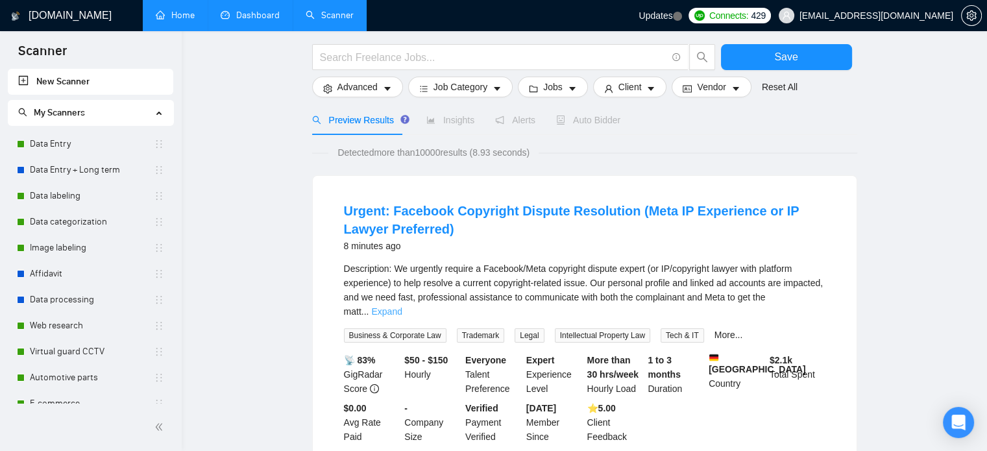
click at [402, 306] on link "Expand" at bounding box center [386, 311] width 31 height 10
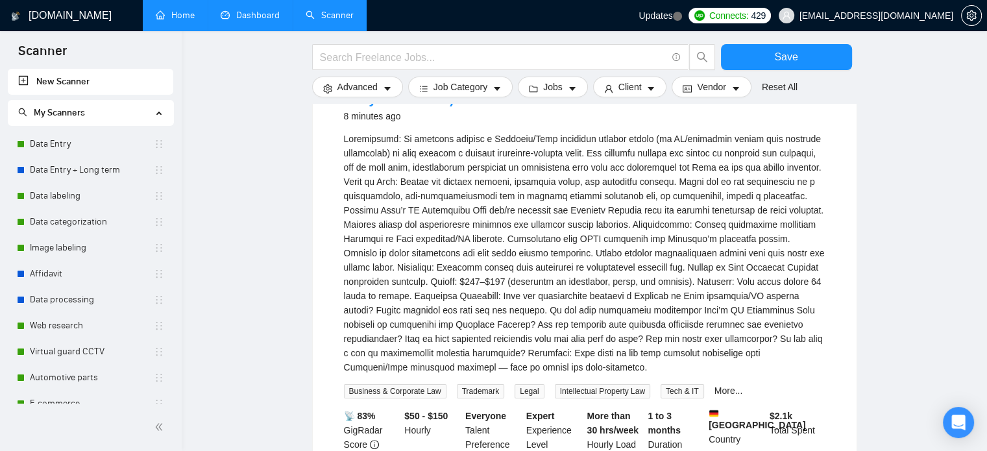
scroll to position [324, 0]
